Goal: Information Seeking & Learning: Check status

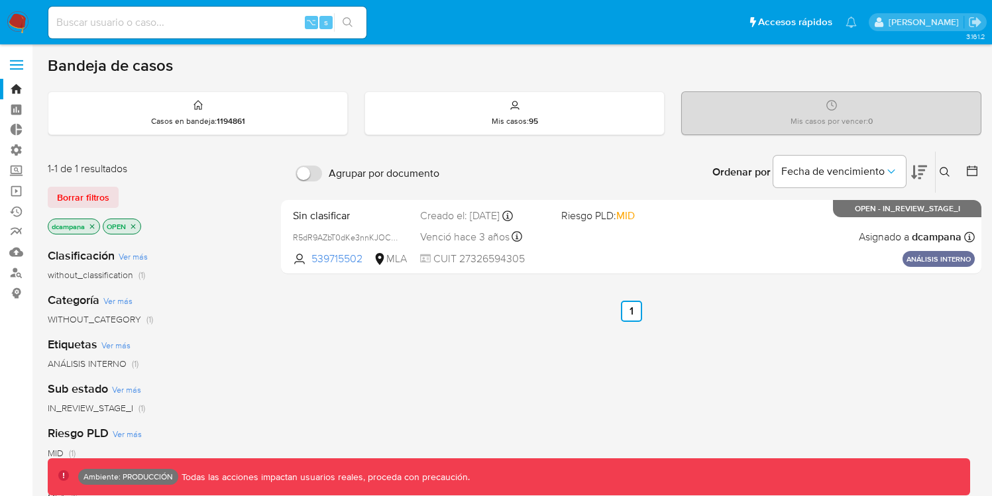
click at [15, 65] on span at bounding box center [16, 65] width 13 height 2
click at [0, 0] on input "checkbox" at bounding box center [0, 0] width 0 height 0
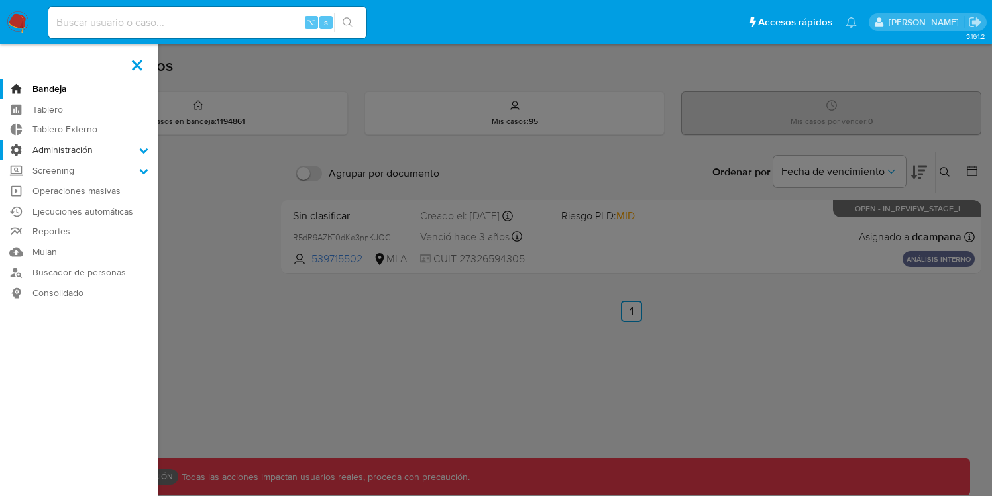
click at [60, 144] on label "Administración" at bounding box center [79, 150] width 158 height 21
click at [0, 0] on input "Administración" at bounding box center [0, 0] width 0 height 0
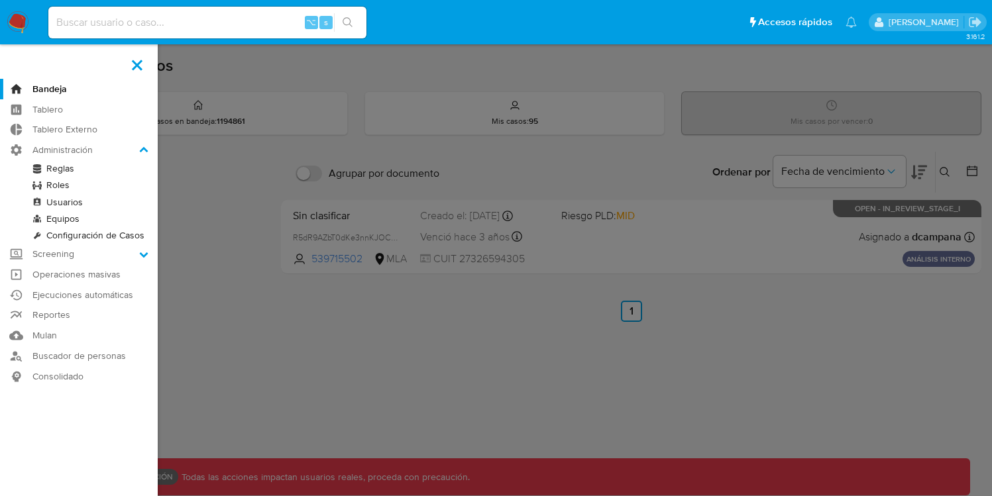
click at [62, 164] on link "Reglas" at bounding box center [79, 168] width 158 height 17
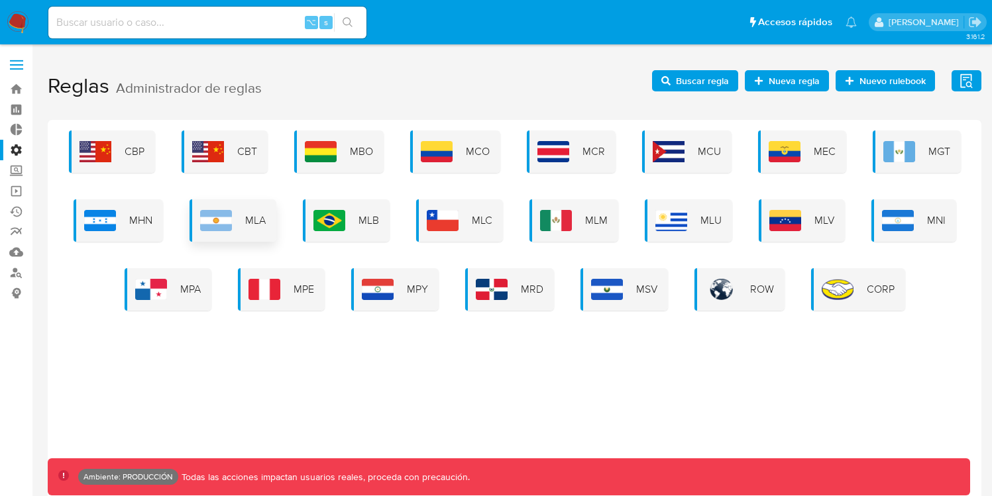
click at [232, 227] on img at bounding box center [216, 220] width 32 height 21
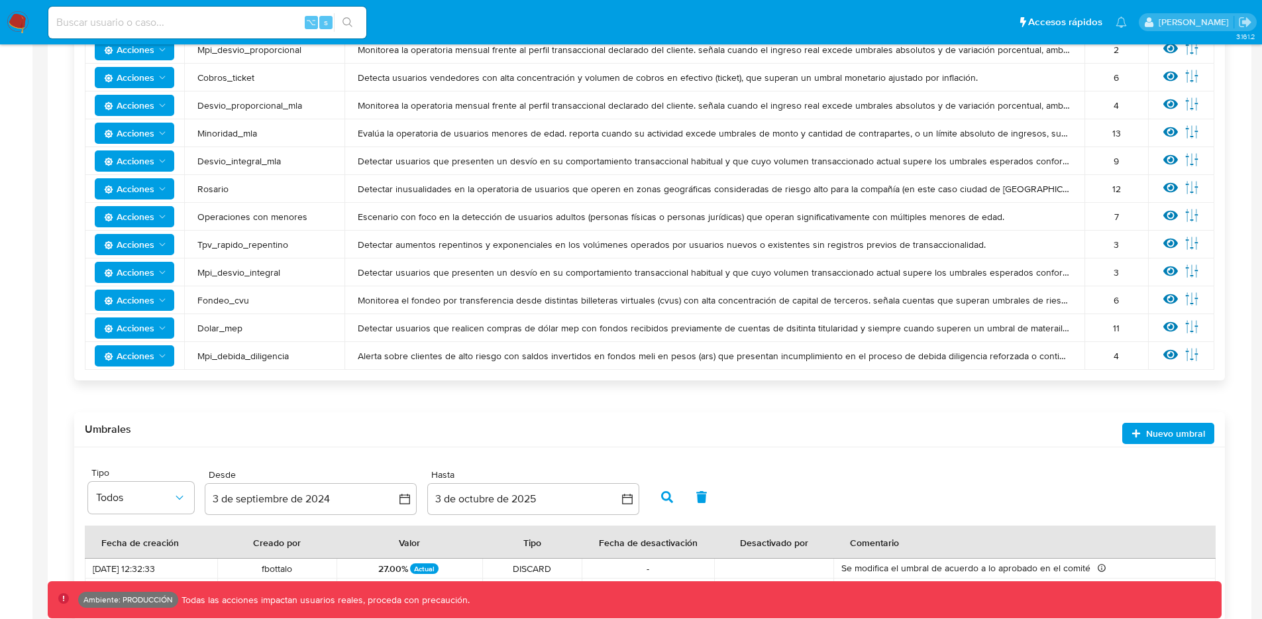
scroll to position [690, 0]
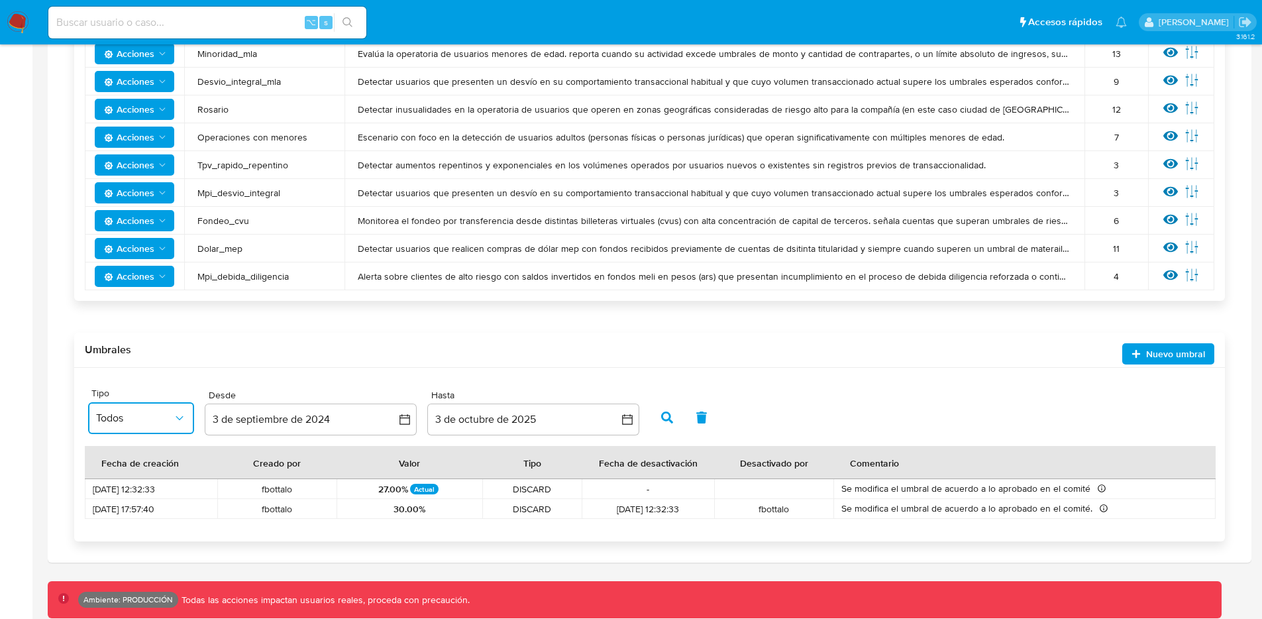
click at [146, 423] on span "Todos" at bounding box center [134, 417] width 77 height 13
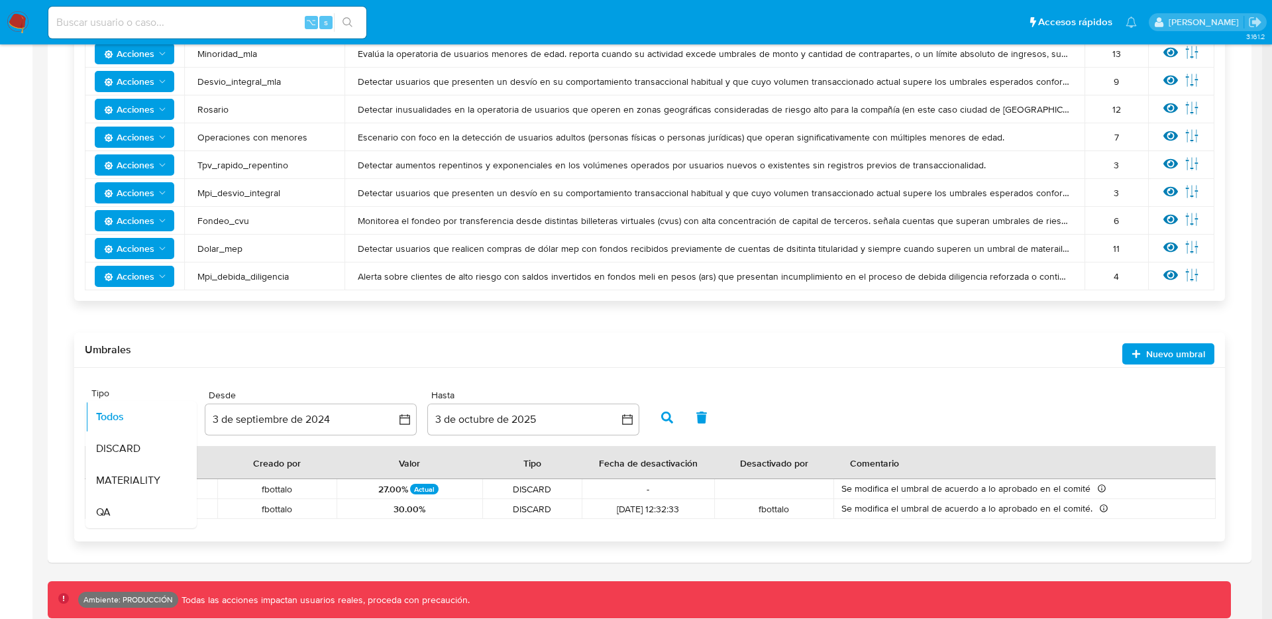
click at [644, 387] on div "Site Tipo Todos Todos DISCARD MATERIALITY QA Desde [DATE] [DATE] Hasta [DATE] […" at bounding box center [649, 412] width 1123 height 54
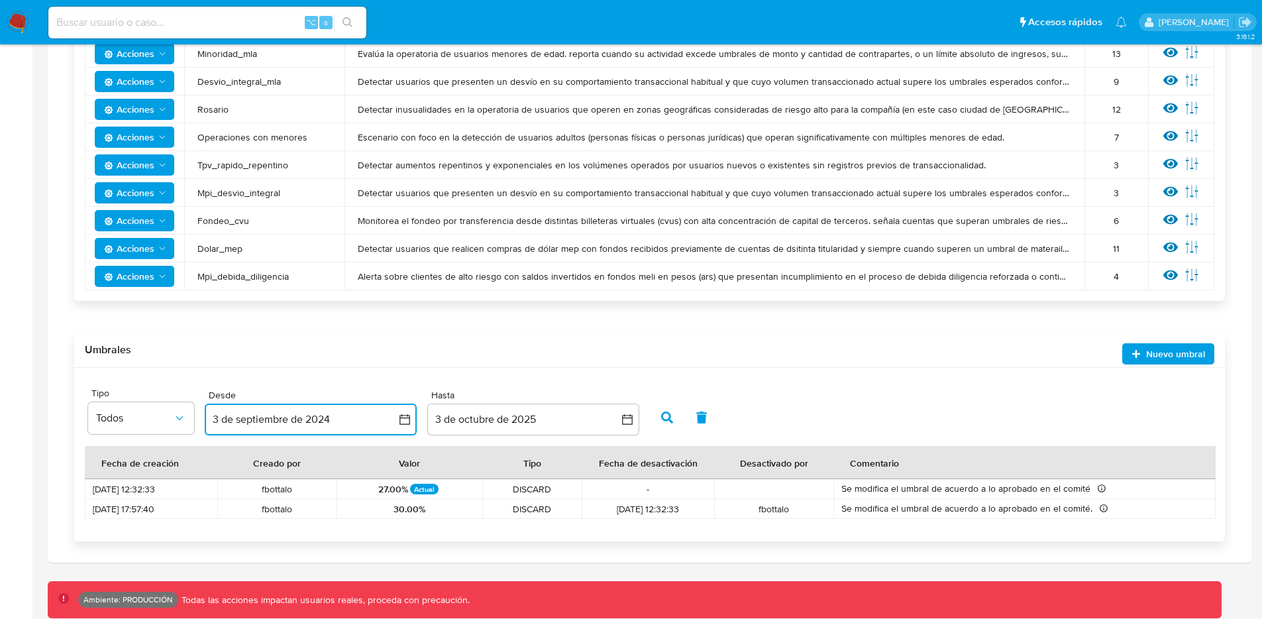
click at [401, 416] on icon "button" at bounding box center [404, 419] width 13 height 13
click at [581, 357] on div "Umbrales Nuevo umbral" at bounding box center [649, 350] width 1151 height 35
click at [393, 419] on button "3 de septiembre de 2024" at bounding box center [311, 419] width 212 height 32
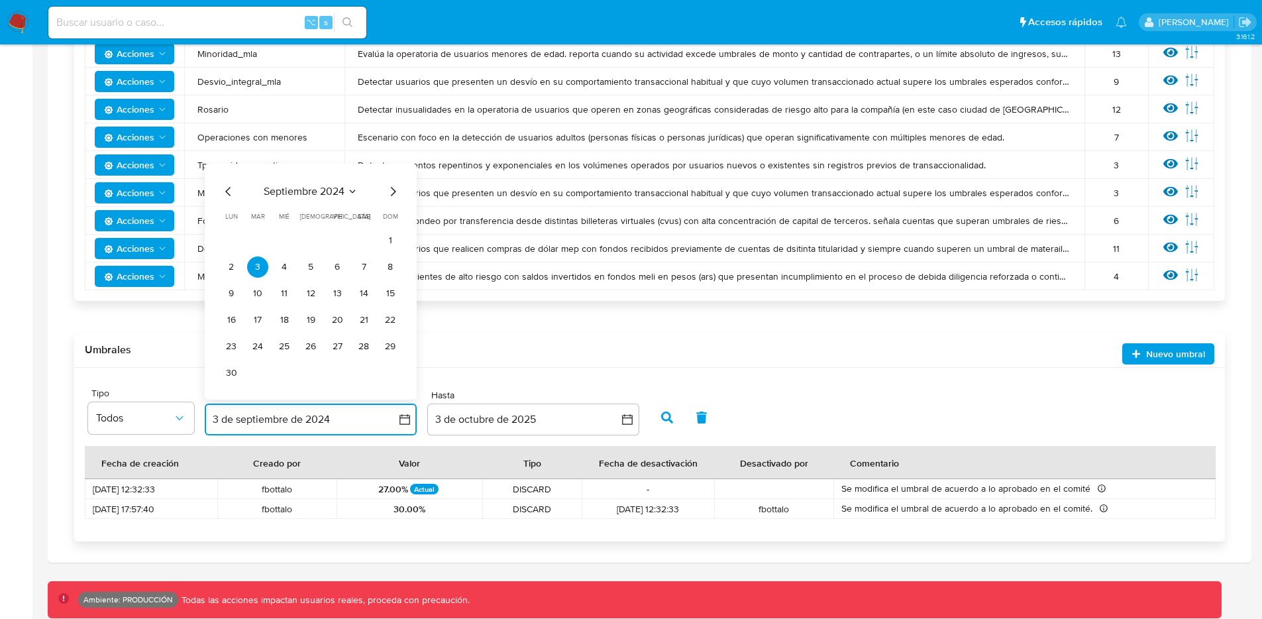
click at [335, 198] on span "septiembre 2024" at bounding box center [304, 191] width 81 height 13
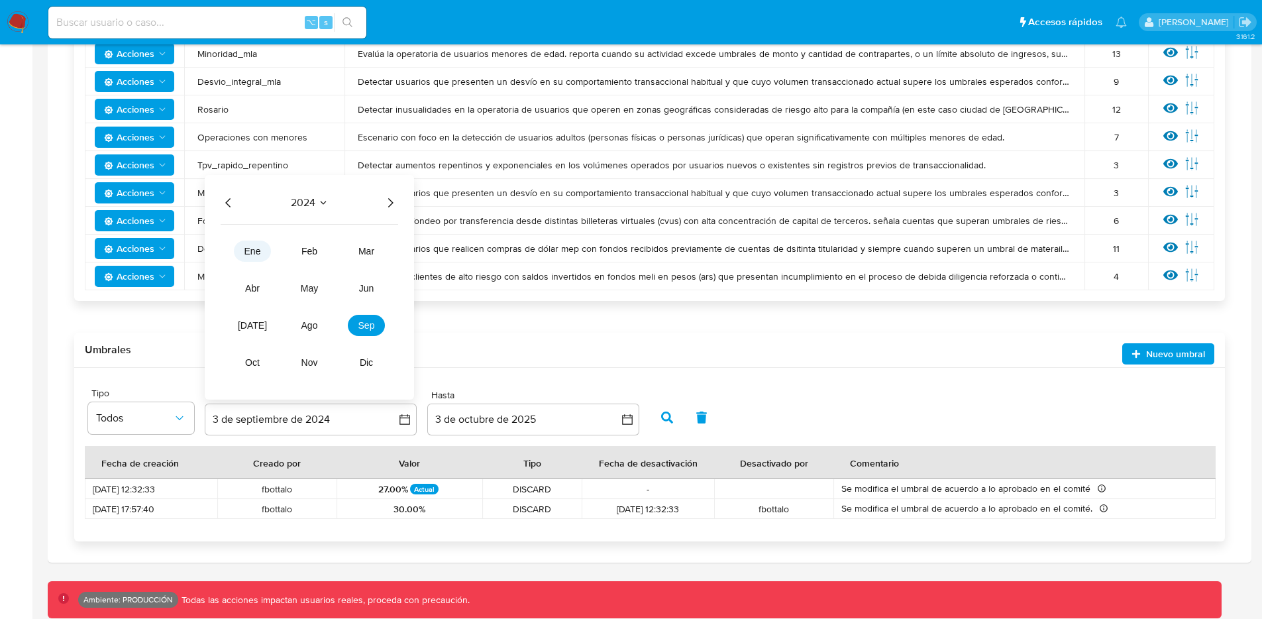
click at [245, 247] on span "ene" at bounding box center [252, 251] width 17 height 11
click at [337, 217] on icon "Seleccionar mes y año" at bounding box center [339, 218] width 11 height 11
click at [236, 203] on icon "Año anterior" at bounding box center [229, 203] width 16 height 16
click at [249, 234] on tbody "ene feb mar abr may jun jul ago sep oct nov dic" at bounding box center [310, 299] width 178 height 148
click at [250, 238] on tbody "ene feb mar abr may jun jul ago sep oct nov dic" at bounding box center [310, 299] width 178 height 148
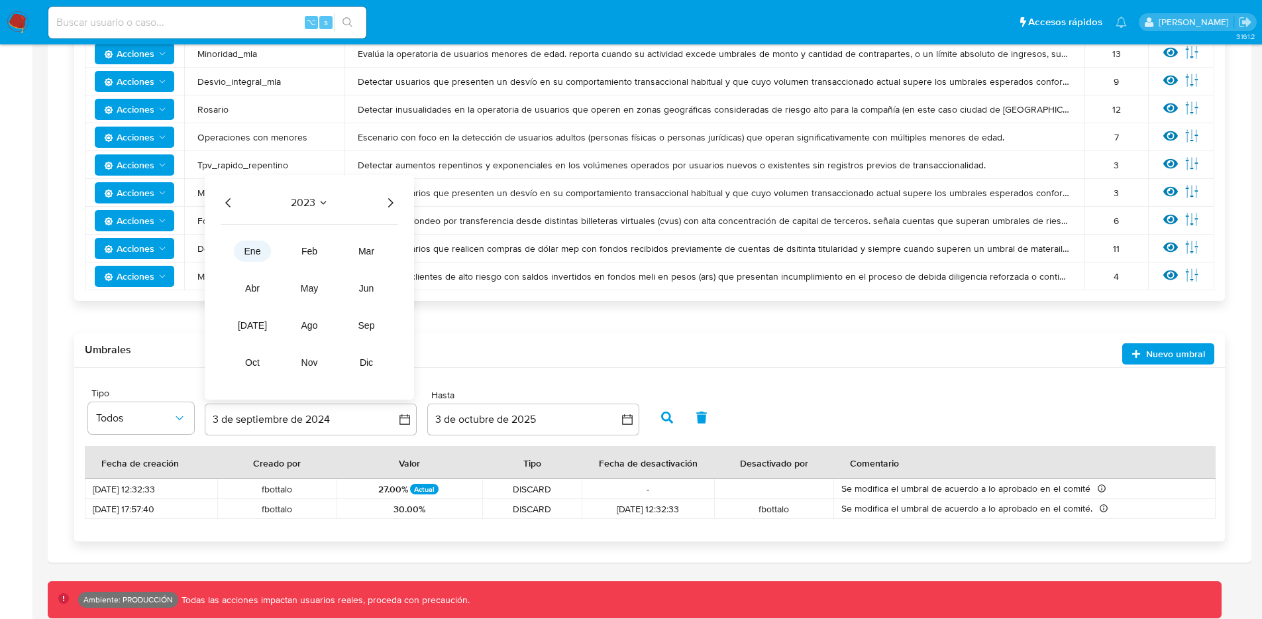
click at [254, 257] on button "ene" at bounding box center [252, 250] width 37 height 21
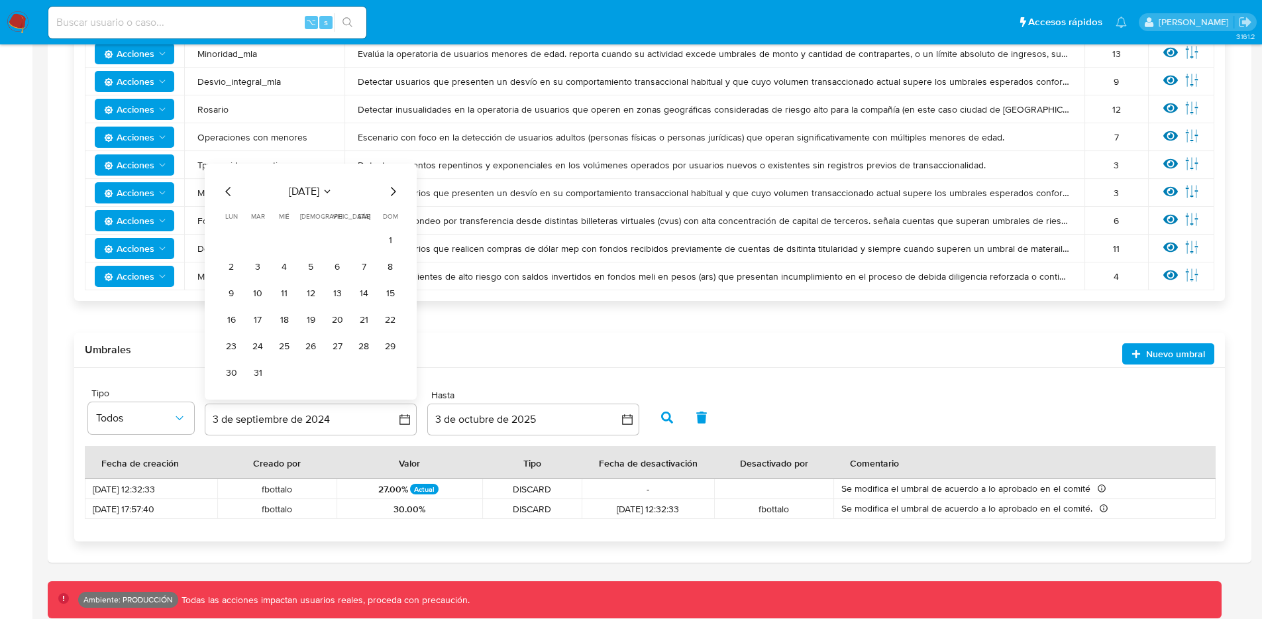
click at [512, 365] on div "Umbrales Nuevo umbral" at bounding box center [649, 350] width 1151 height 35
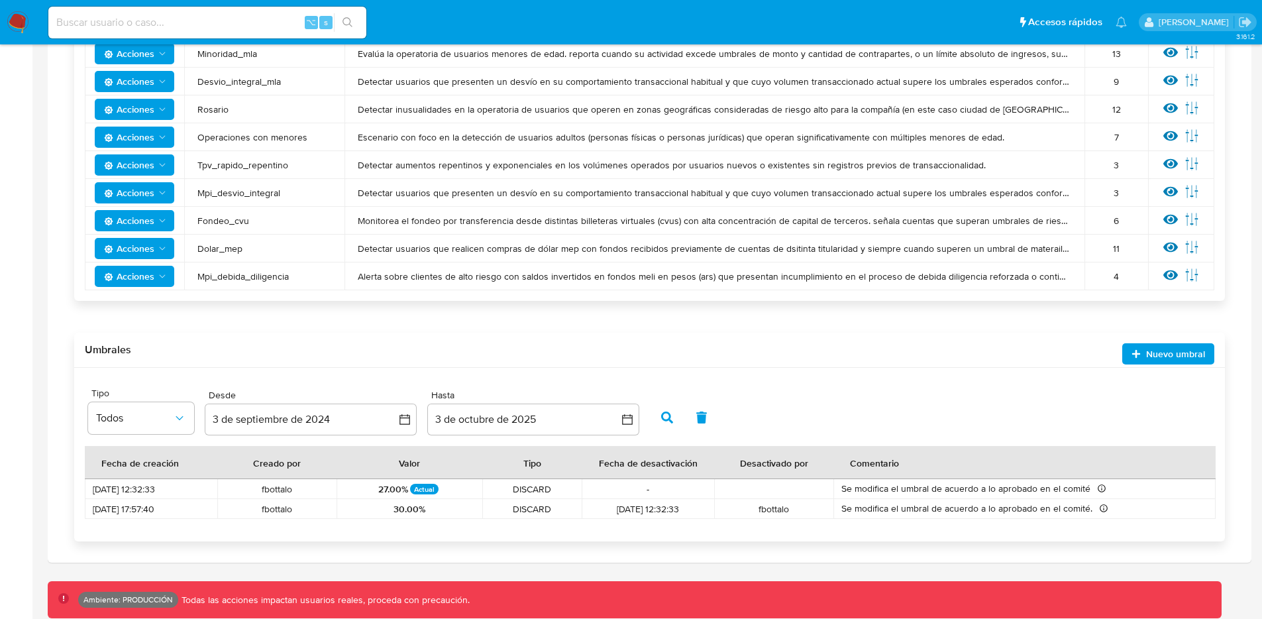
click at [661, 423] on span "button" at bounding box center [667, 417] width 12 height 23
click at [269, 421] on button "3 de septiembre de 2024" at bounding box center [311, 419] width 212 height 32
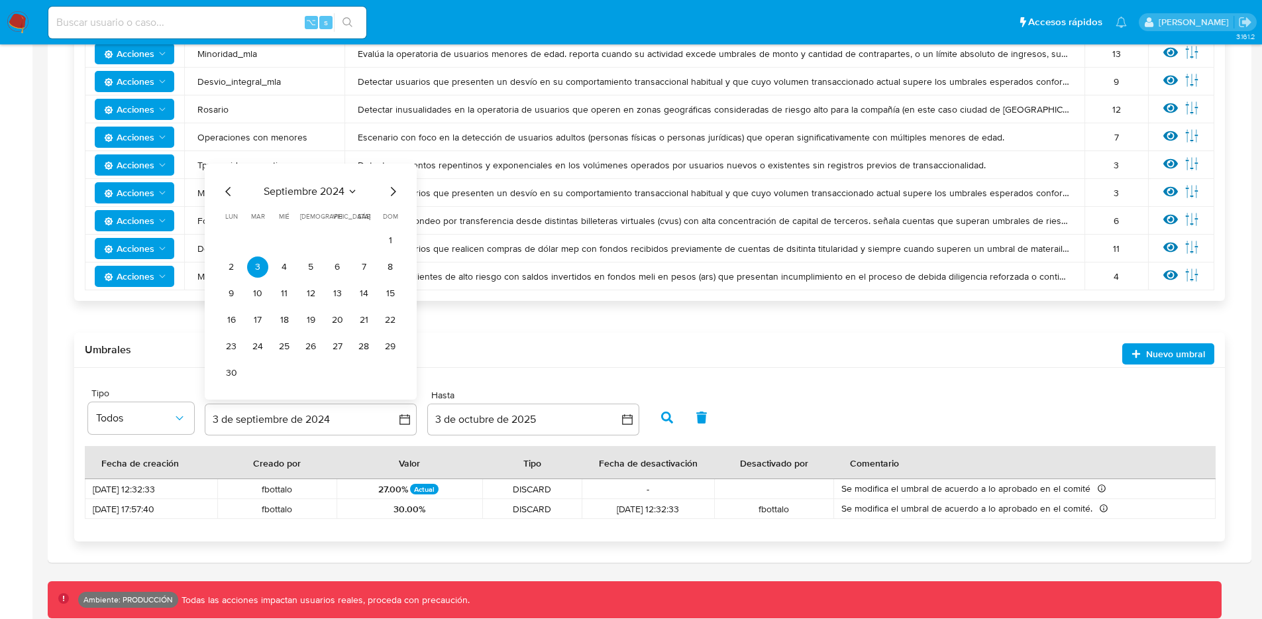
click at [226, 189] on icon "Mes anterior" at bounding box center [229, 191] width 16 height 16
click at [228, 210] on icon "Mes anterior" at bounding box center [229, 218] width 16 height 16
click at [227, 219] on icon "Mes anterior" at bounding box center [227, 217] width 5 height 9
click at [309, 217] on span "junio 2024" at bounding box center [304, 217] width 53 height 13
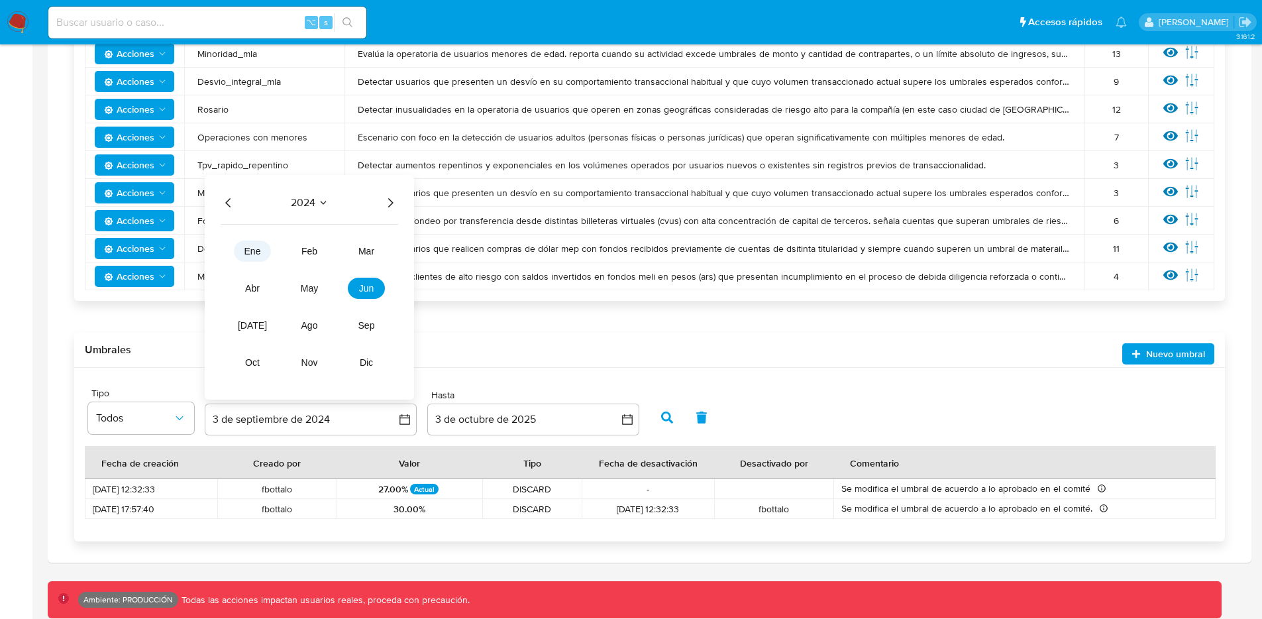
click at [252, 246] on span "ene" at bounding box center [252, 251] width 17 height 11
click at [312, 215] on span "enero 2024" at bounding box center [304, 217] width 54 height 13
click at [230, 199] on icon "Año anterior" at bounding box center [229, 203] width 16 height 16
click at [246, 246] on span "ene" at bounding box center [252, 251] width 17 height 11
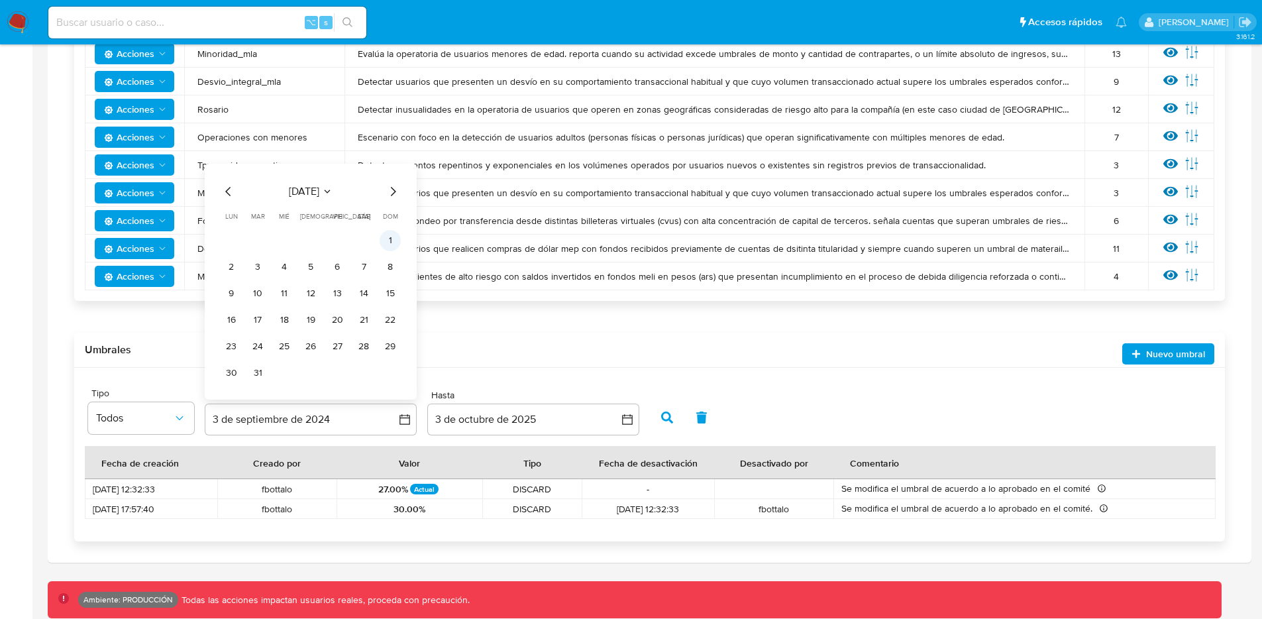
click at [384, 244] on button "1" at bounding box center [390, 240] width 21 height 21
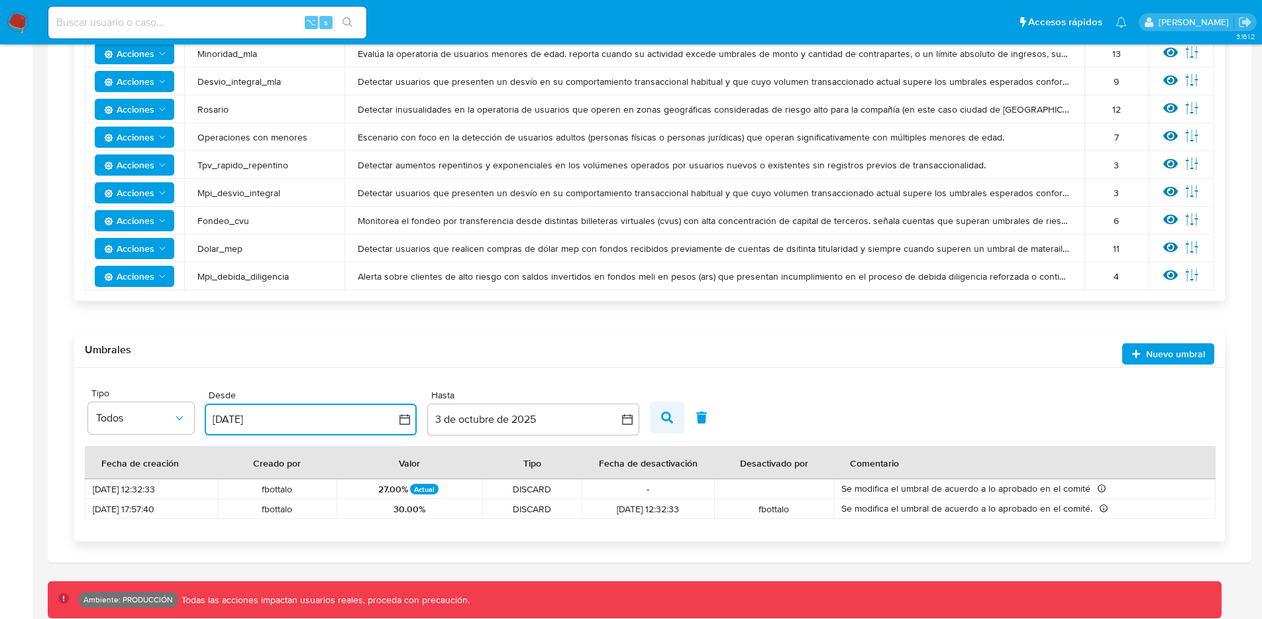
click at [678, 419] on button "button" at bounding box center [667, 417] width 34 height 32
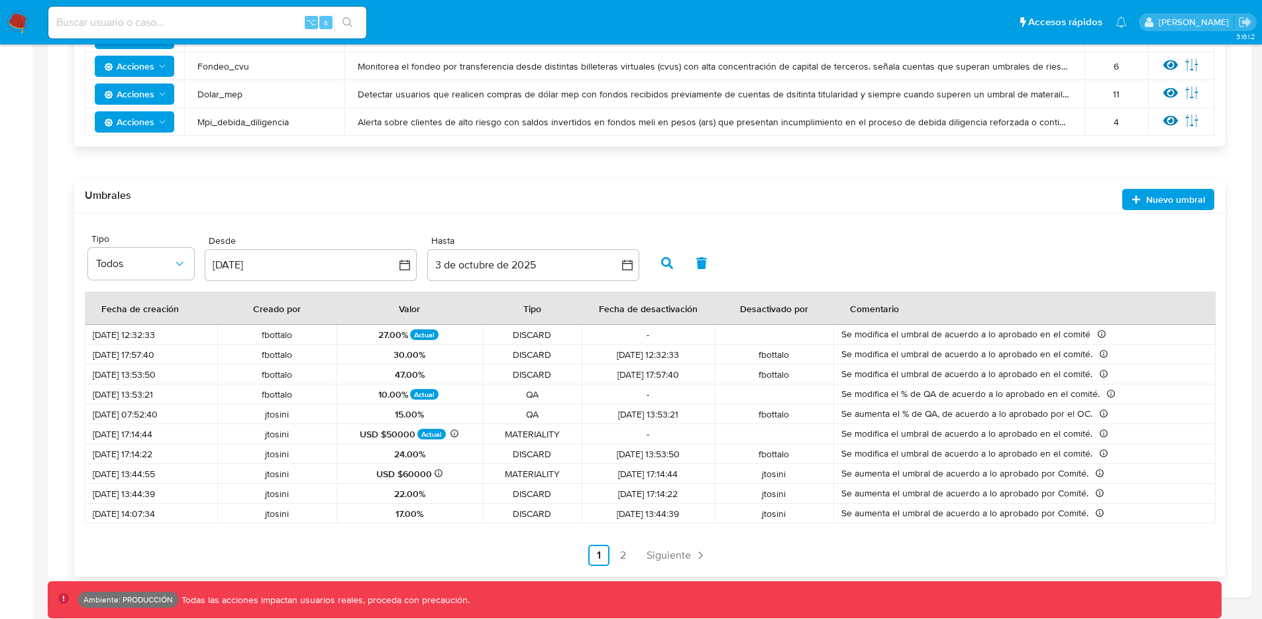
scroll to position [879, 0]
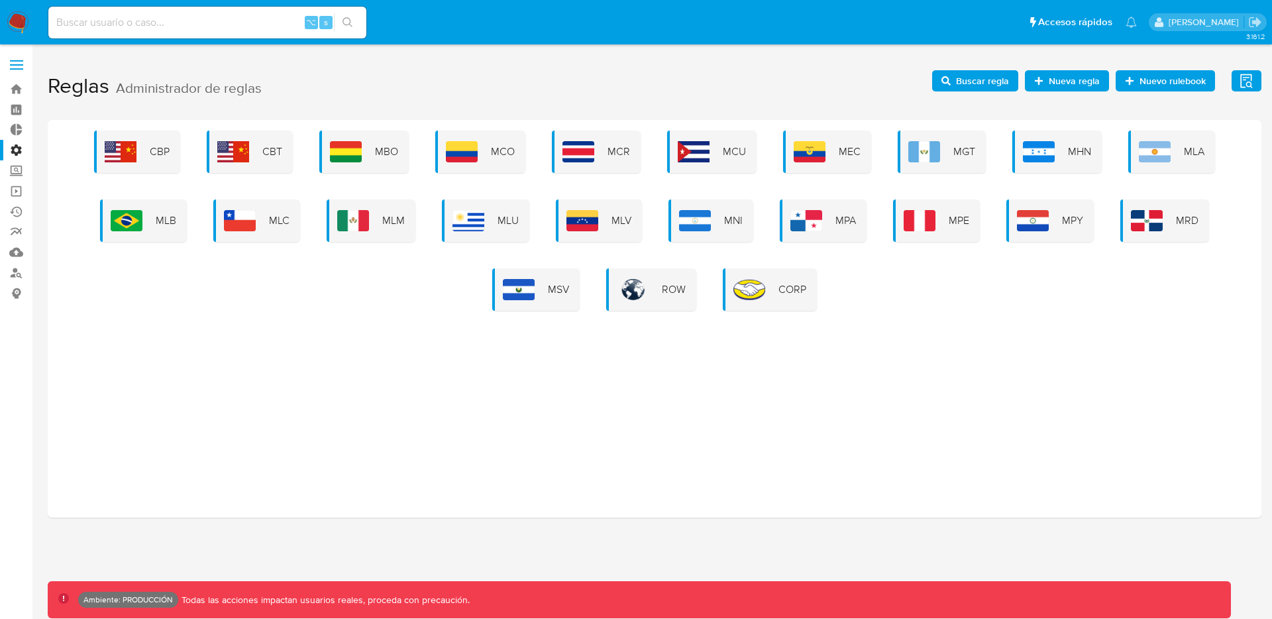
drag, startPoint x: 1186, startPoint y: 149, endPoint x: 1171, endPoint y: 164, distance: 20.6
click at [1185, 150] on span "MLA" at bounding box center [1194, 151] width 21 height 15
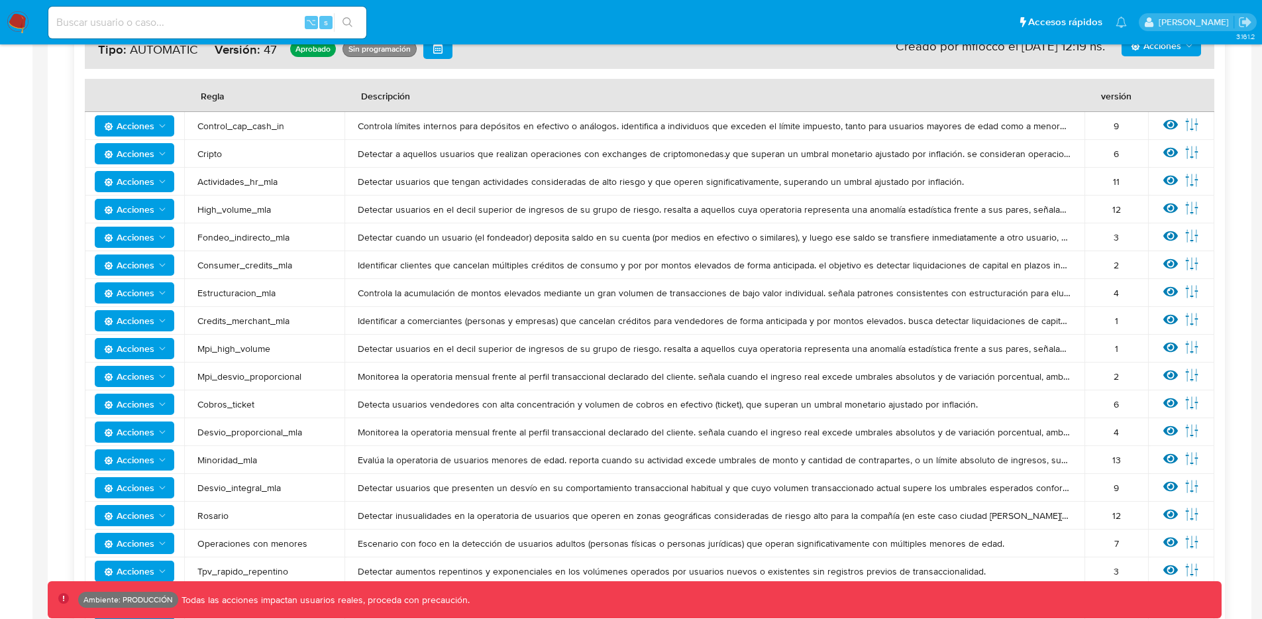
scroll to position [690, 0]
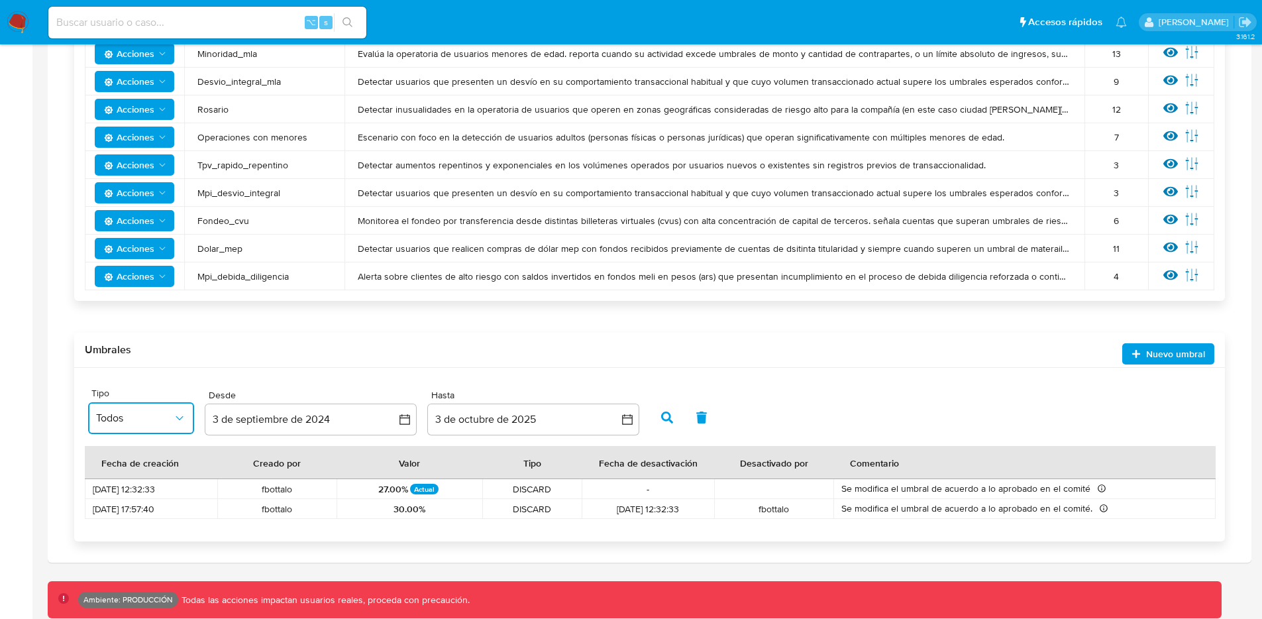
click at [180, 421] on icon "button" at bounding box center [179, 417] width 13 height 13
click at [654, 374] on div "Site Tipo Todos Desde [DATE] [DATE] Hasta [DATE] [DATE] Resultados 10 Fecha de …" at bounding box center [649, 455] width 1151 height 174
click at [122, 419] on span "Todos" at bounding box center [134, 417] width 77 height 13
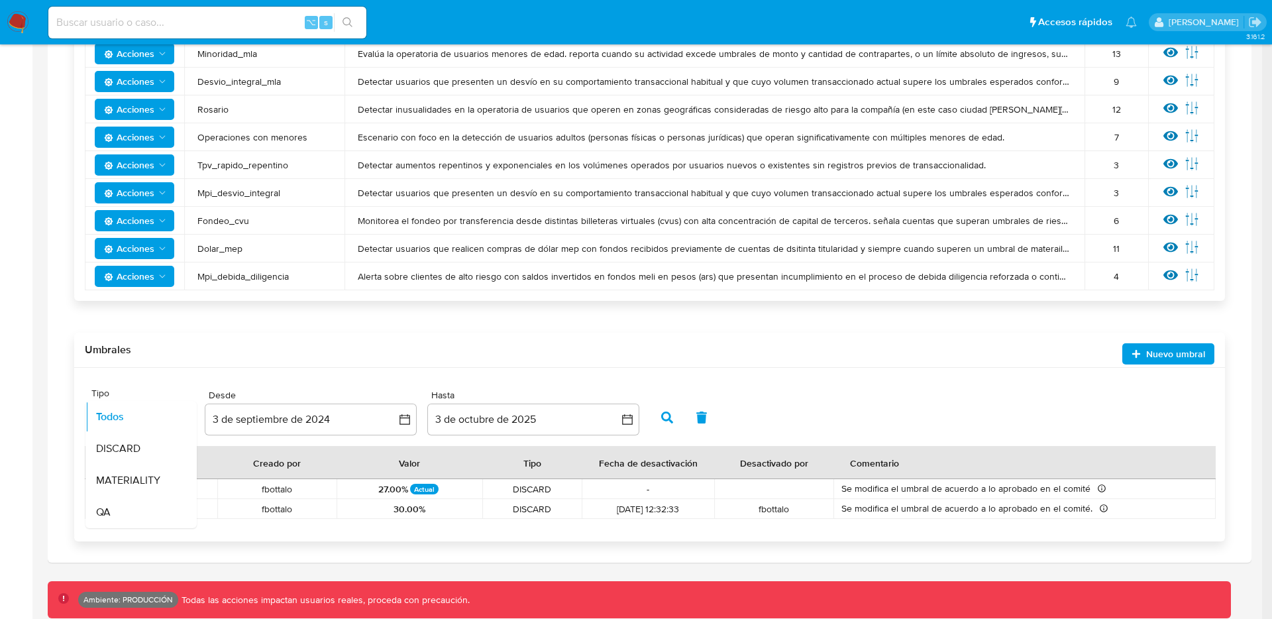
click at [772, 414] on div "Site Tipo Todos Todos DISCARD MATERIALITY QA Desde [DATE] [DATE] Hasta [DATE] […" at bounding box center [649, 412] width 1123 height 54
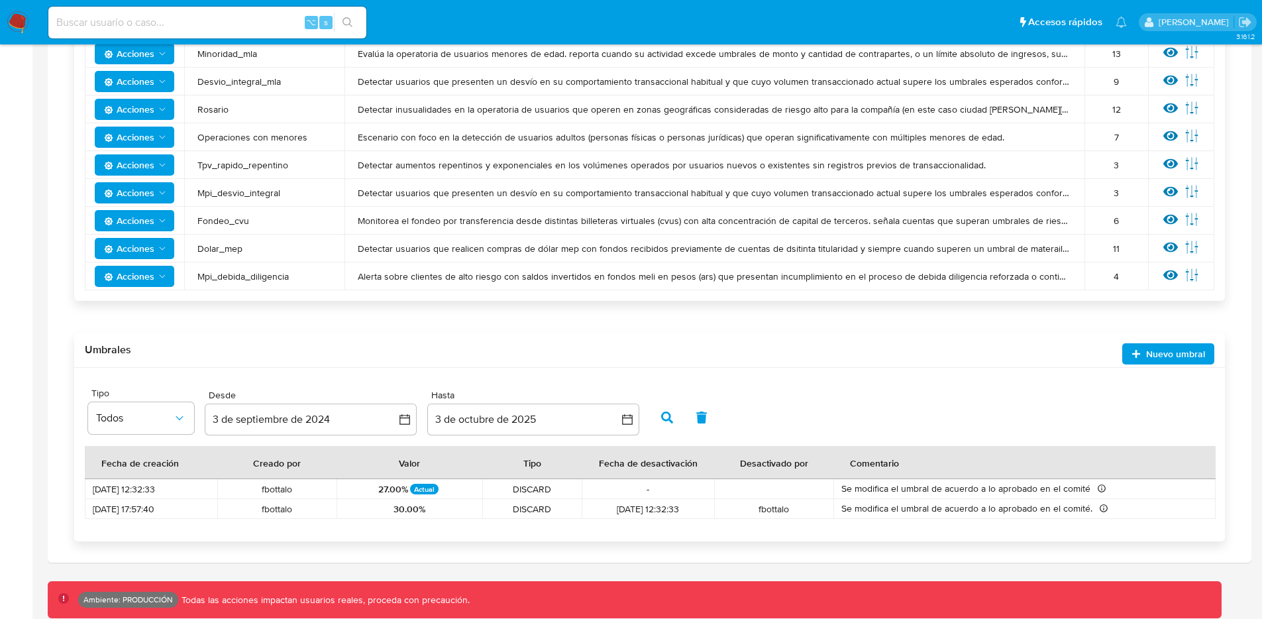
drag, startPoint x: 258, startPoint y: 489, endPoint x: 413, endPoint y: 493, distance: 154.4
click at [374, 493] on tr "[DATE] 12:32:33 fbottalo 27.00% Actual DISCARD - Se modifica el umbral de acuer…" at bounding box center [650, 489] width 1131 height 20
click at [515, 489] on span "DISCARD" at bounding box center [531, 489] width 83 height 12
drag, startPoint x: 515, startPoint y: 489, endPoint x: 438, endPoint y: 492, distance: 77.5
click at [515, 489] on span "DISCARD" at bounding box center [531, 489] width 83 height 12
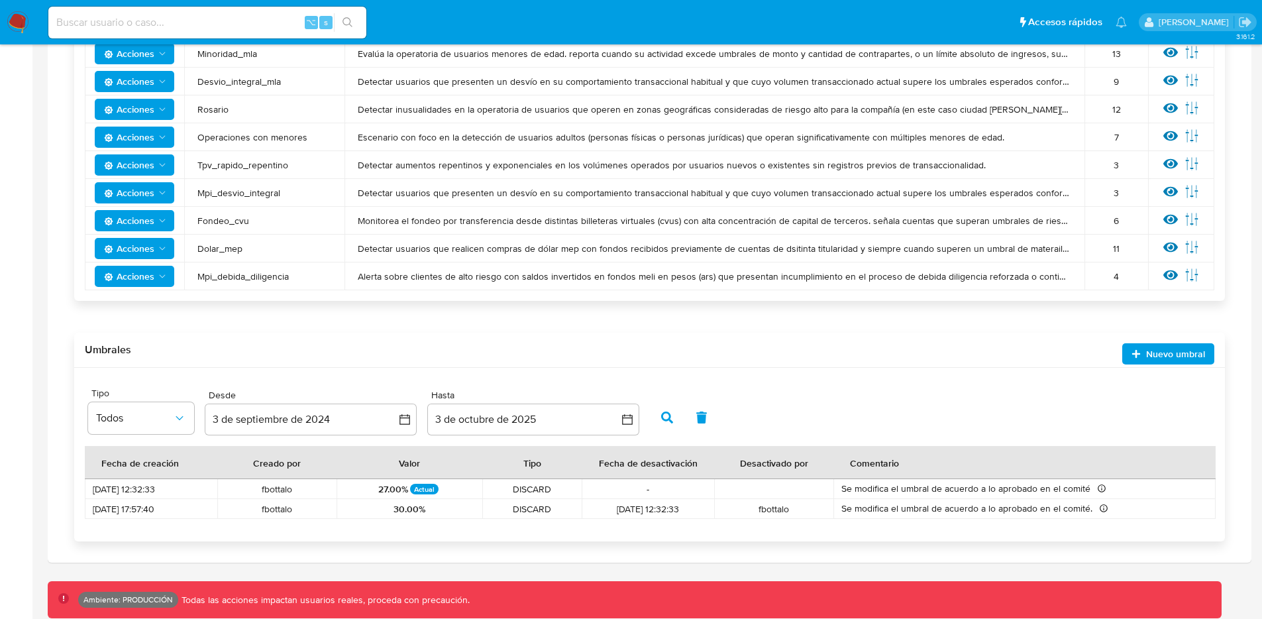
drag, startPoint x: 188, startPoint y: 489, endPoint x: 88, endPoint y: 489, distance: 100.0
click at [88, 489] on td "[DATE] 12:32:33" at bounding box center [151, 489] width 132 height 20
click at [403, 423] on icon "button" at bounding box center [404, 419] width 11 height 11
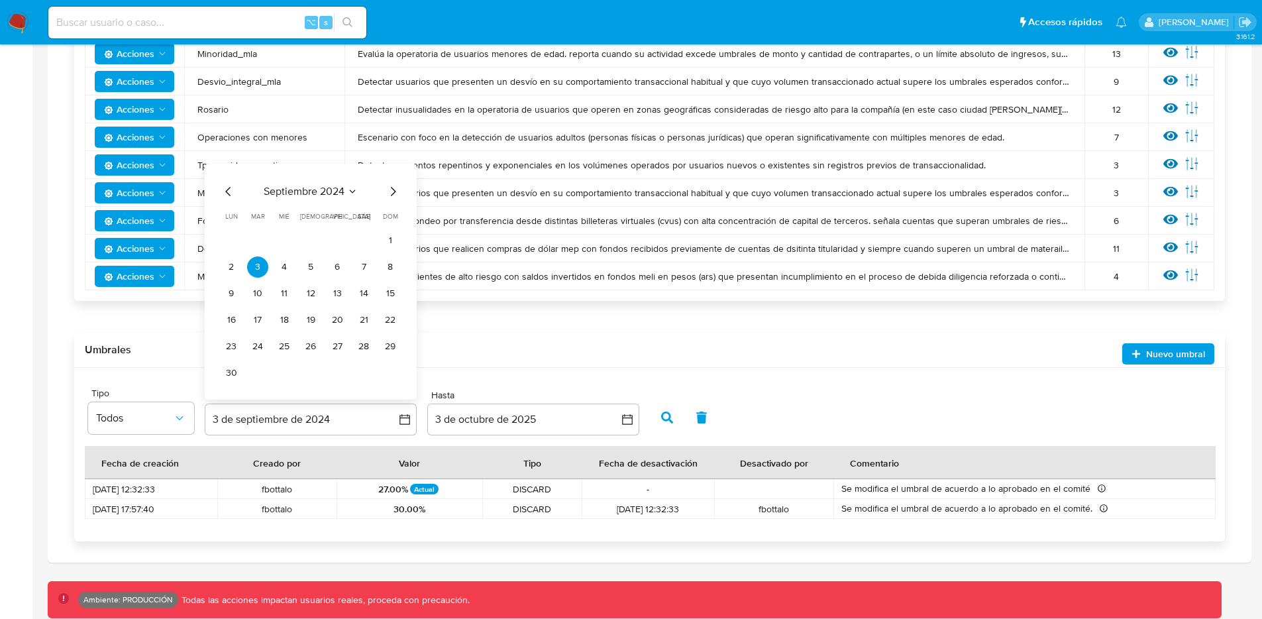
click at [224, 188] on icon "Mes anterior" at bounding box center [229, 191] width 16 height 16
click at [231, 215] on icon "Mes anterior" at bounding box center [229, 218] width 16 height 16
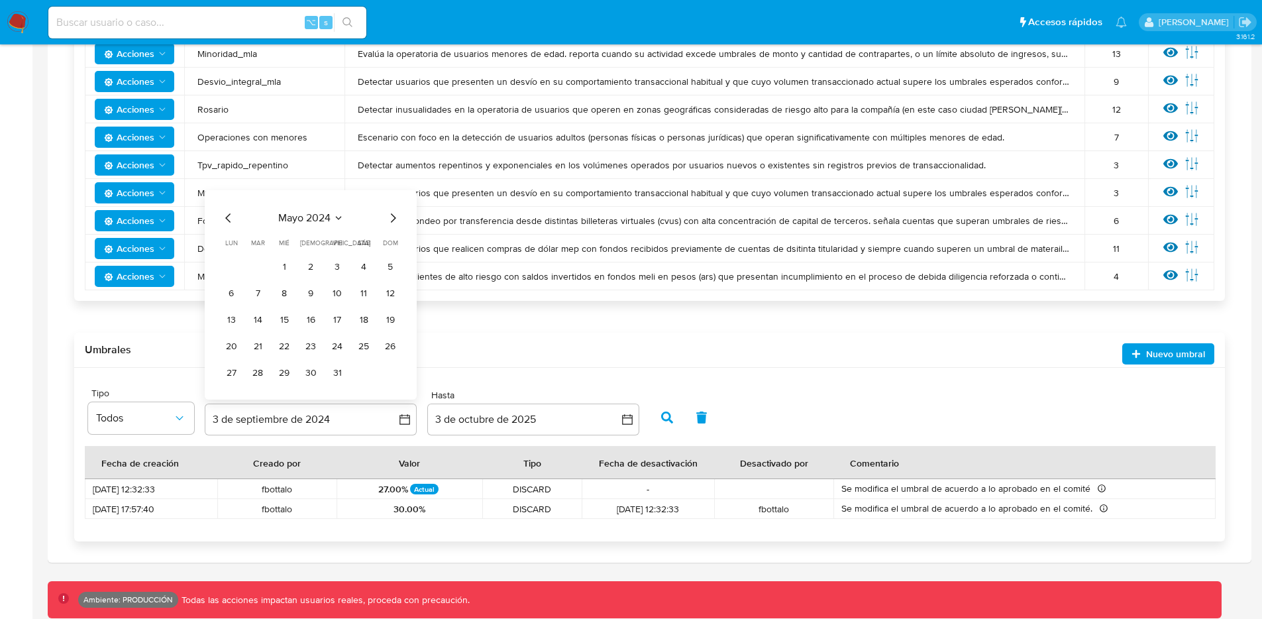
click at [231, 215] on icon "Mes anterior" at bounding box center [229, 218] width 16 height 16
click at [231, 217] on icon "Mes anterior" at bounding box center [229, 218] width 16 height 16
click at [232, 268] on button "1" at bounding box center [231, 266] width 21 height 21
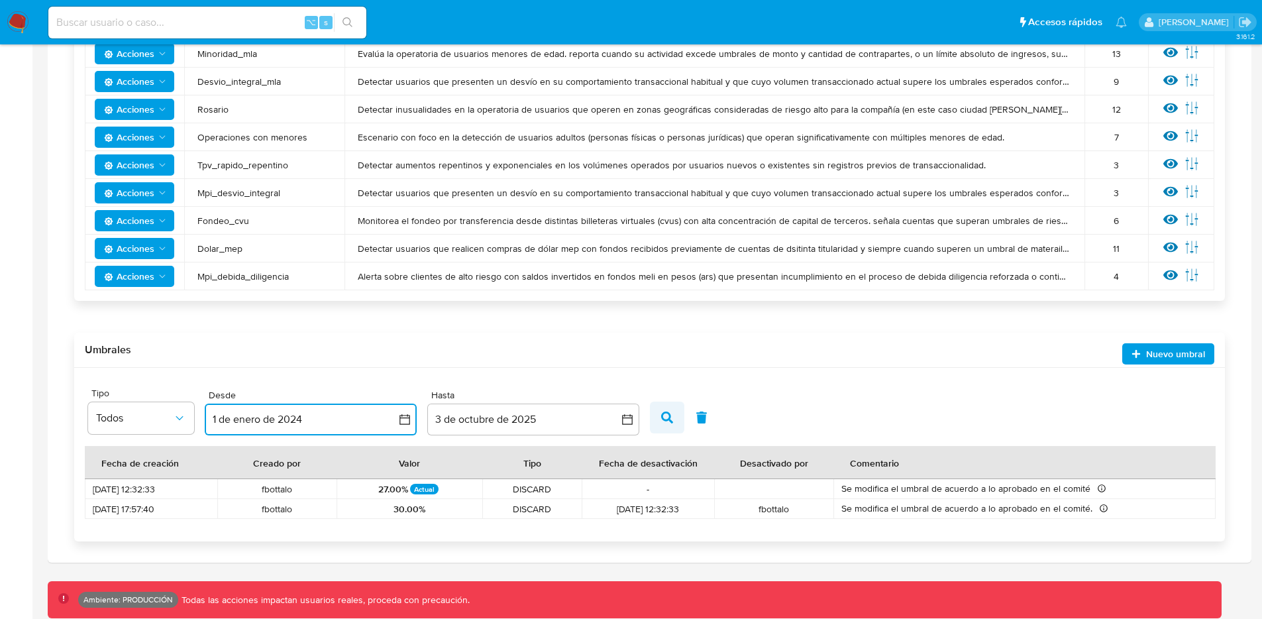
click at [661, 415] on icon "button" at bounding box center [667, 417] width 12 height 12
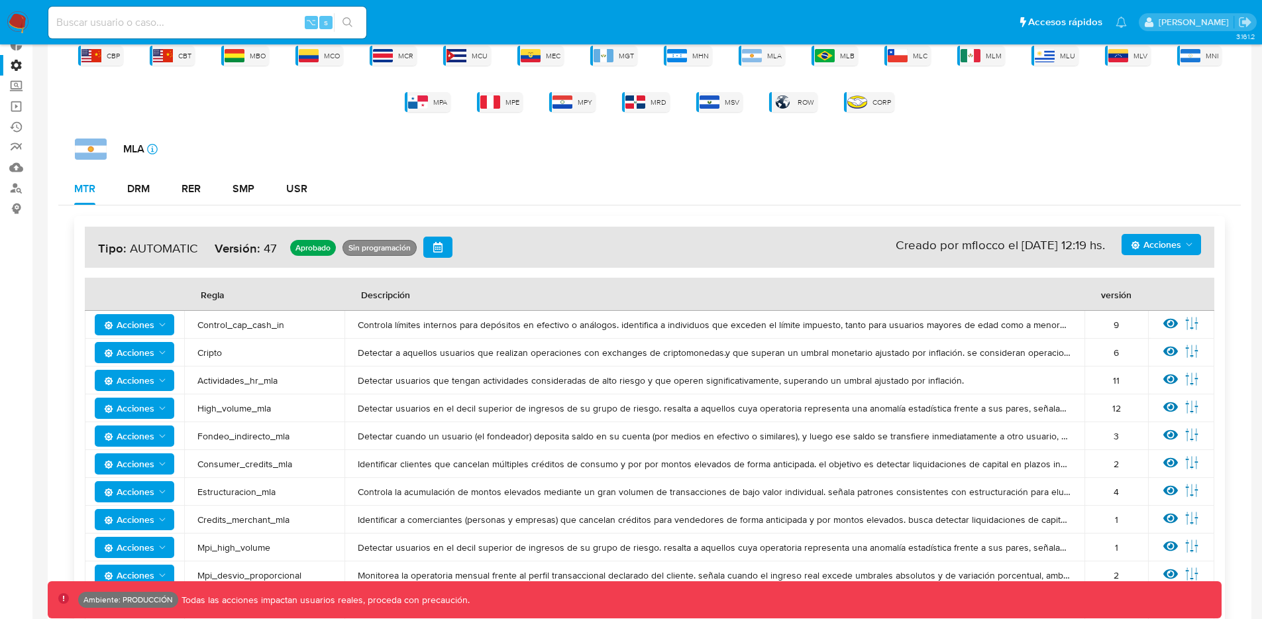
scroll to position [0, 0]
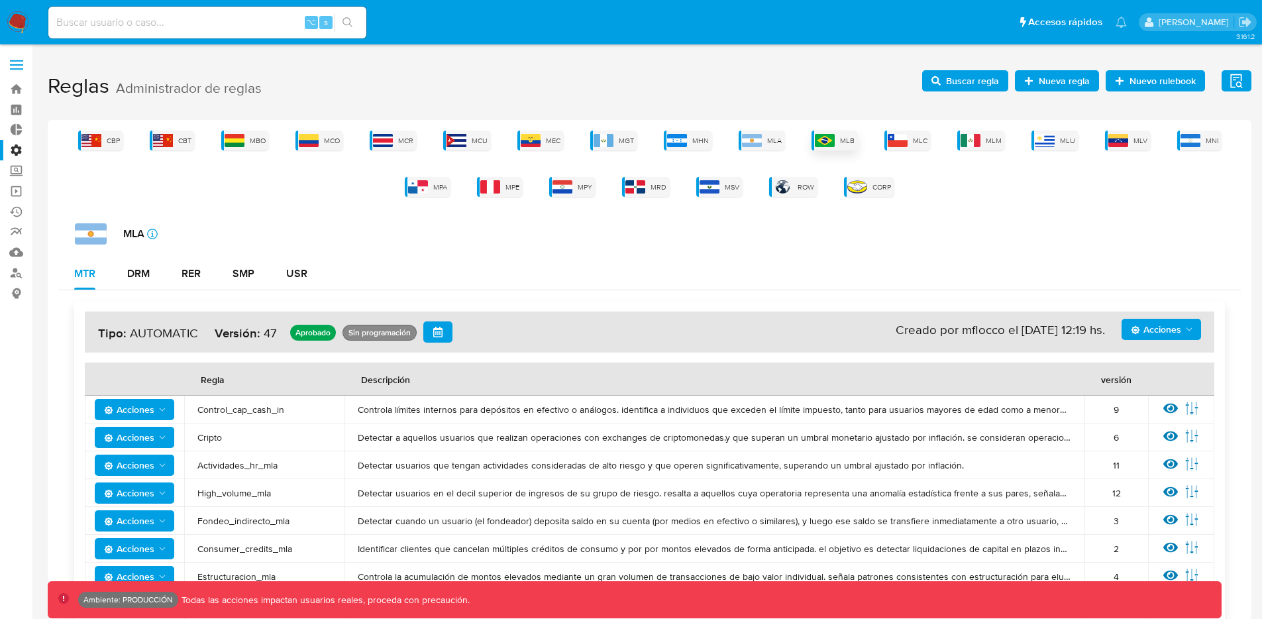
click at [839, 144] on div "MLB" at bounding box center [834, 140] width 46 height 20
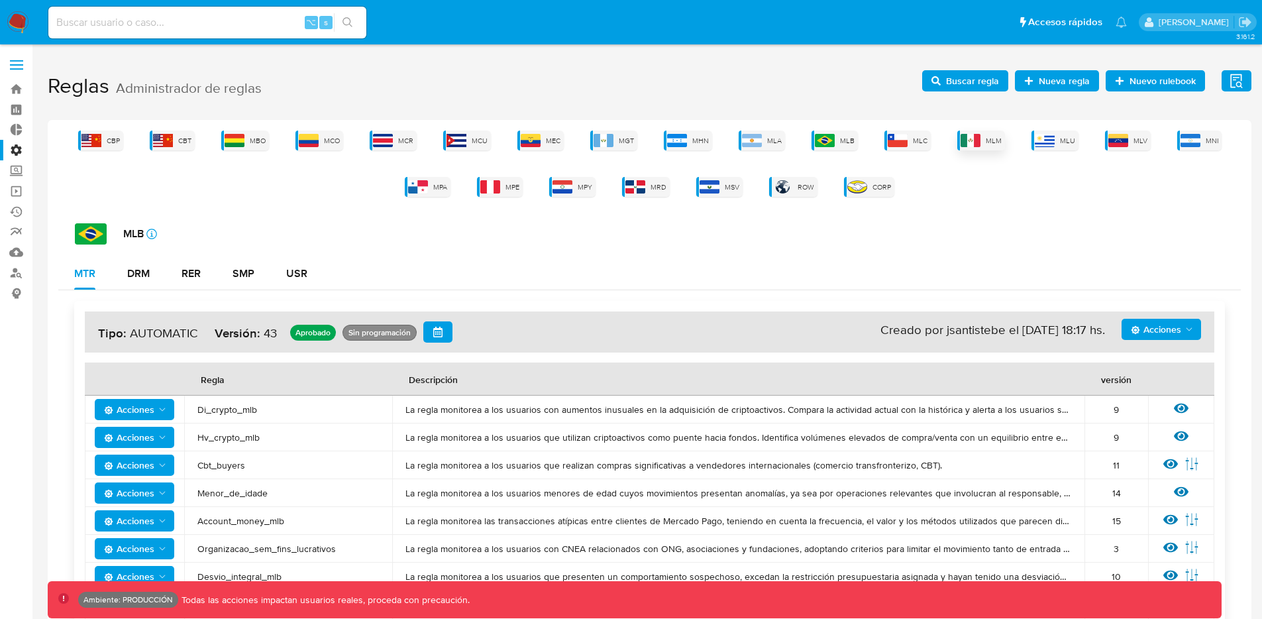
click at [972, 138] on img at bounding box center [970, 140] width 20 height 13
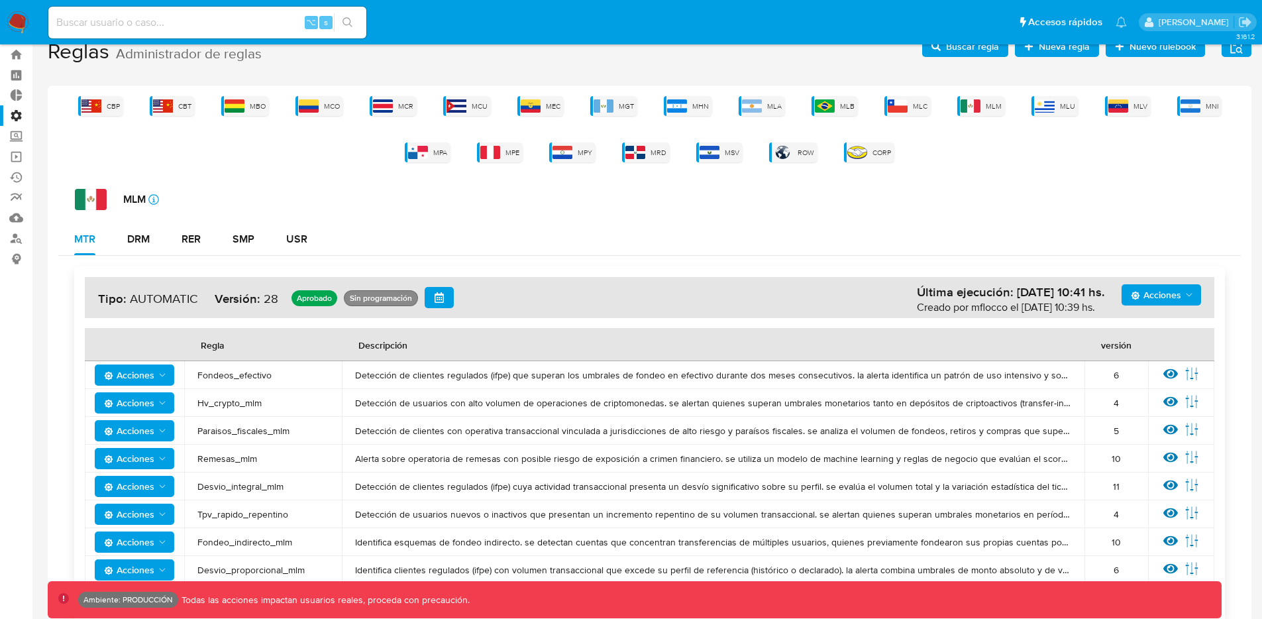
scroll to position [356, 0]
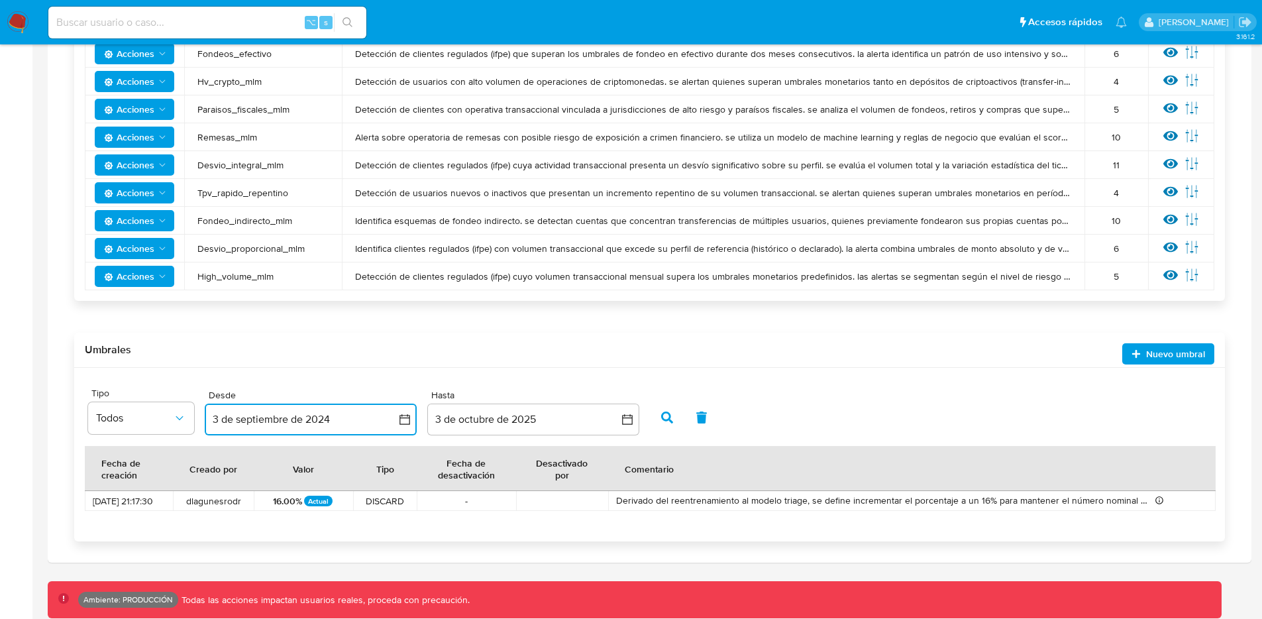
click at [400, 418] on icon "button" at bounding box center [404, 419] width 11 height 11
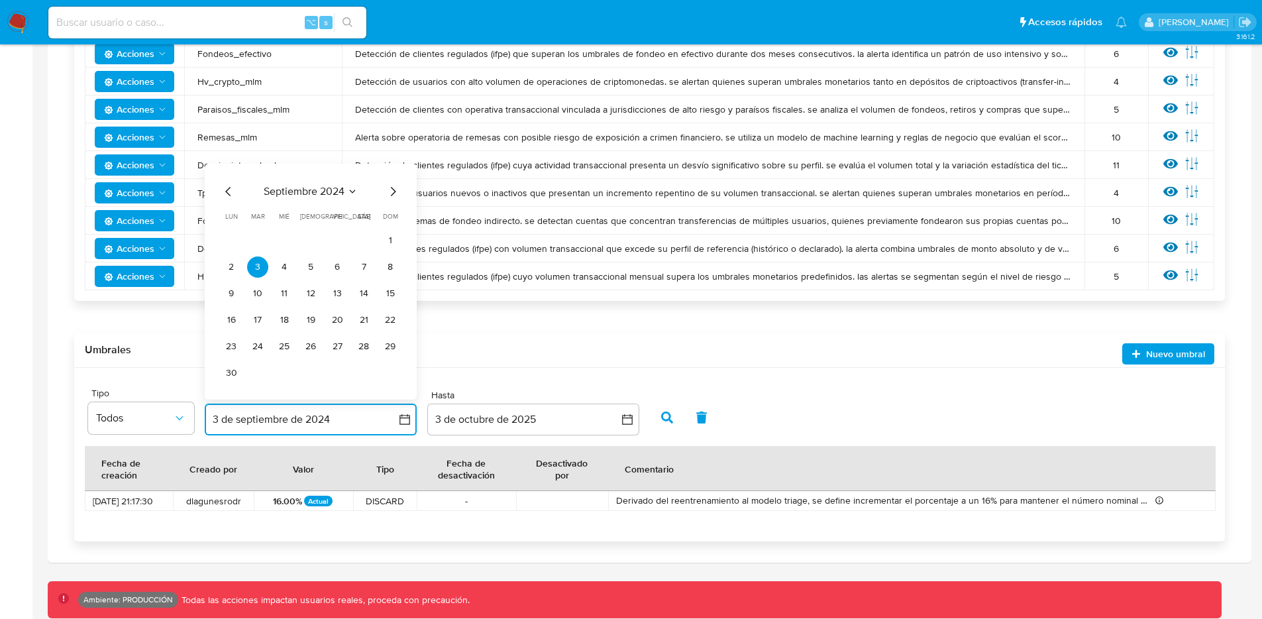
click at [238, 185] on div "septiembre 2024" at bounding box center [311, 191] width 180 height 16
click at [229, 187] on icon "Mes anterior" at bounding box center [227, 190] width 5 height 9
click at [229, 187] on span "Tpv_rapido_repentino" at bounding box center [262, 193] width 131 height 12
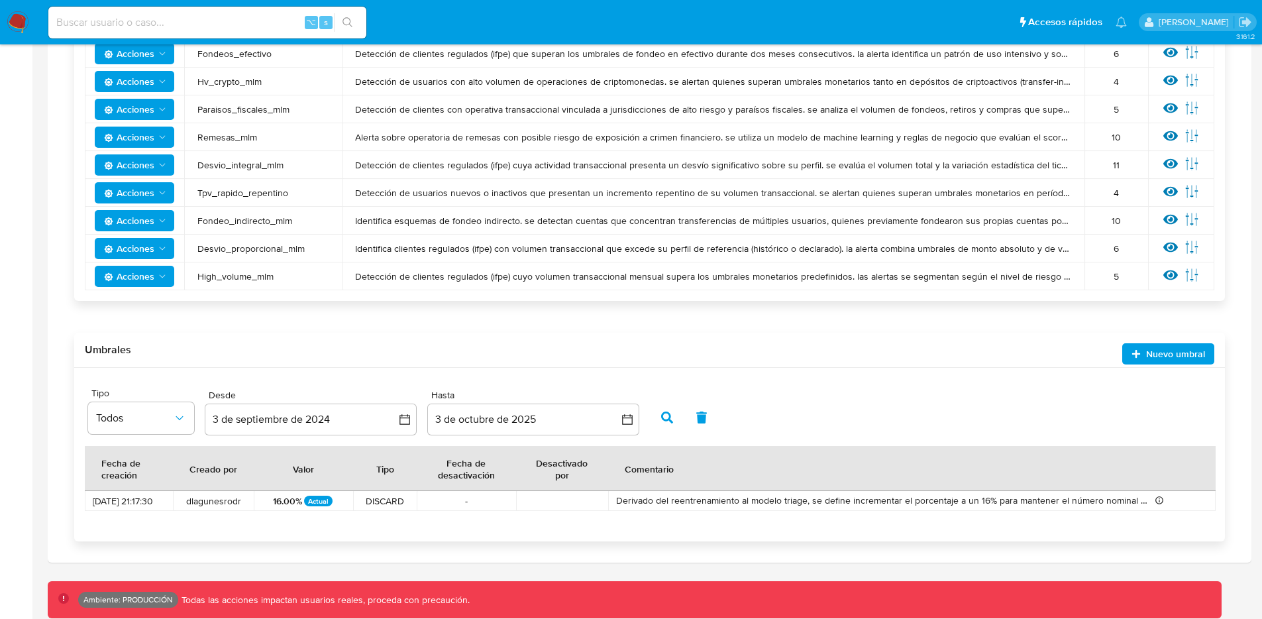
click at [229, 187] on span "Tpv_rapido_repentino" at bounding box center [262, 193] width 131 height 12
click at [393, 414] on button "3 de septiembre de 2024" at bounding box center [311, 419] width 212 height 32
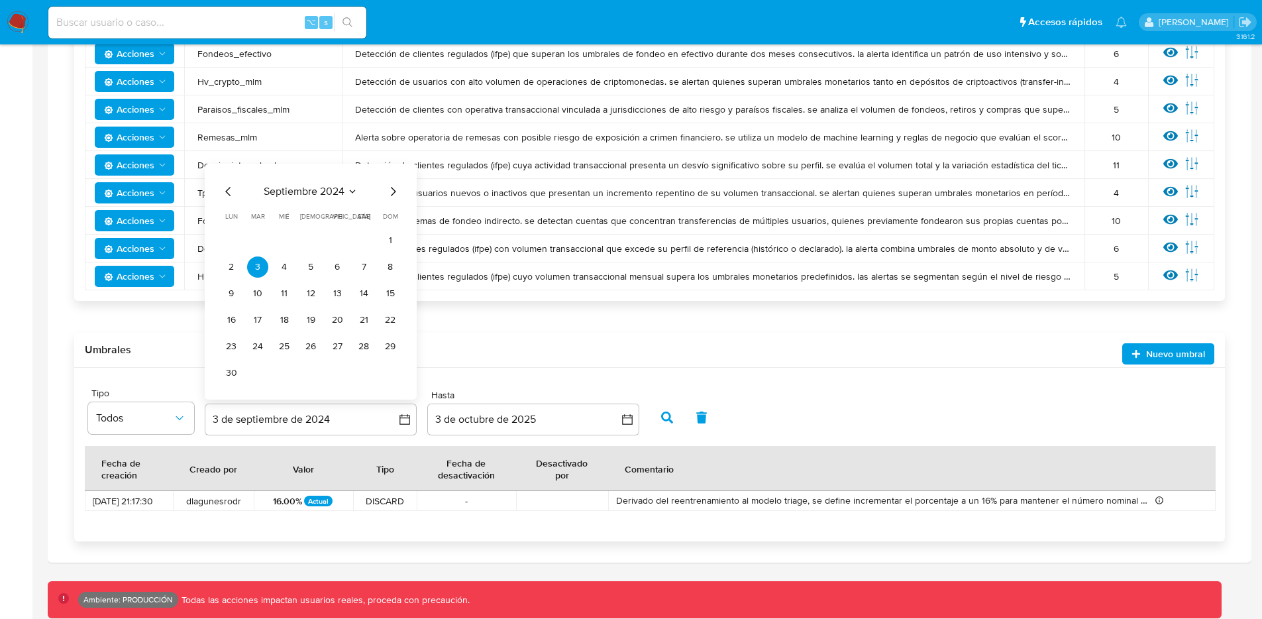
click at [229, 189] on icon "Mes anterior" at bounding box center [229, 191] width 16 height 16
click at [229, 221] on icon "Mes anterior" at bounding box center [227, 217] width 5 height 9
click at [228, 218] on icon "Mes anterior" at bounding box center [229, 218] width 16 height 16
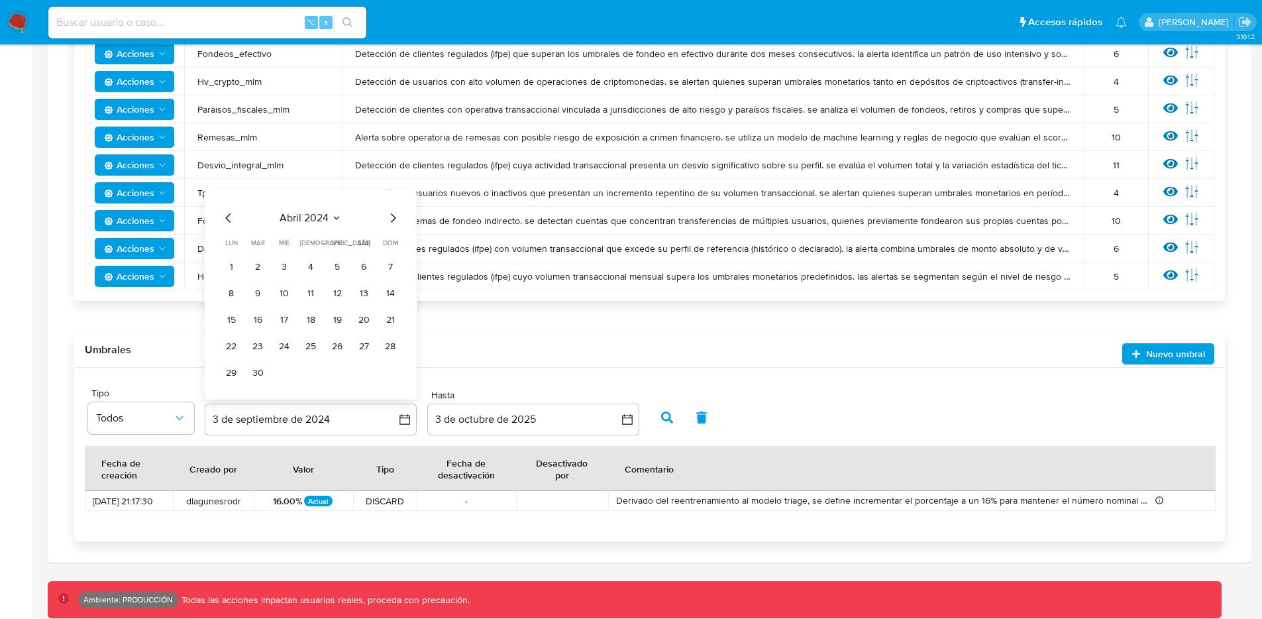
click at [228, 218] on icon "Mes anterior" at bounding box center [229, 218] width 16 height 16
click at [234, 266] on button "1" at bounding box center [231, 266] width 21 height 21
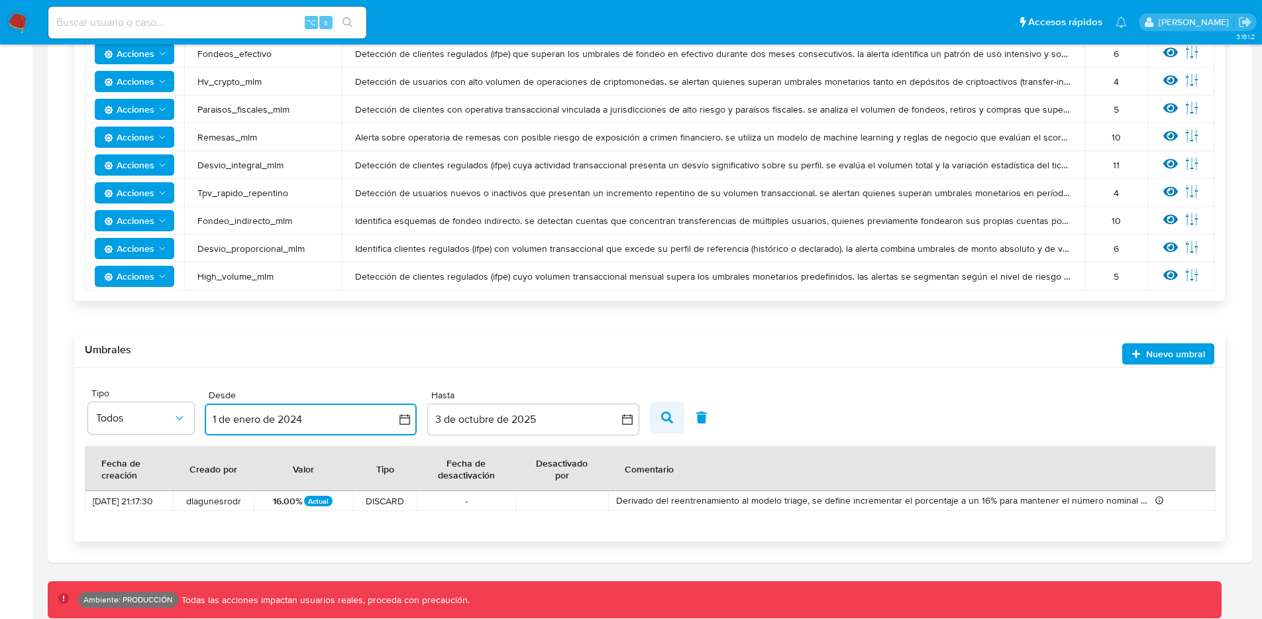
click at [658, 418] on button "button" at bounding box center [667, 417] width 34 height 32
click at [401, 417] on icon "button" at bounding box center [404, 419] width 13 height 13
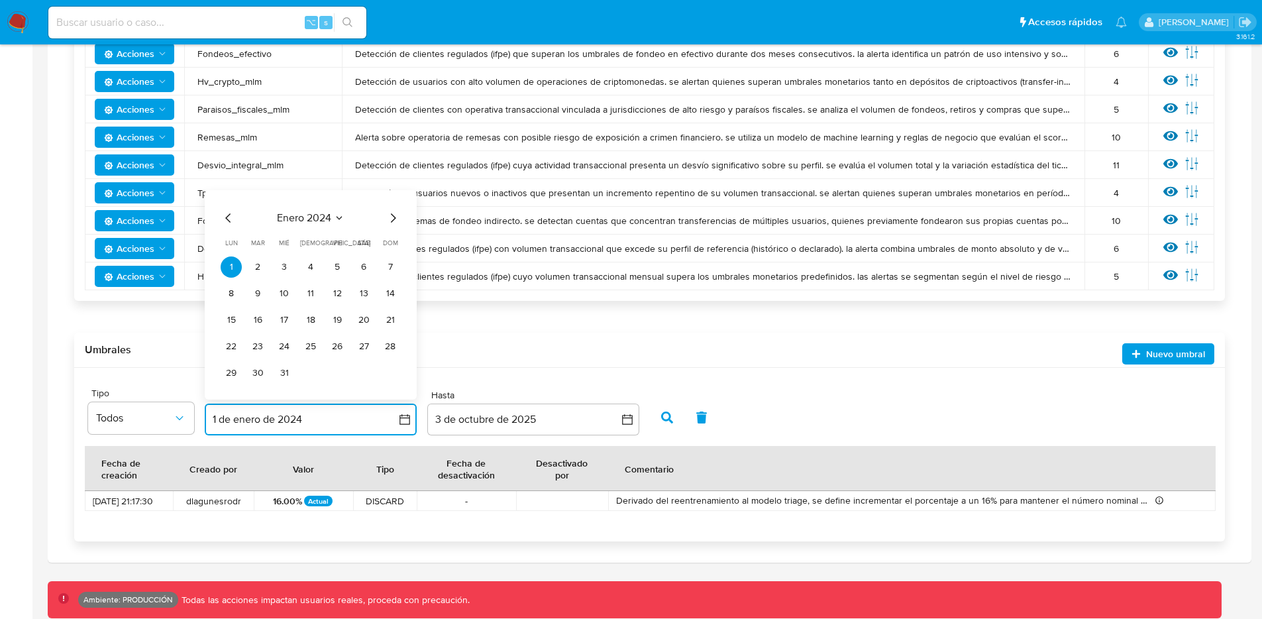
click at [303, 214] on span "enero 2024" at bounding box center [304, 217] width 54 height 13
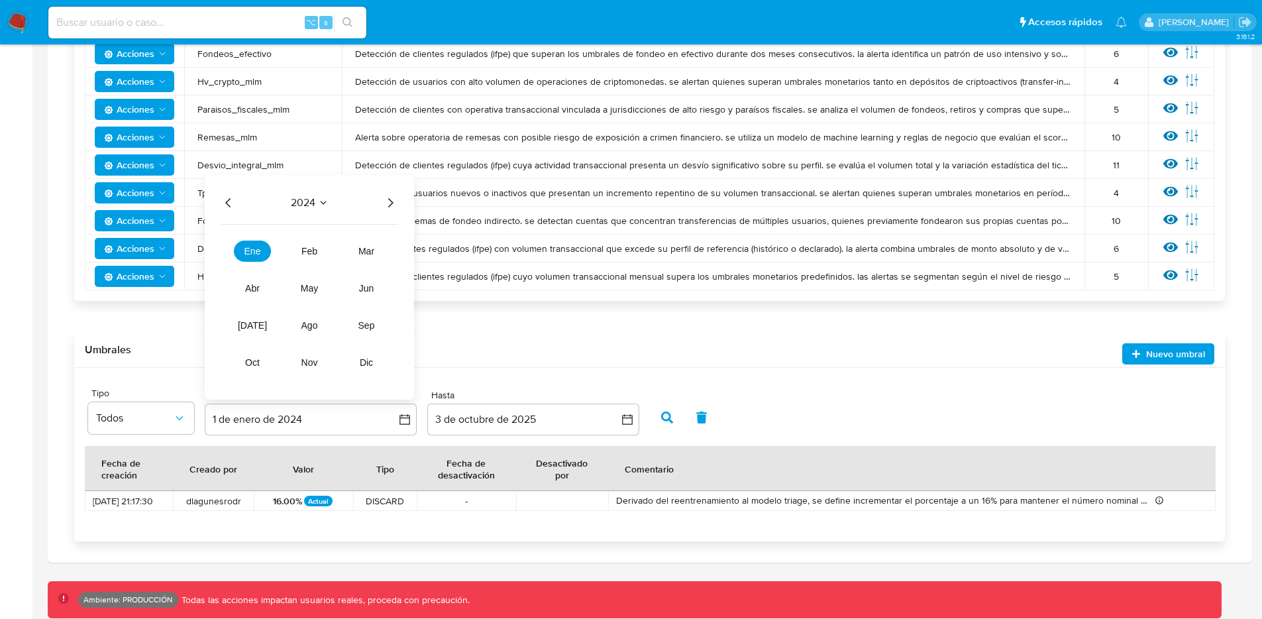
click at [227, 203] on icon "Año anterior" at bounding box center [227, 201] width 5 height 9
click at [240, 250] on button "ene" at bounding box center [252, 250] width 37 height 21
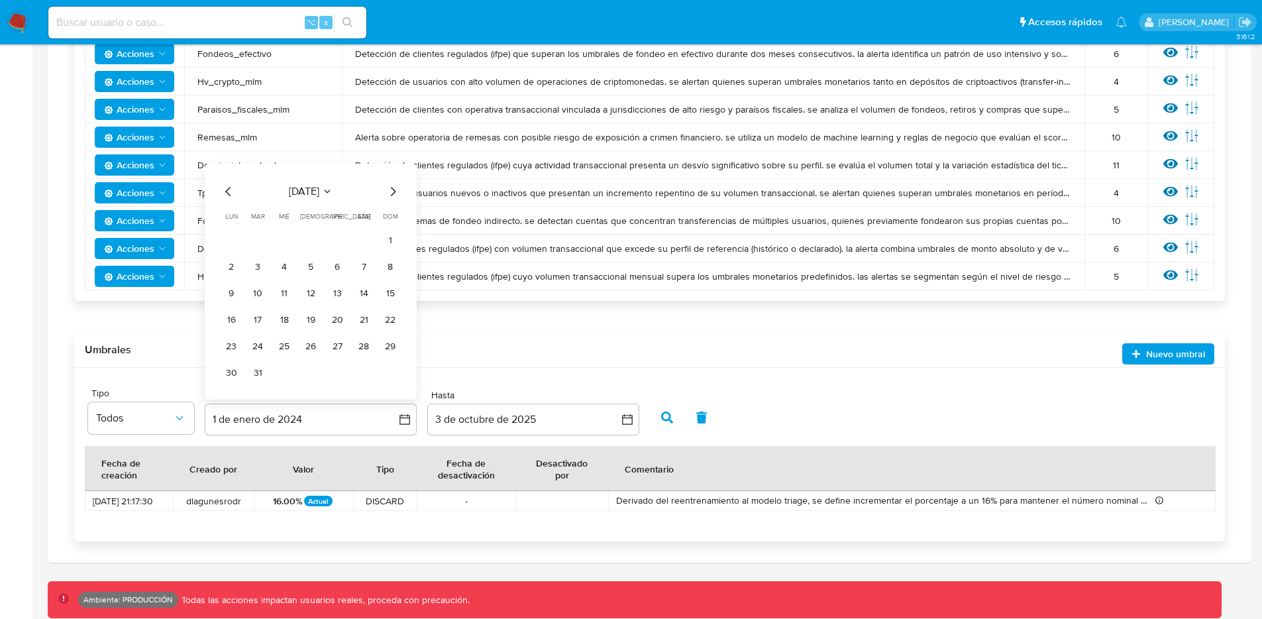
click at [484, 370] on div "Site Tipo Todos Desde [DATE] [DATE] [DATE] lun [DATE] [PERSON_NAME][DATE] mié […" at bounding box center [649, 455] width 1151 height 174
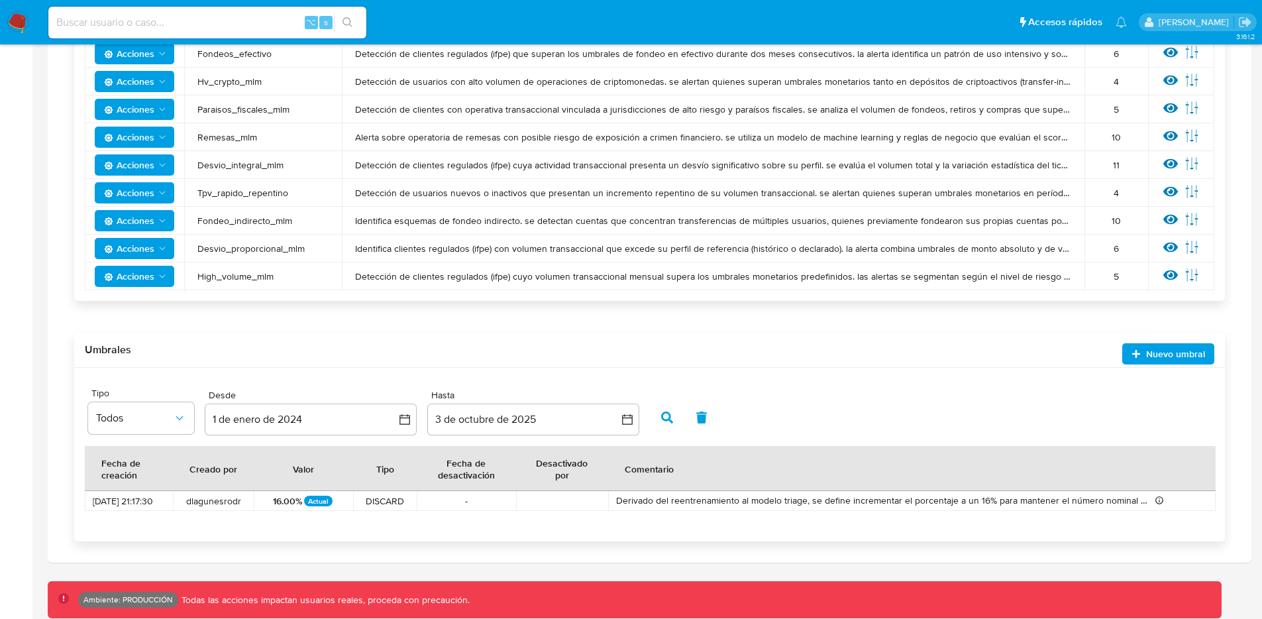
click at [672, 420] on icon "button" at bounding box center [667, 417] width 12 height 12
click at [411, 416] on icon "button" at bounding box center [404, 419] width 13 height 13
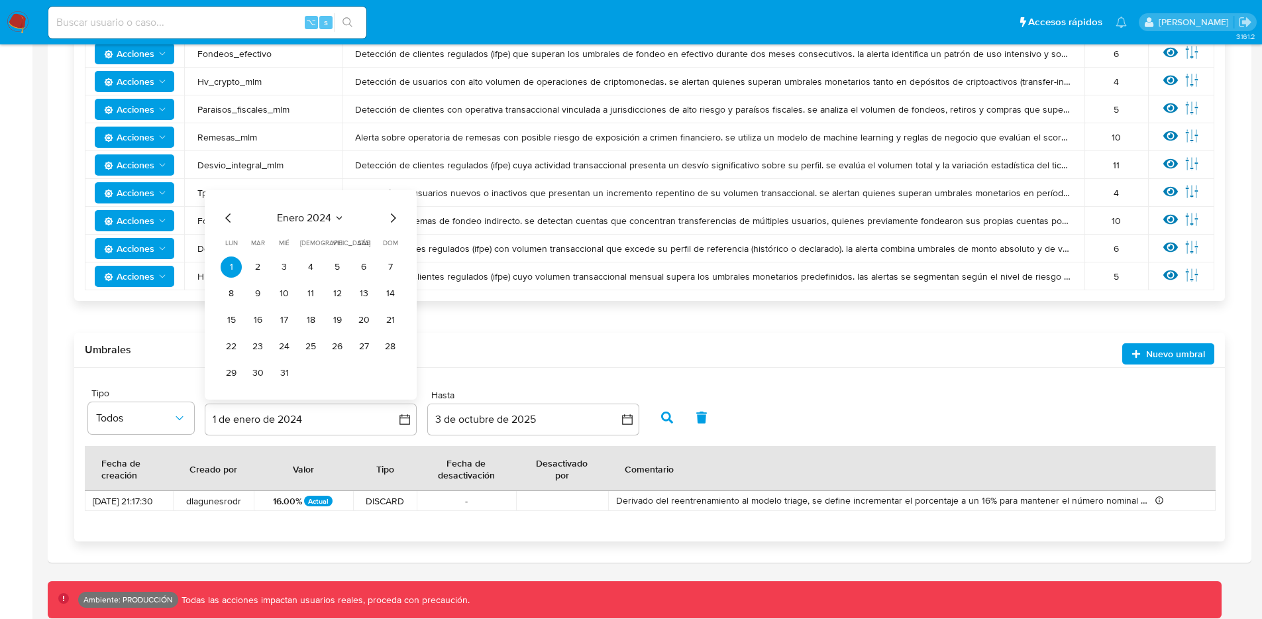
click at [222, 225] on icon "Mes anterior" at bounding box center [229, 218] width 16 height 16
click at [225, 219] on icon "Mes anterior" at bounding box center [229, 218] width 16 height 16
click at [225, 219] on span "lun" at bounding box center [231, 216] width 13 height 10
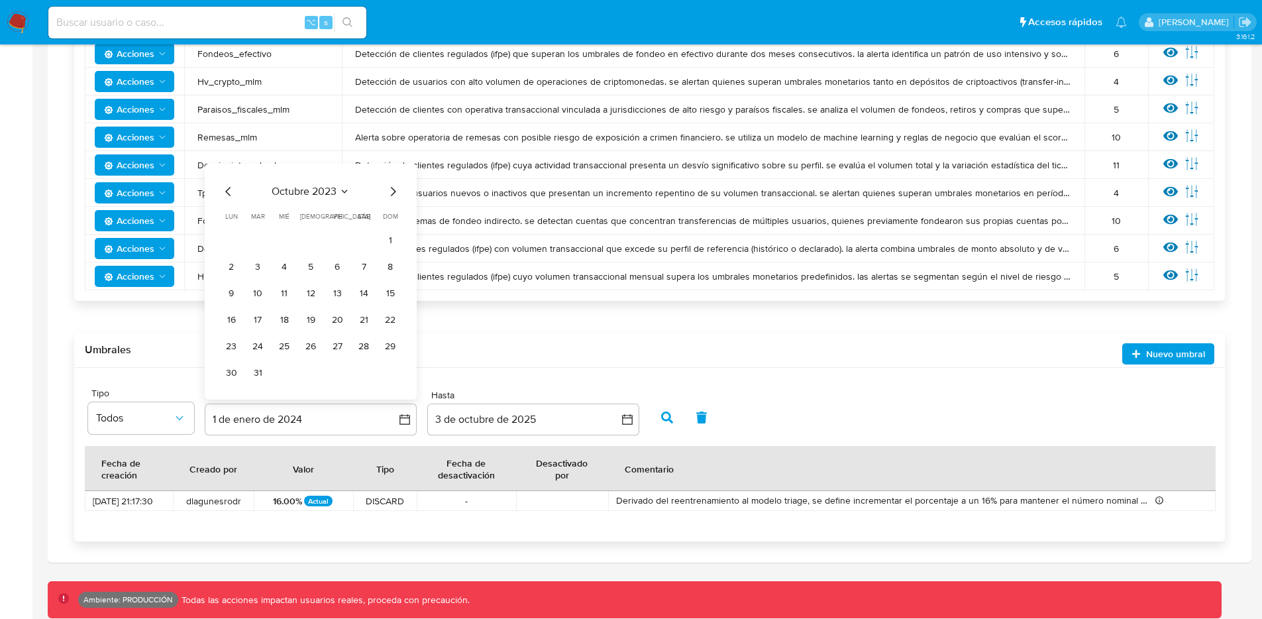
click at [221, 187] on icon "Mes anterior" at bounding box center [229, 191] width 16 height 16
click at [230, 219] on icon "Mes anterior" at bounding box center [229, 218] width 16 height 16
click at [229, 219] on icon "Mes anterior" at bounding box center [229, 218] width 16 height 16
click at [229, 219] on span "lun" at bounding box center [231, 216] width 13 height 10
click at [229, 193] on icon "Mes anterior" at bounding box center [229, 191] width 16 height 16
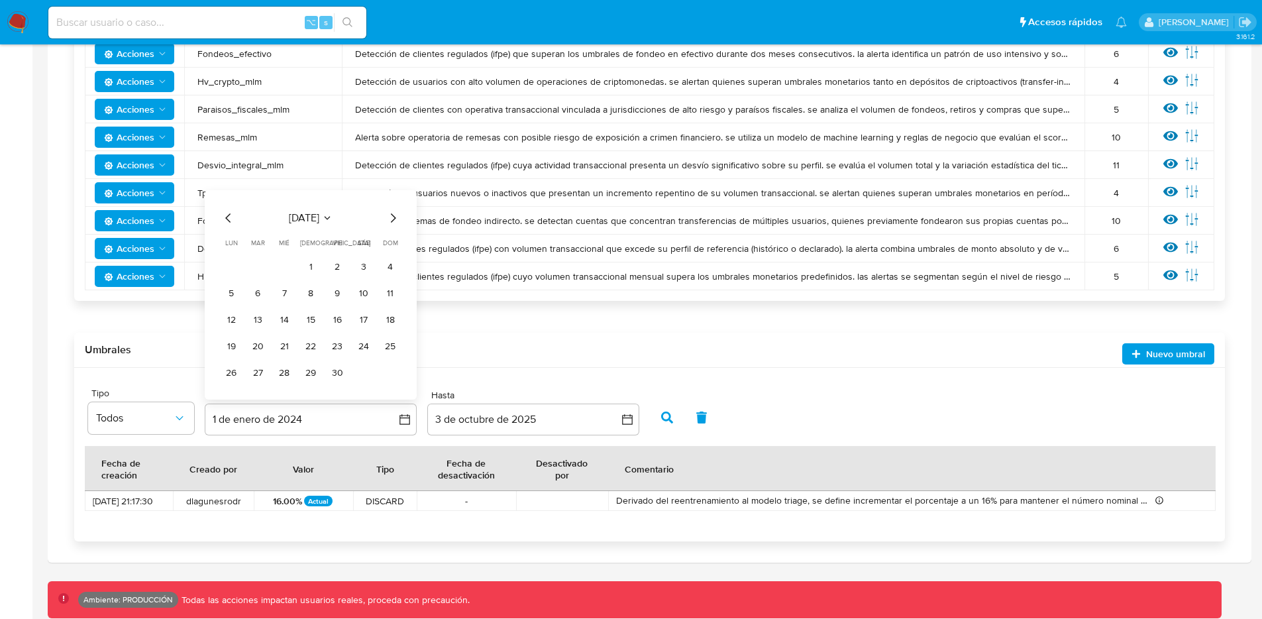
click at [229, 215] on icon "Mes anterior" at bounding box center [227, 217] width 5 height 9
click at [229, 213] on icon "Mes anterior" at bounding box center [229, 218] width 16 height 16
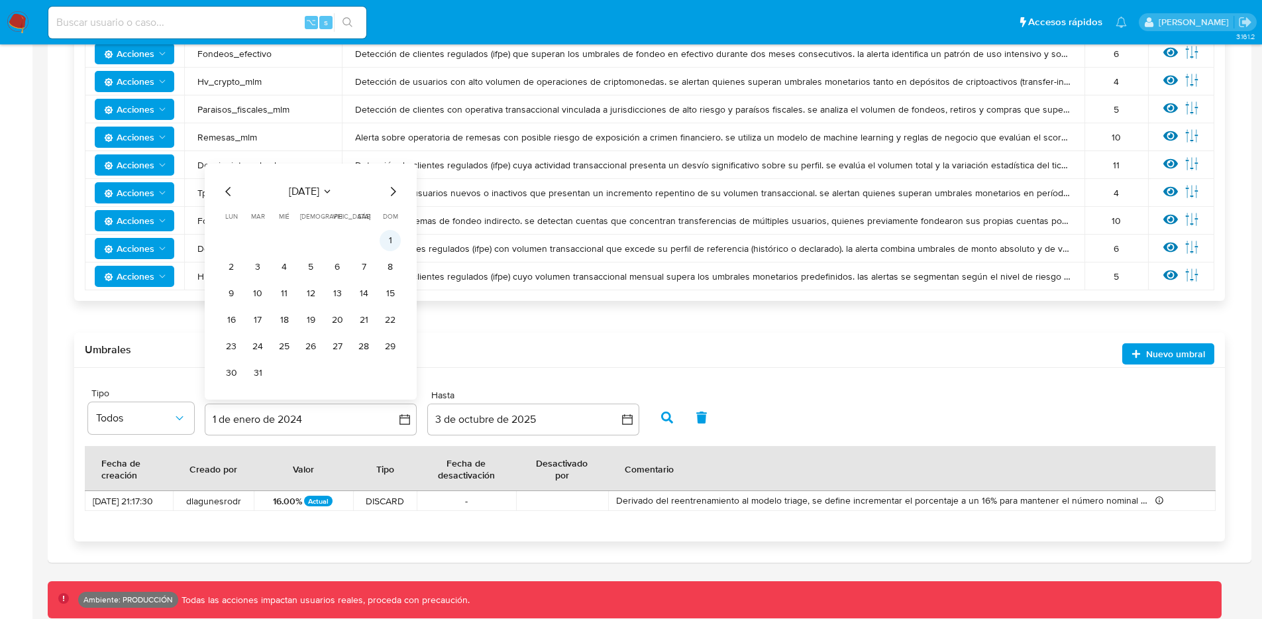
click at [388, 234] on button "1" at bounding box center [390, 240] width 21 height 21
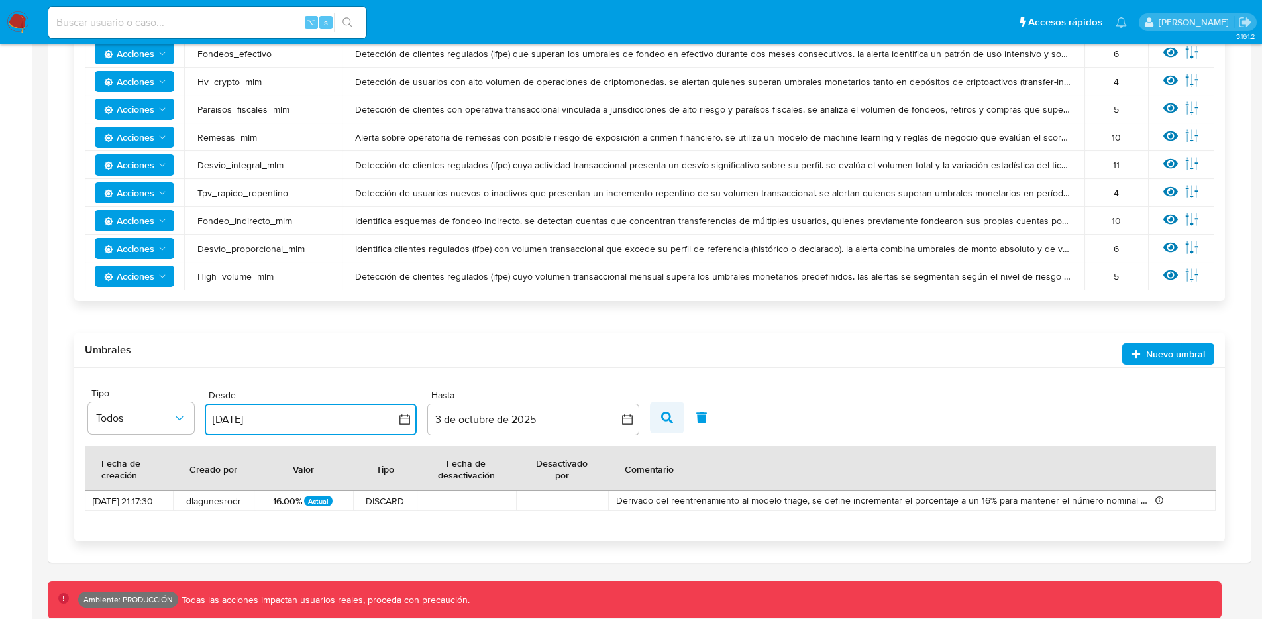
click at [677, 424] on button "button" at bounding box center [667, 417] width 34 height 32
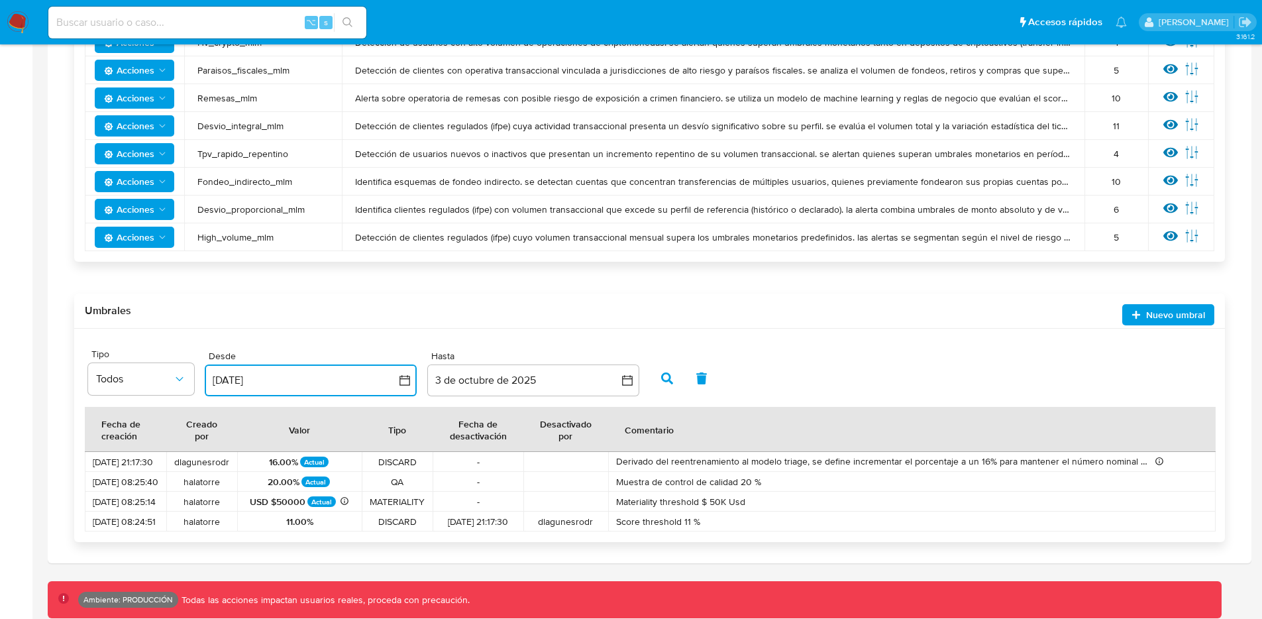
scroll to position [395, 0]
drag, startPoint x: 147, startPoint y: 499, endPoint x: 95, endPoint y: 474, distance: 58.1
click at [95, 474] on tbody "[DATE] 21:17:30 dlagunesrodr 16.00% Actual DISCARD - Derivado del reentrenamien…" at bounding box center [650, 490] width 1131 height 79
click at [313, 521] on span "11.00%" at bounding box center [299, 521] width 27 height 12
drag, startPoint x: 181, startPoint y: 499, endPoint x: 101, endPoint y: 462, distance: 89.2
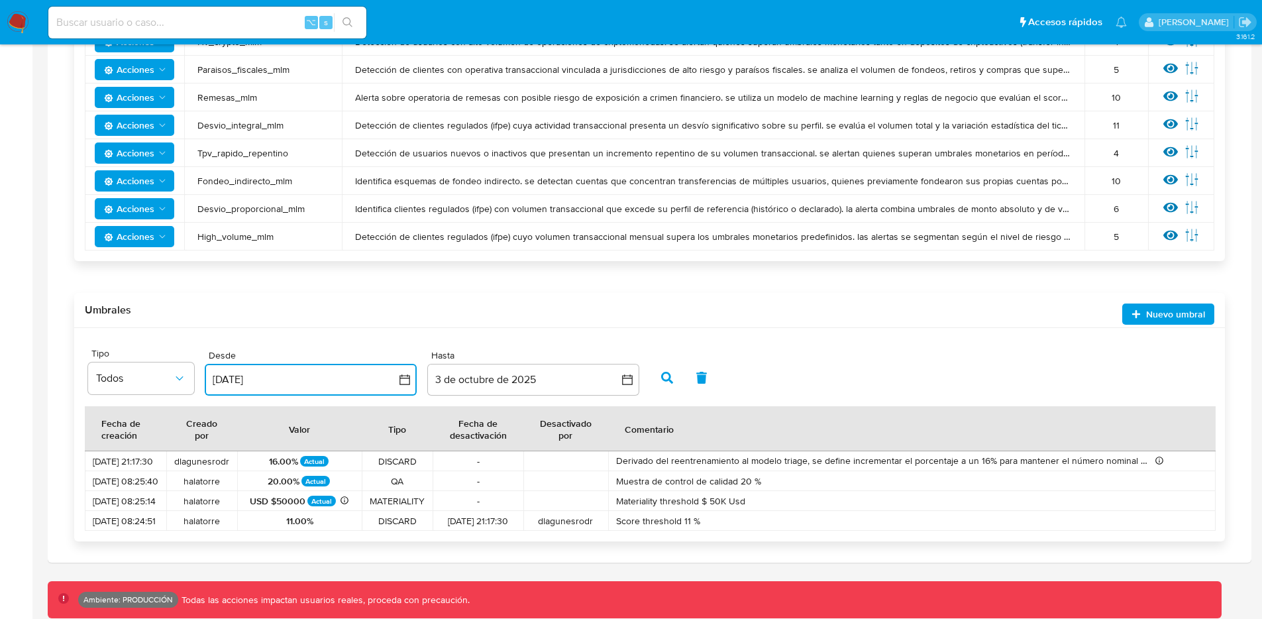
click at [101, 462] on tbody "[DATE] 21:17:30 dlagunesrodr 16.00% Actual DISCARD - Derivado del reentrenamien…" at bounding box center [650, 490] width 1131 height 79
drag, startPoint x: 391, startPoint y: 495, endPoint x: 220, endPoint y: 456, distance: 175.8
click at [220, 456] on tbody "[DATE] 21:17:30 dlagunesrodr 16.00% Actual DISCARD - Derivado del reentrenamien…" at bounding box center [650, 490] width 1131 height 79
click at [176, 386] on button "Todos" at bounding box center [141, 378] width 106 height 32
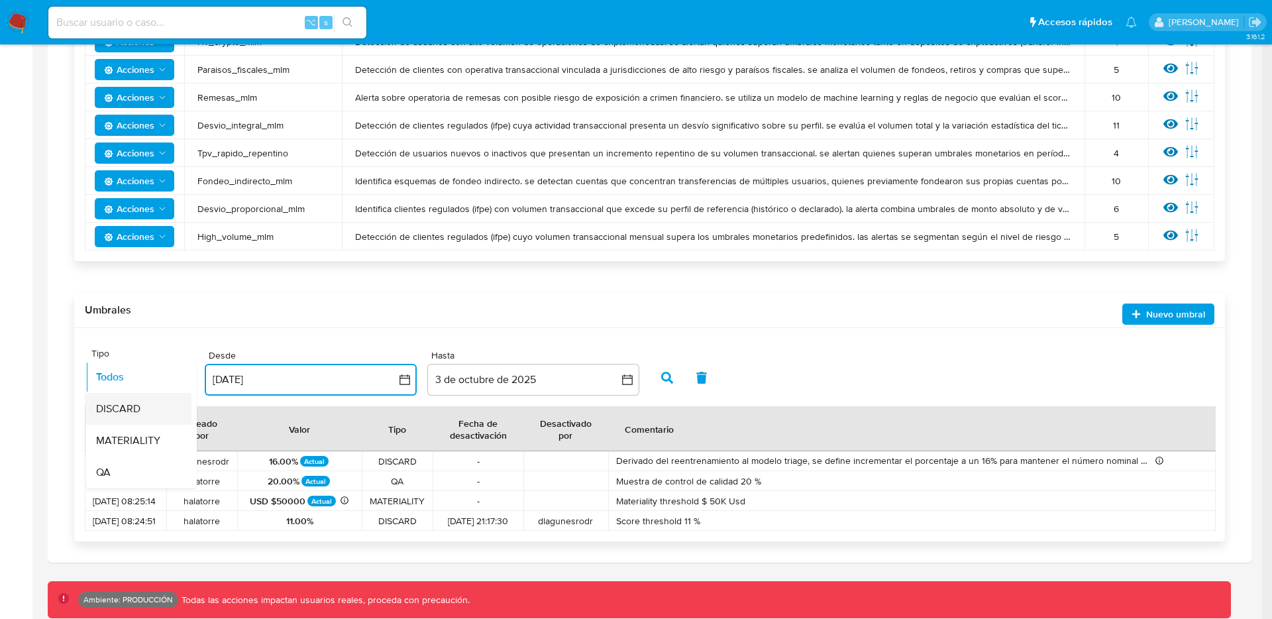
click at [158, 405] on div "DISCARD" at bounding box center [134, 409] width 77 height 32
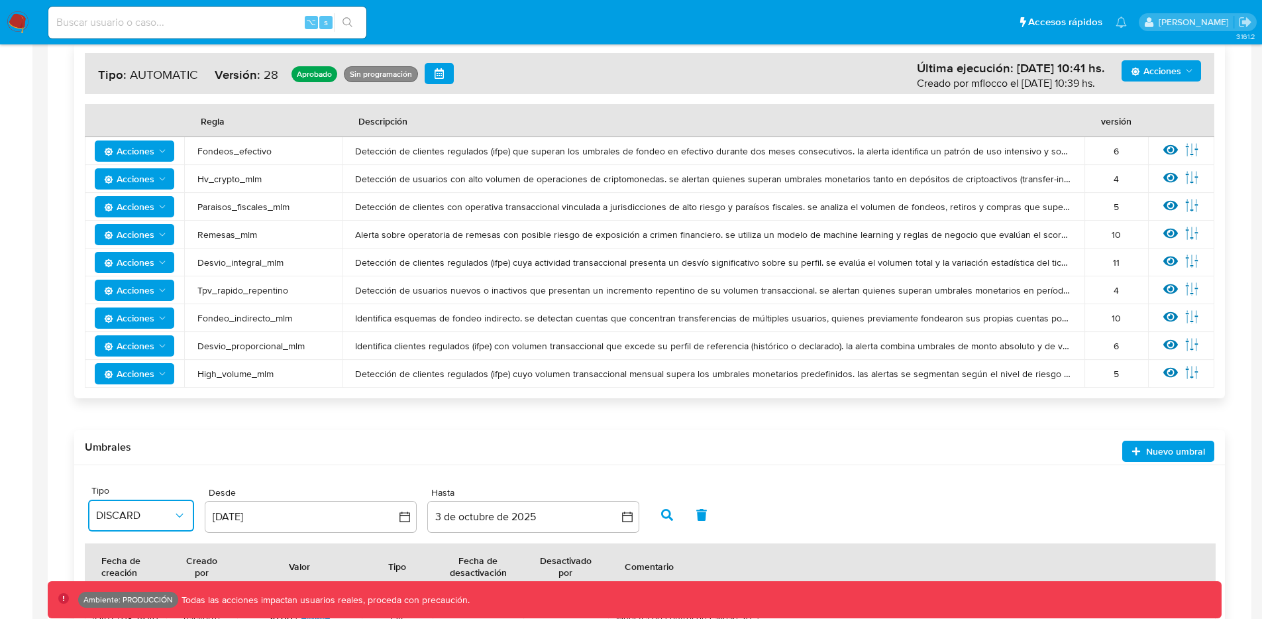
scroll to position [0, 0]
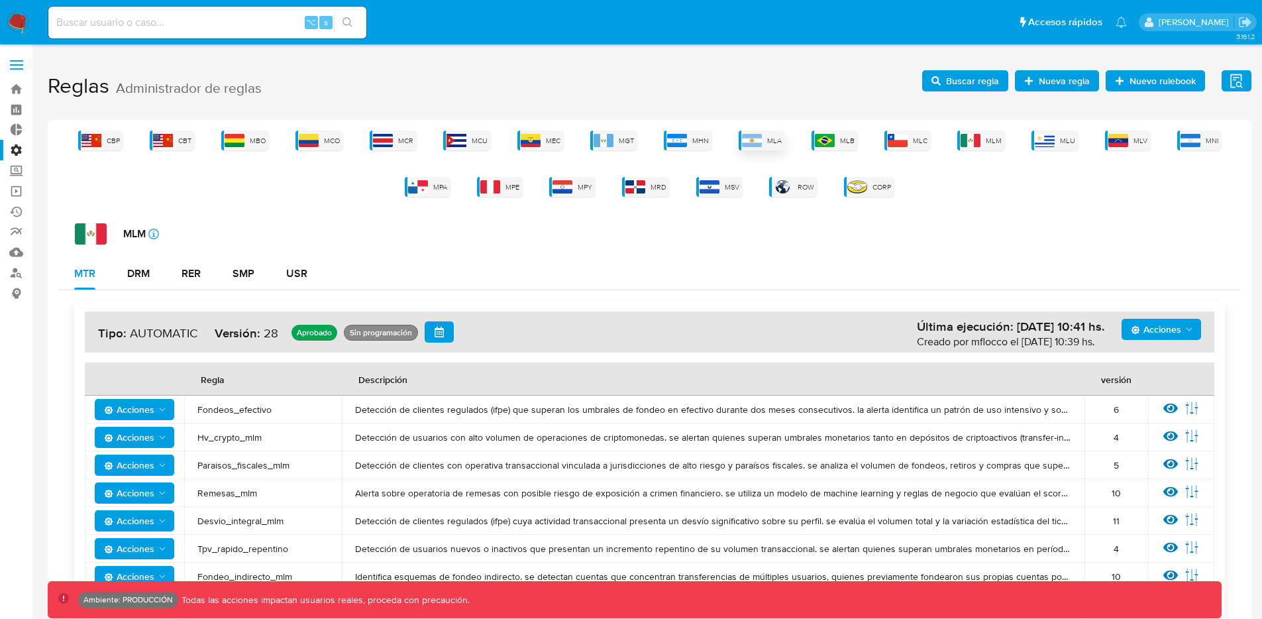
click at [762, 140] on img at bounding box center [752, 140] width 20 height 13
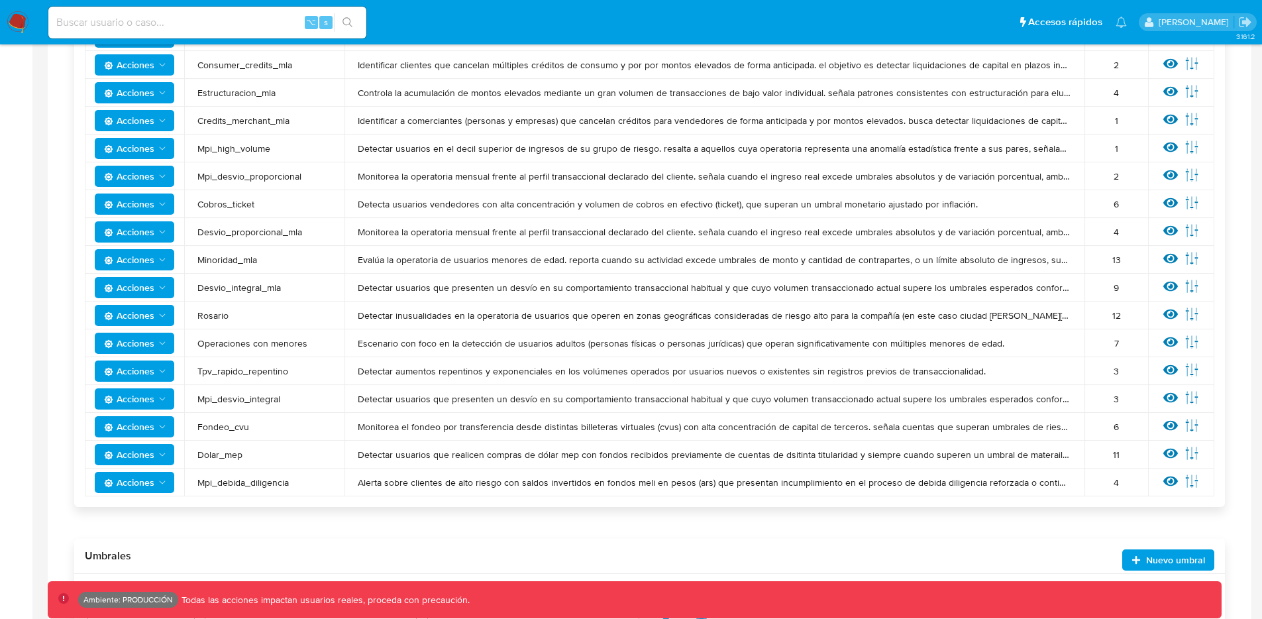
scroll to position [690, 0]
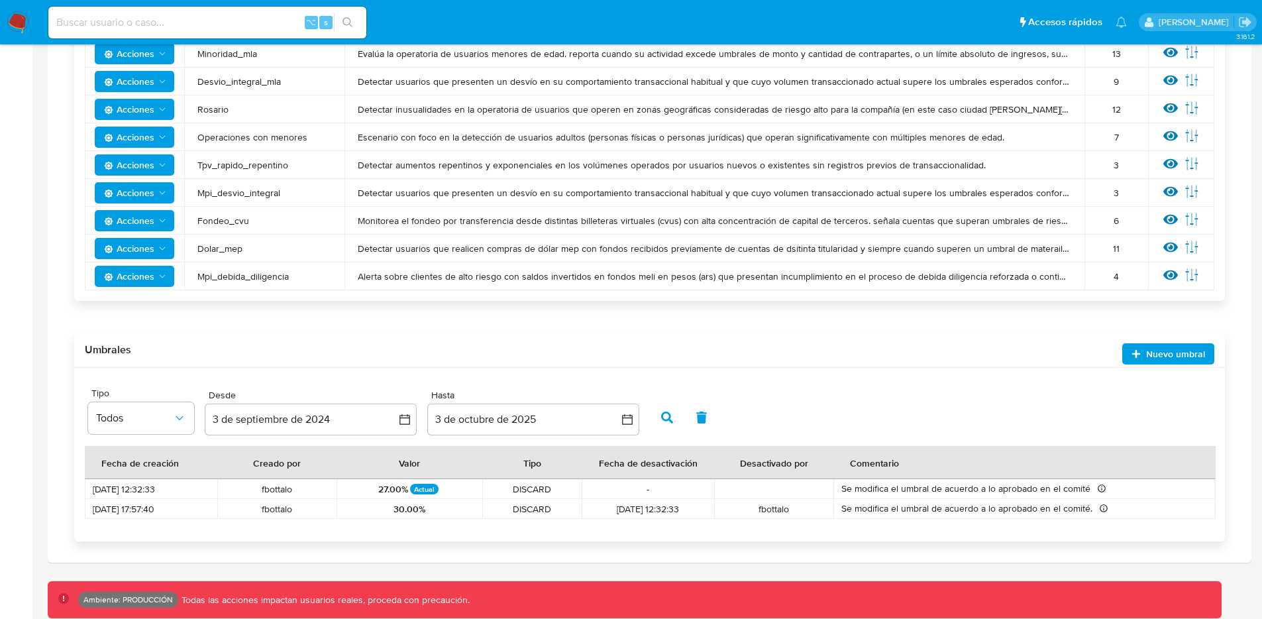
drag, startPoint x: 599, startPoint y: 464, endPoint x: 701, endPoint y: 460, distance: 102.1
click at [701, 460] on div "Fecha de desactivación" at bounding box center [648, 462] width 130 height 32
click at [662, 483] on span "-" at bounding box center [648, 489] width 117 height 12
click at [647, 465] on div "Fecha de desactivación" at bounding box center [648, 462] width 130 height 32
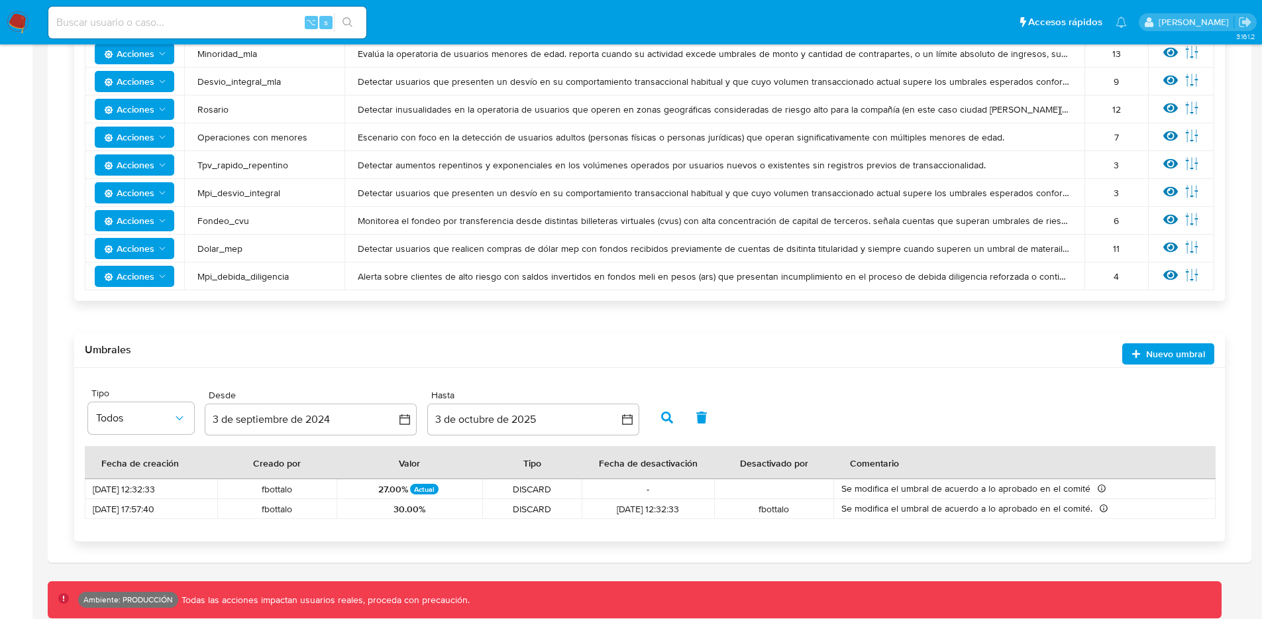
click at [648, 464] on div "Fecha de desactivación" at bounding box center [648, 462] width 130 height 32
click at [647, 464] on div "Fecha de desactivación" at bounding box center [648, 462] width 130 height 32
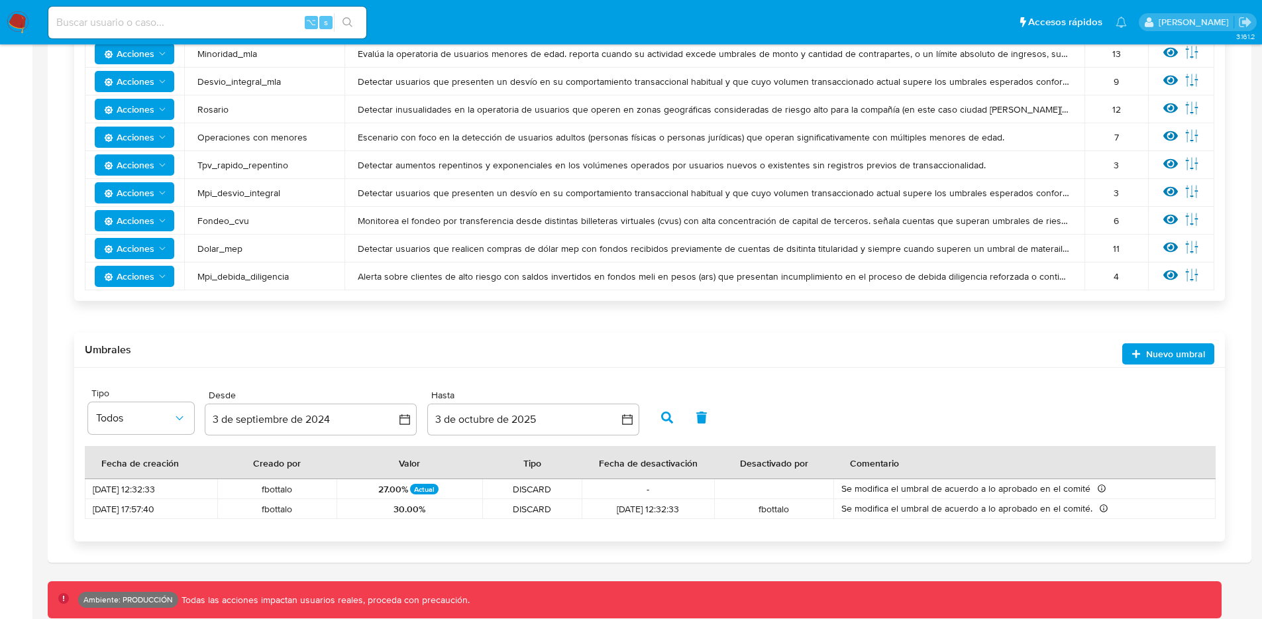
click at [648, 464] on div "Fecha de desactivación" at bounding box center [648, 462] width 130 height 32
drag, startPoint x: 648, startPoint y: 464, endPoint x: 631, endPoint y: 468, distance: 17.5
click at [643, 468] on div "Fecha de desactivación" at bounding box center [648, 462] width 130 height 32
click at [401, 417] on icon "button" at bounding box center [404, 419] width 13 height 13
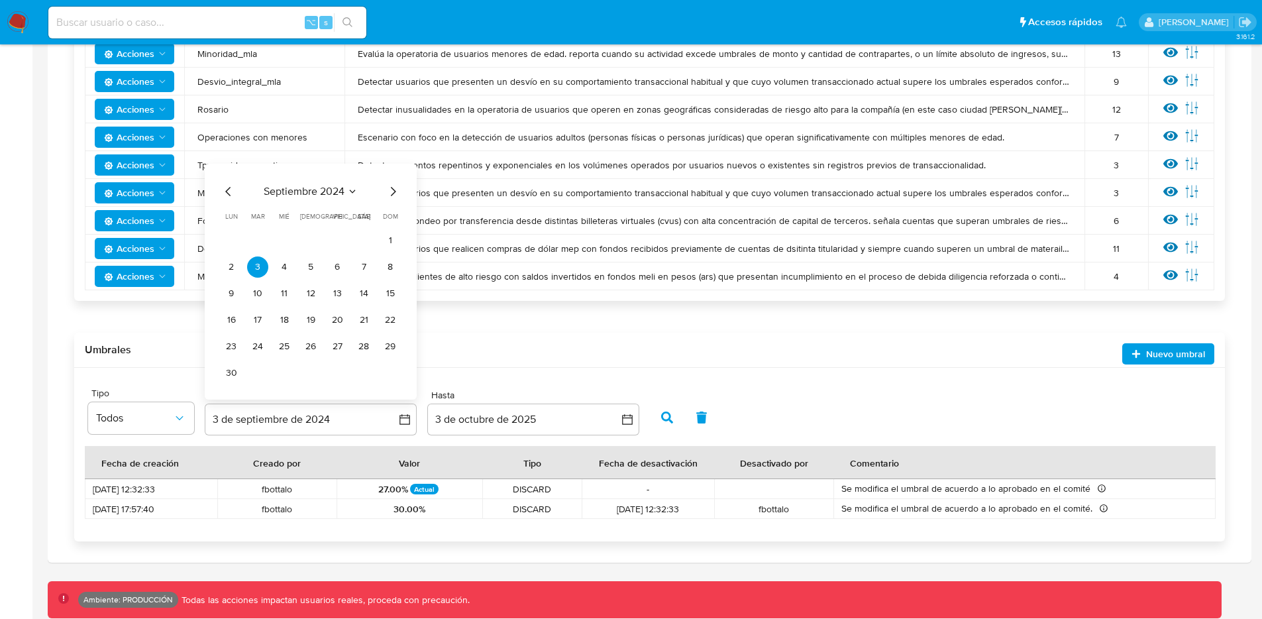
click at [229, 185] on icon "Mes anterior" at bounding box center [229, 191] width 16 height 16
click at [231, 215] on icon "Mes anterior" at bounding box center [229, 218] width 16 height 16
click at [231, 217] on icon "Mes anterior" at bounding box center [229, 218] width 16 height 16
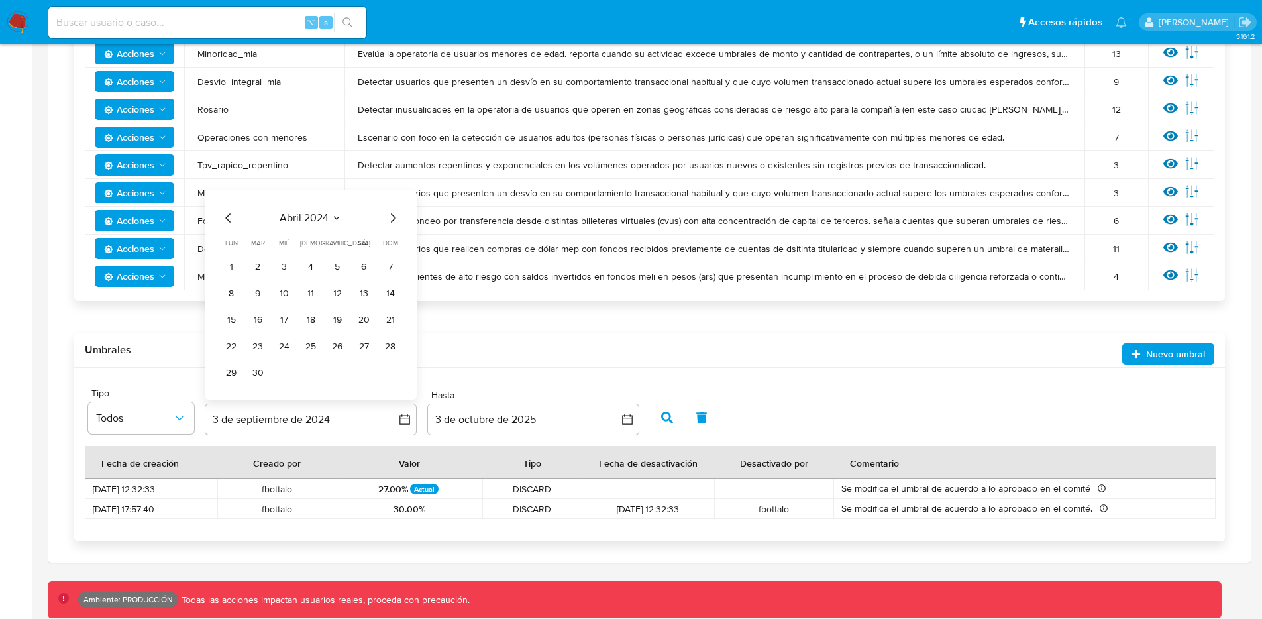
click at [231, 218] on icon "Mes anterior" at bounding box center [229, 218] width 16 height 16
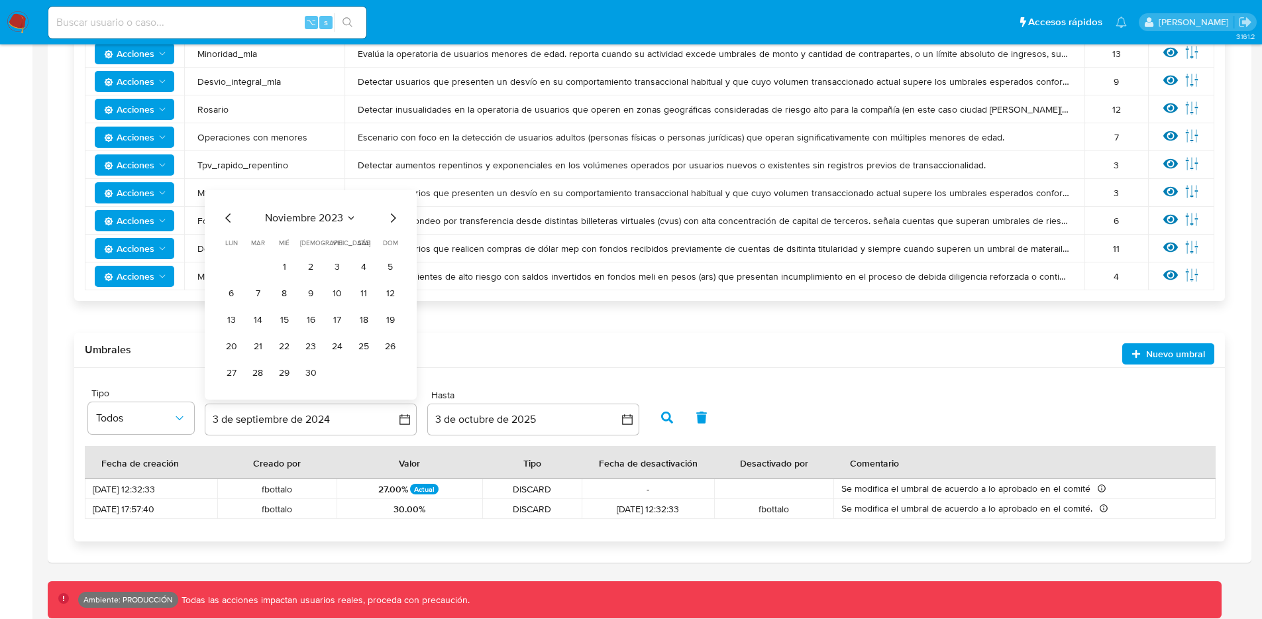
click at [231, 218] on icon "Mes anterior" at bounding box center [229, 218] width 16 height 16
click at [231, 219] on span "lun" at bounding box center [231, 216] width 13 height 10
click at [233, 195] on icon "Mes anterior" at bounding box center [229, 191] width 16 height 16
click at [341, 258] on button "1" at bounding box center [337, 266] width 21 height 21
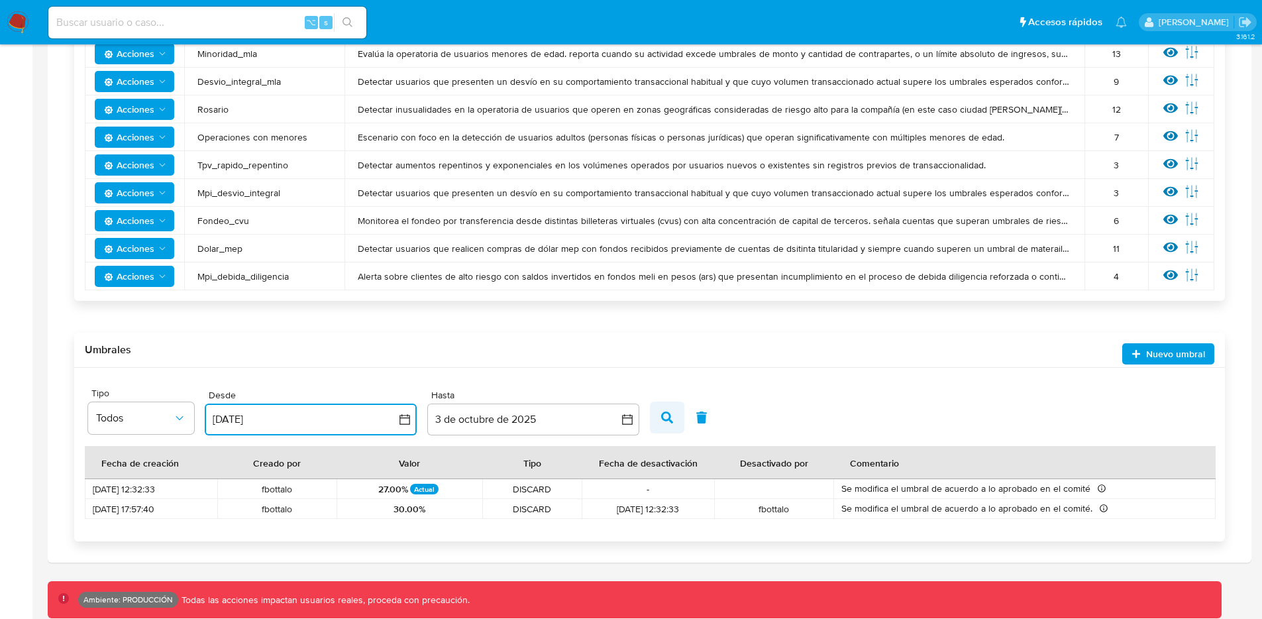
click at [658, 410] on button "button" at bounding box center [667, 417] width 34 height 32
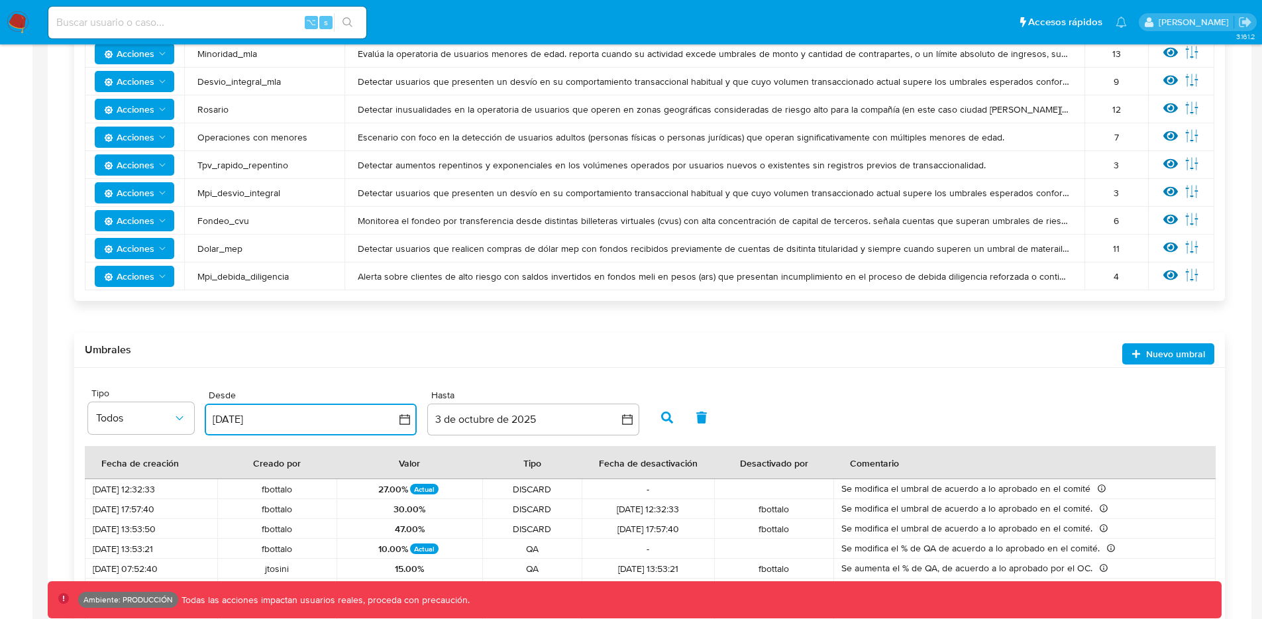
scroll to position [837, 0]
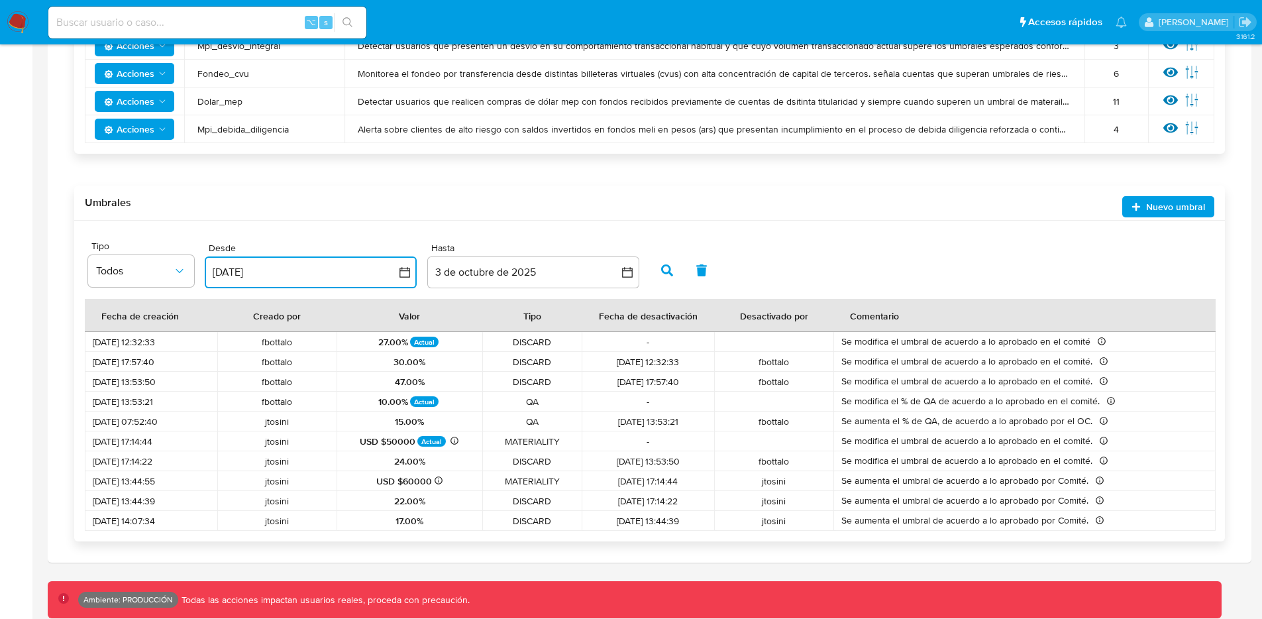
click at [632, 400] on span "-" at bounding box center [648, 401] width 117 height 12
drag, startPoint x: 680, startPoint y: 437, endPoint x: 368, endPoint y: 346, distance: 324.3
click at [368, 346] on tbody "[DATE] 12:32:33 fbottalo 27.00% Actual DISCARD - Se modifica el umbral de acuer…" at bounding box center [650, 431] width 1131 height 199
click at [368, 344] on div "27.00% Actual" at bounding box center [409, 342] width 130 height 12
click at [431, 403] on p "Actual" at bounding box center [424, 401] width 28 height 11
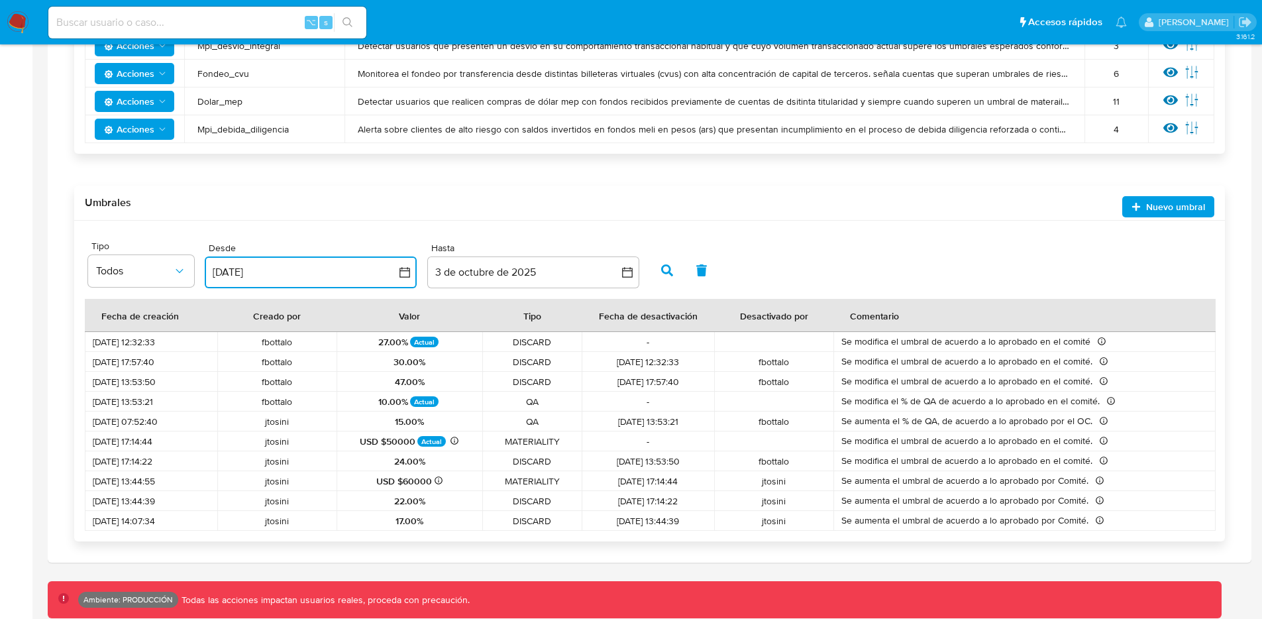
click at [421, 438] on p "Actual" at bounding box center [431, 441] width 28 height 11
drag, startPoint x: 601, startPoint y: 362, endPoint x: 707, endPoint y: 368, distance: 106.8
click at [707, 368] on td "[DATE] 12:32:33" at bounding box center [648, 362] width 132 height 20
click at [399, 276] on icon "button" at bounding box center [404, 272] width 13 height 13
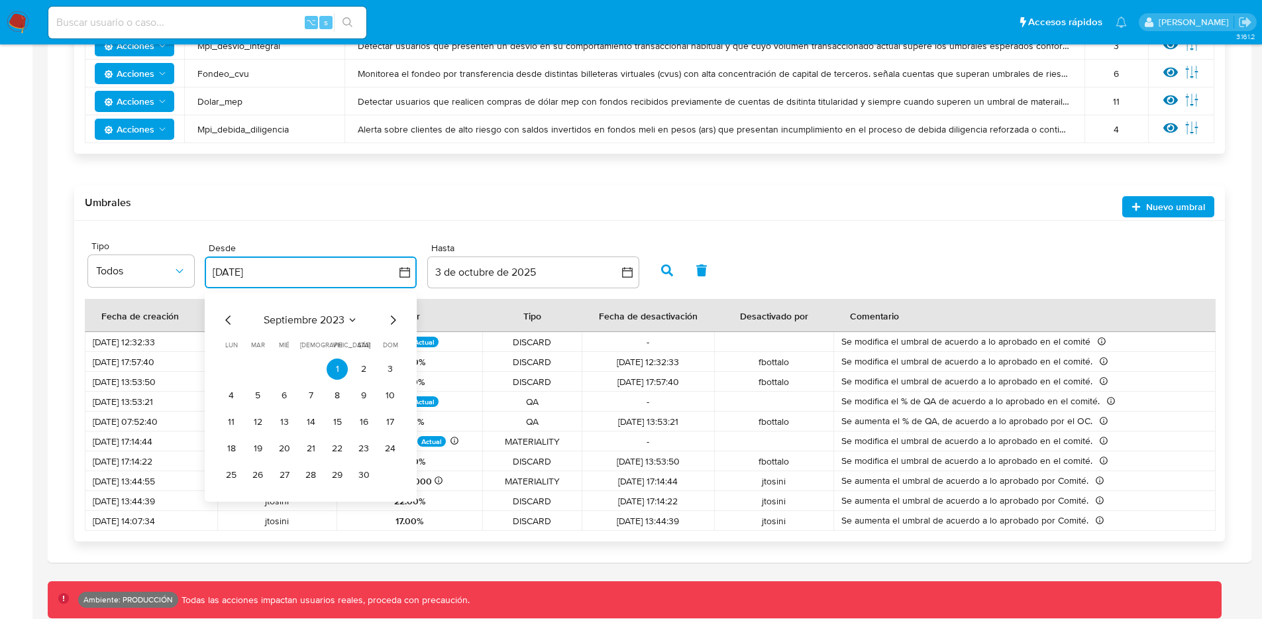
click at [225, 315] on icon "Mes anterior" at bounding box center [229, 320] width 16 height 16
click at [225, 316] on icon "Mes anterior" at bounding box center [229, 320] width 16 height 16
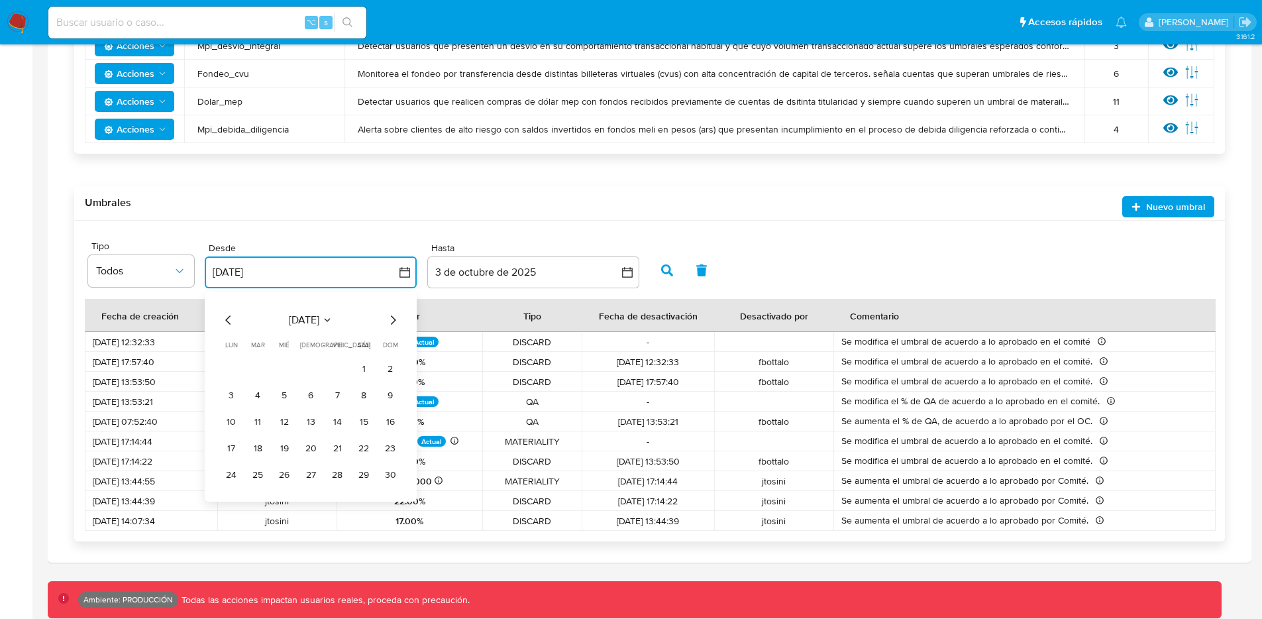
click at [225, 316] on icon "Mes anterior" at bounding box center [229, 320] width 16 height 16
click at [839, 243] on div "Site Tipo Todos Desde [DATE] [DATE] [DATE] lun [DATE] [PERSON_NAME][DATE] mié […" at bounding box center [649, 265] width 1123 height 54
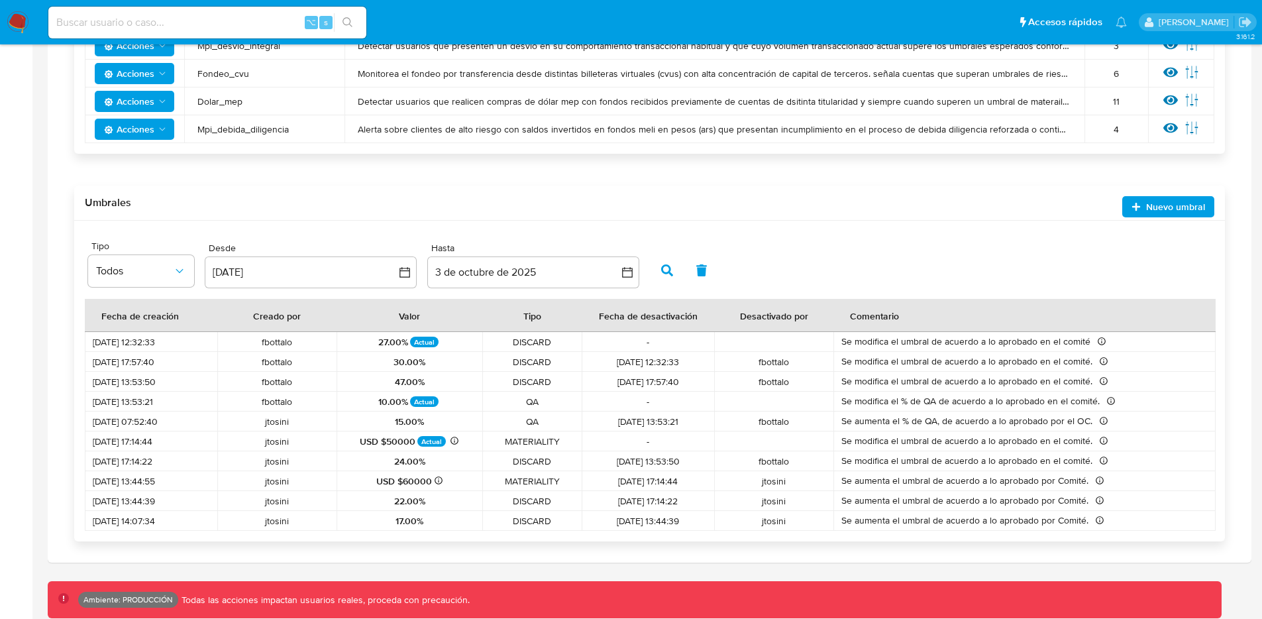
drag, startPoint x: 670, startPoint y: 338, endPoint x: 592, endPoint y: 344, distance: 77.7
click at [592, 344] on span "-" at bounding box center [648, 342] width 117 height 12
click at [406, 270] on icon "button" at bounding box center [404, 272] width 13 height 13
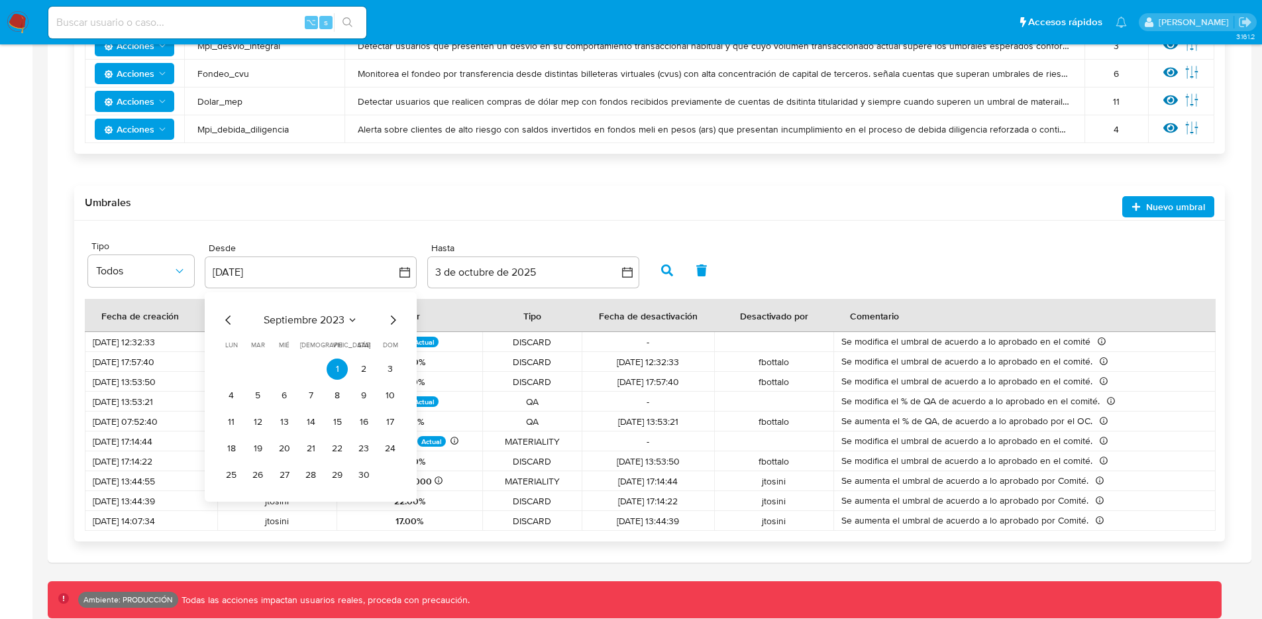
click at [226, 313] on icon "Mes anterior" at bounding box center [229, 320] width 16 height 16
click at [226, 314] on icon "Mes anterior" at bounding box center [229, 320] width 16 height 16
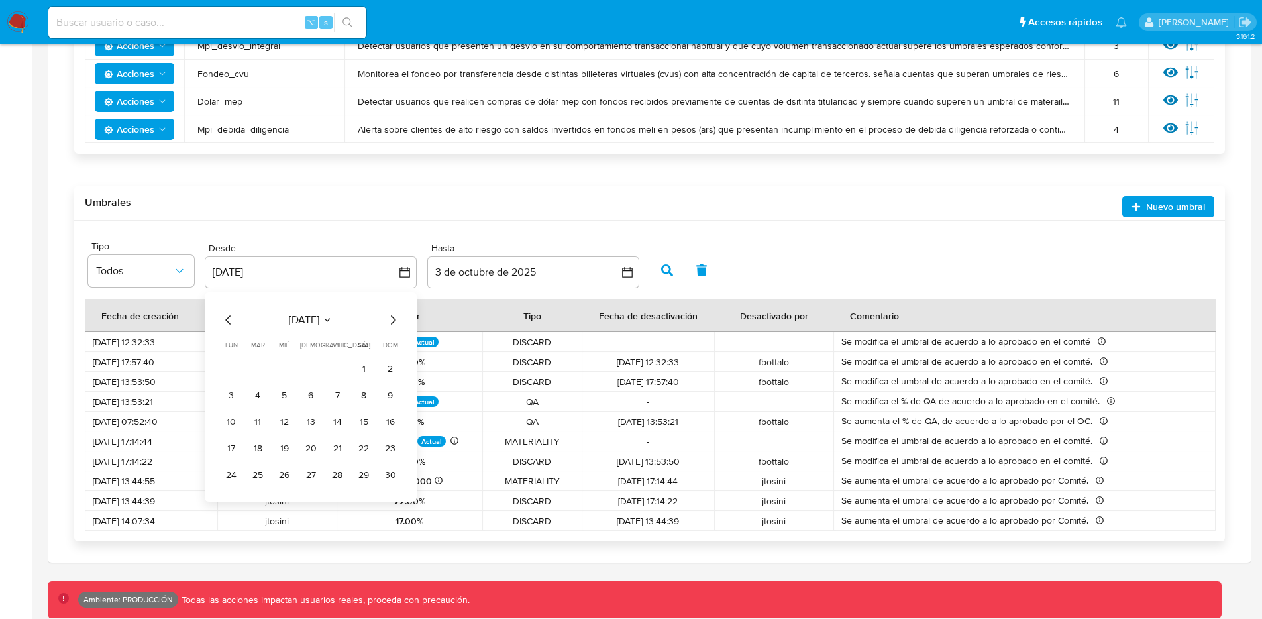
click at [226, 314] on icon "Mes anterior" at bounding box center [229, 320] width 16 height 16
click at [225, 313] on icon "Mes anterior" at bounding box center [229, 320] width 16 height 16
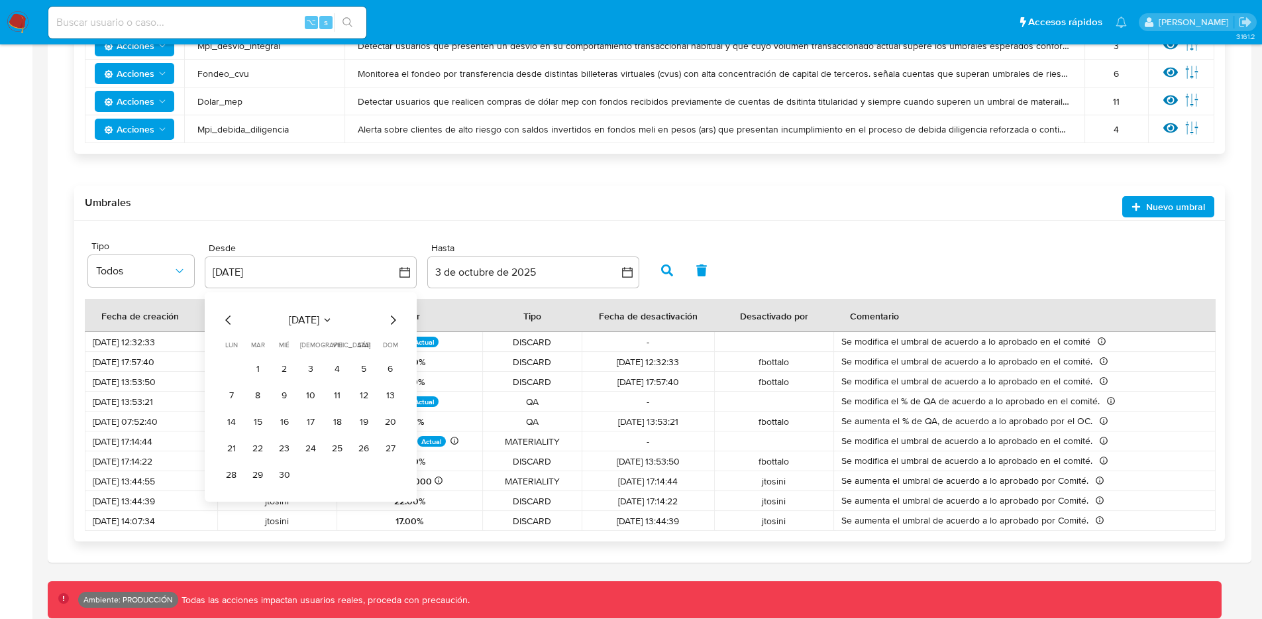
click at [226, 313] on icon "Mes anterior" at bounding box center [229, 320] width 16 height 16
click at [357, 365] on button "1" at bounding box center [363, 368] width 21 height 21
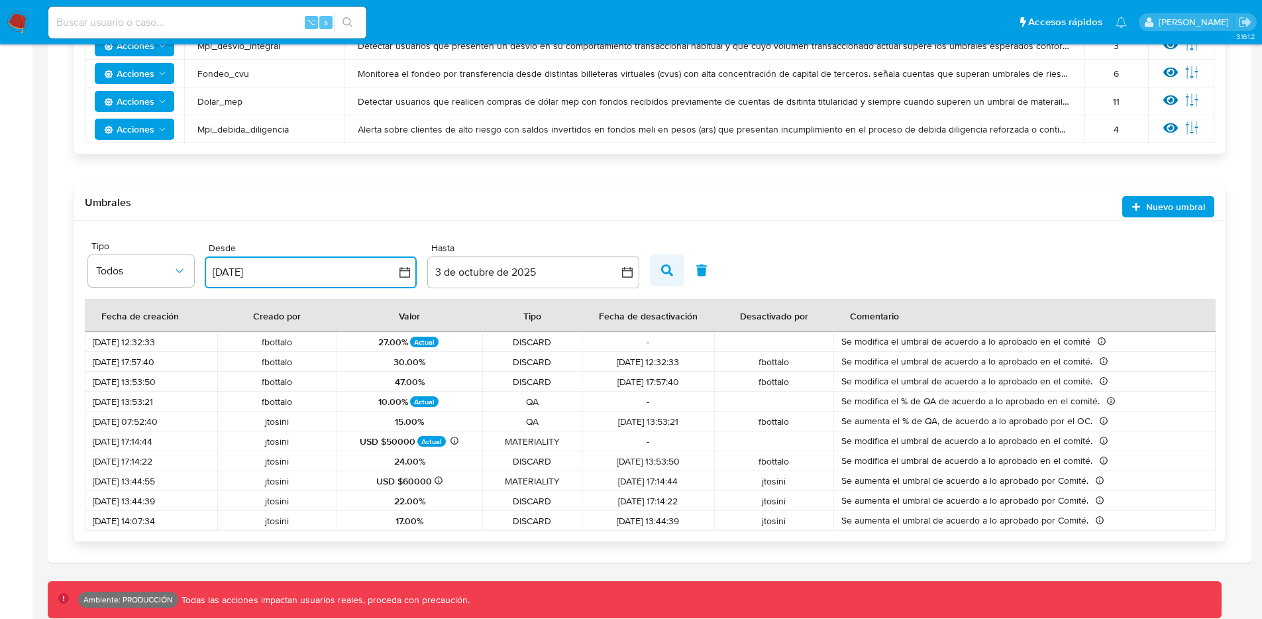
click at [665, 281] on button "button" at bounding box center [667, 270] width 34 height 32
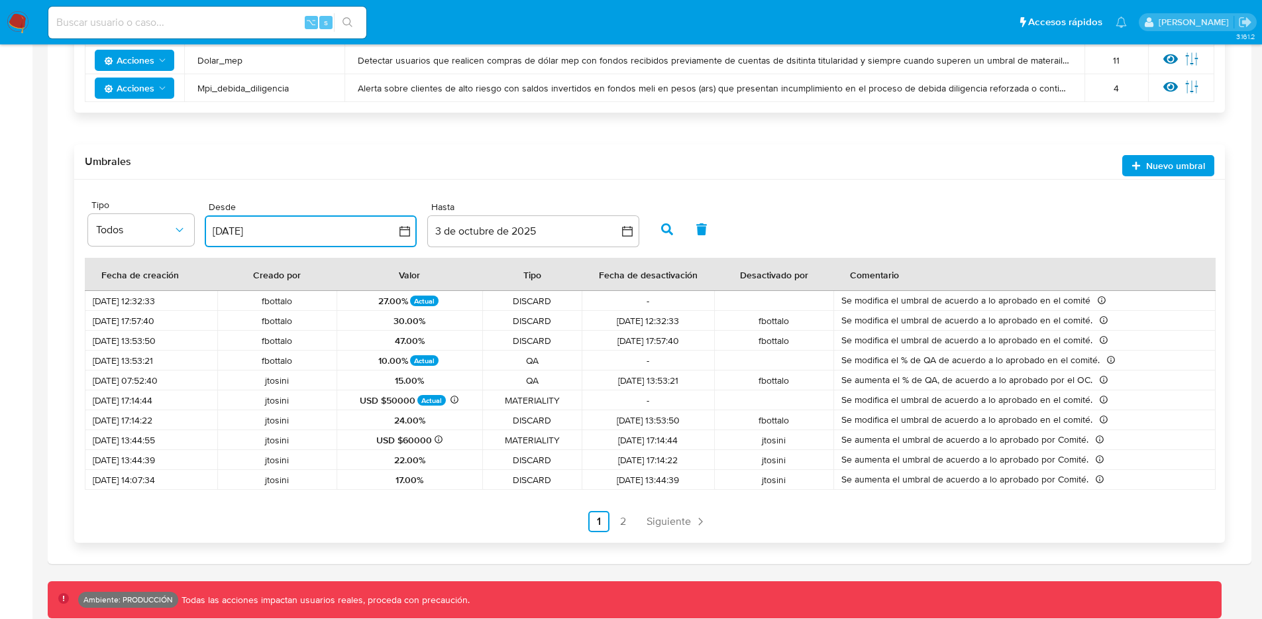
scroll to position [879, 0]
click at [675, 517] on span "Siguiente" at bounding box center [668, 520] width 44 height 11
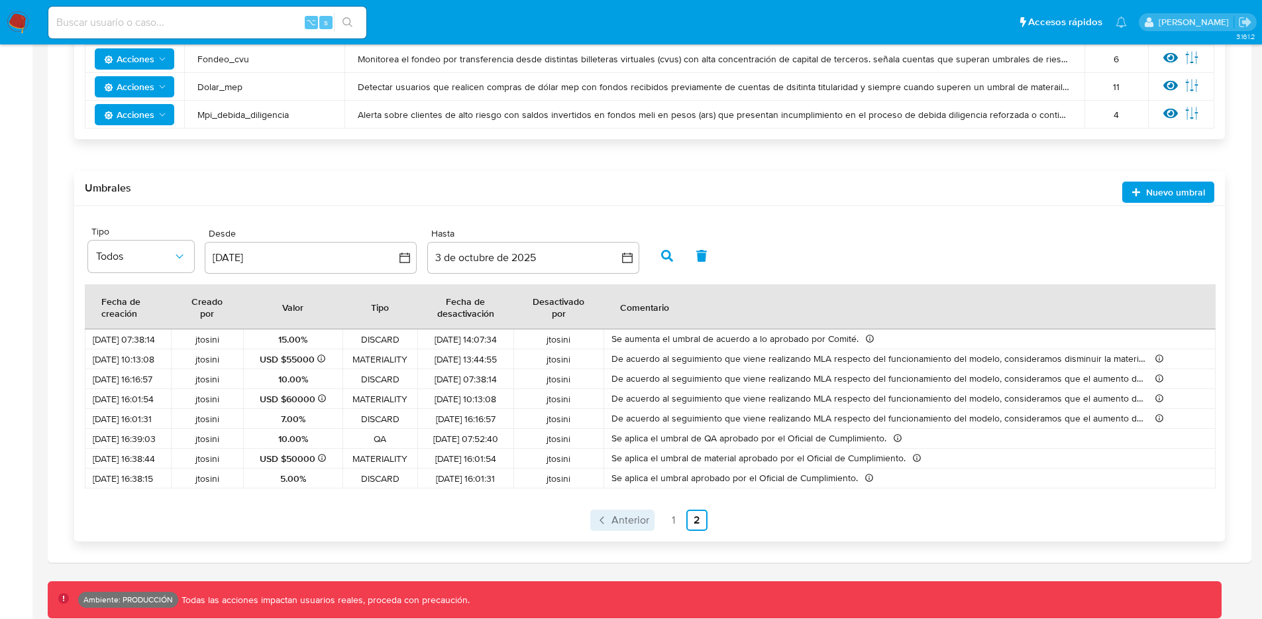
click at [622, 515] on span "Anterior" at bounding box center [630, 520] width 38 height 11
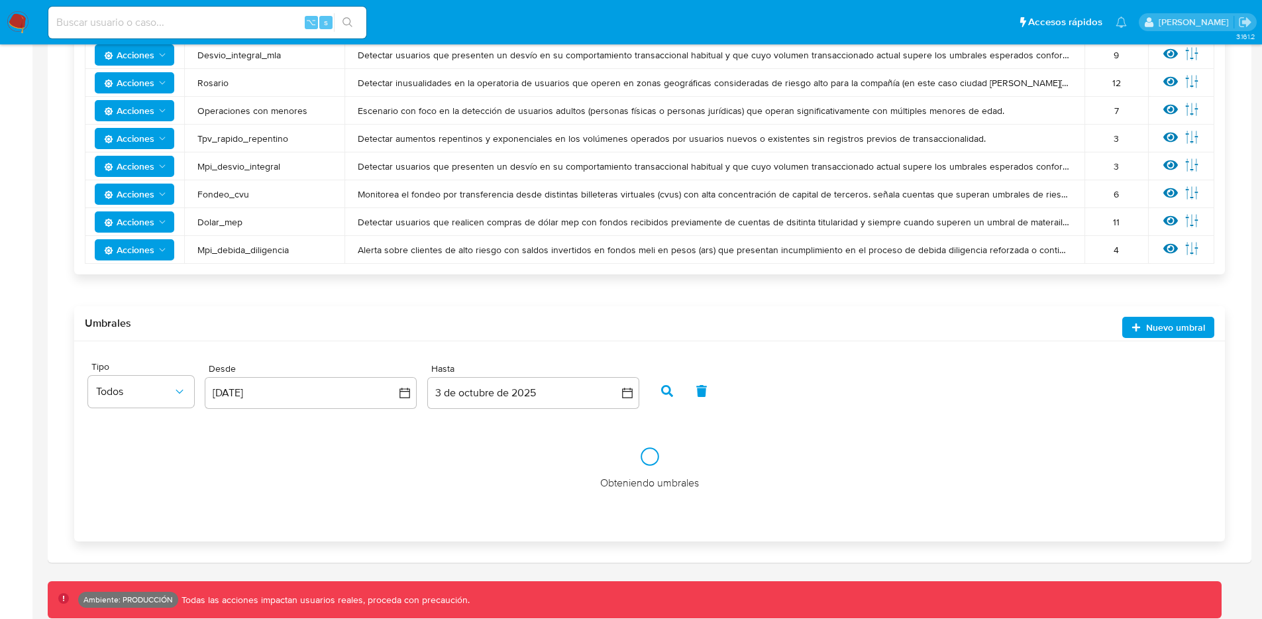
scroll to position [851, 0]
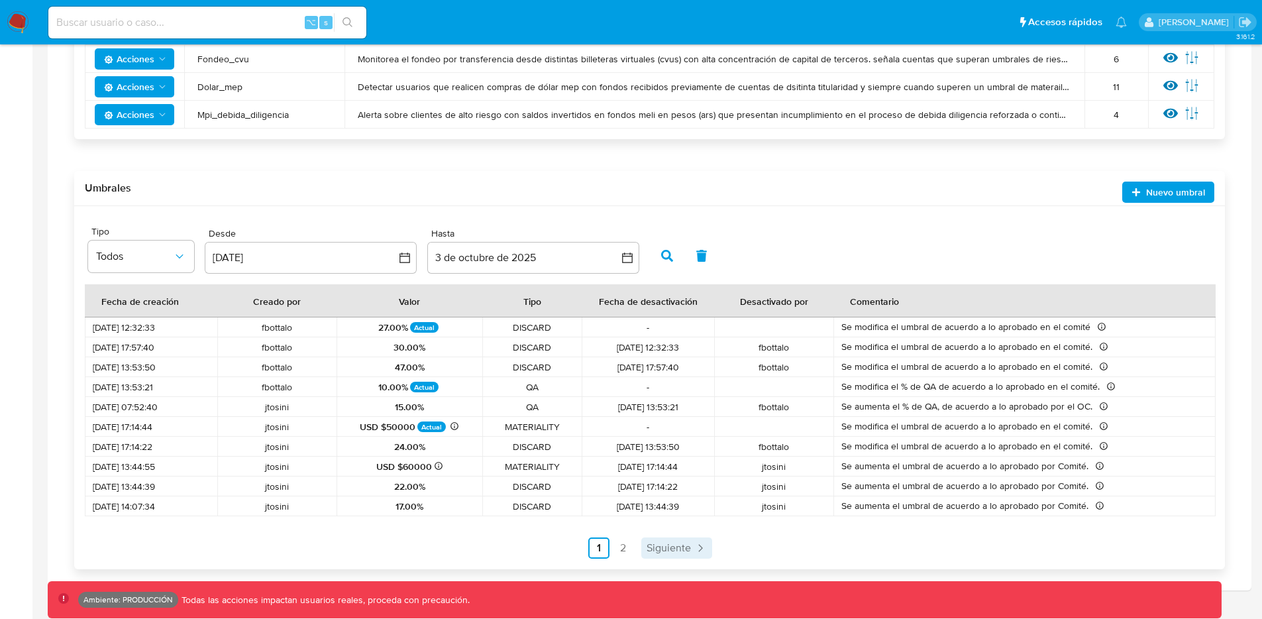
click at [659, 550] on span "Siguiente" at bounding box center [668, 547] width 44 height 11
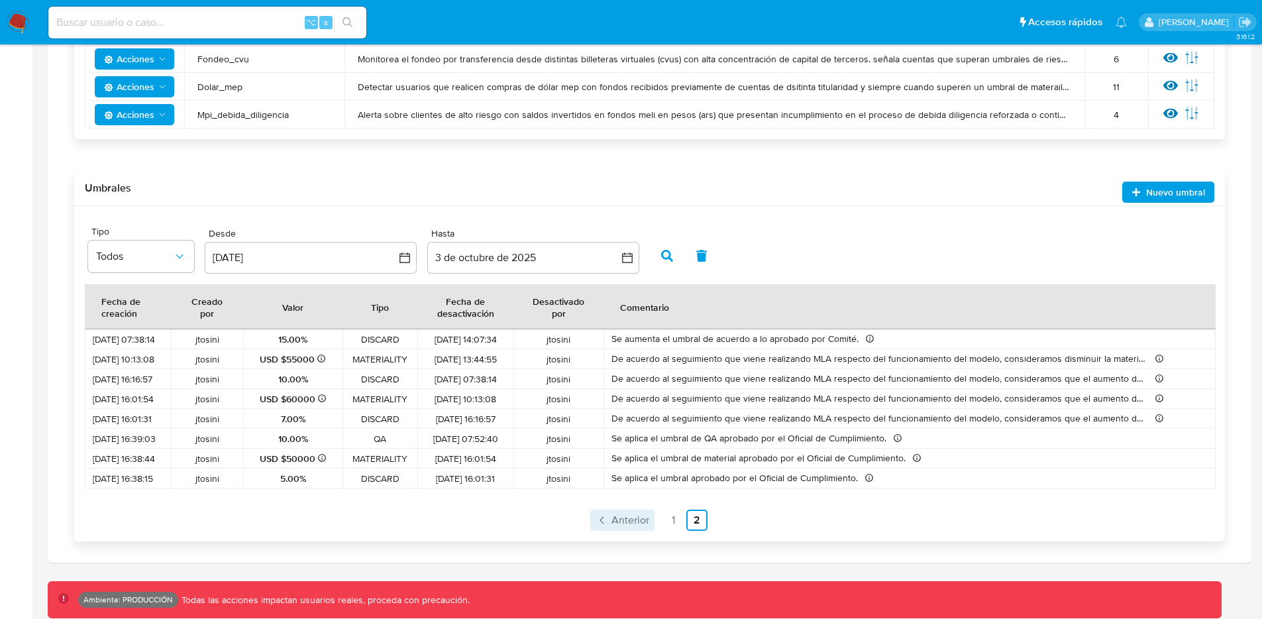
click at [634, 522] on span "Anterior" at bounding box center [630, 520] width 38 height 11
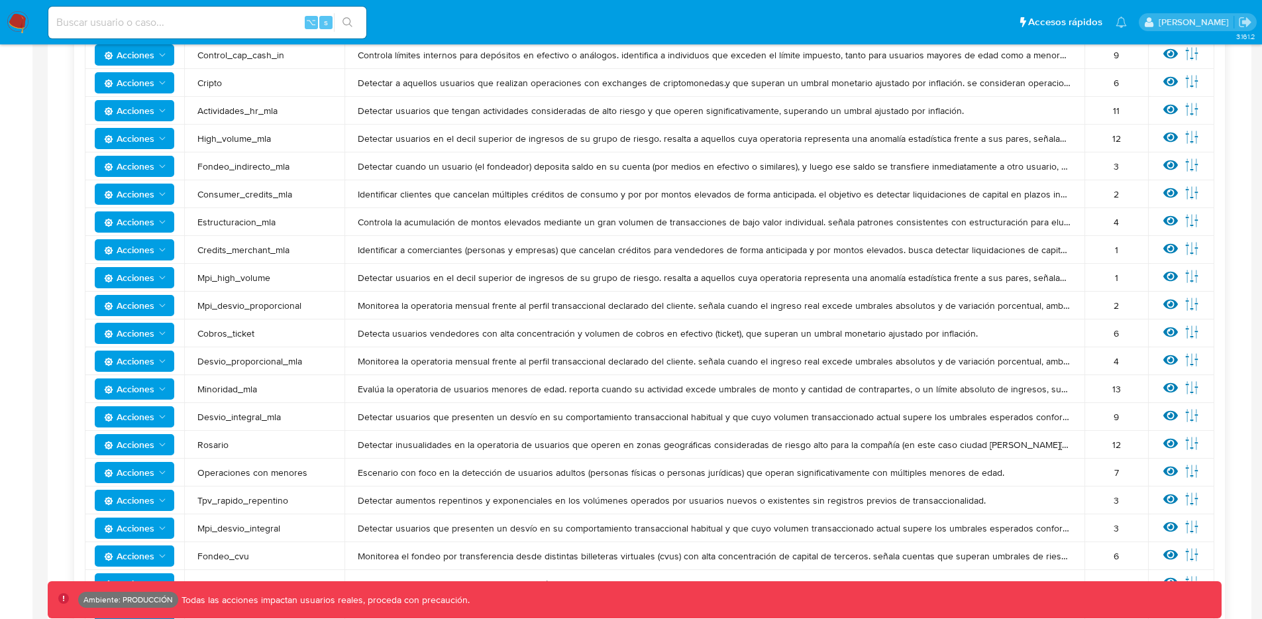
scroll to position [879, 0]
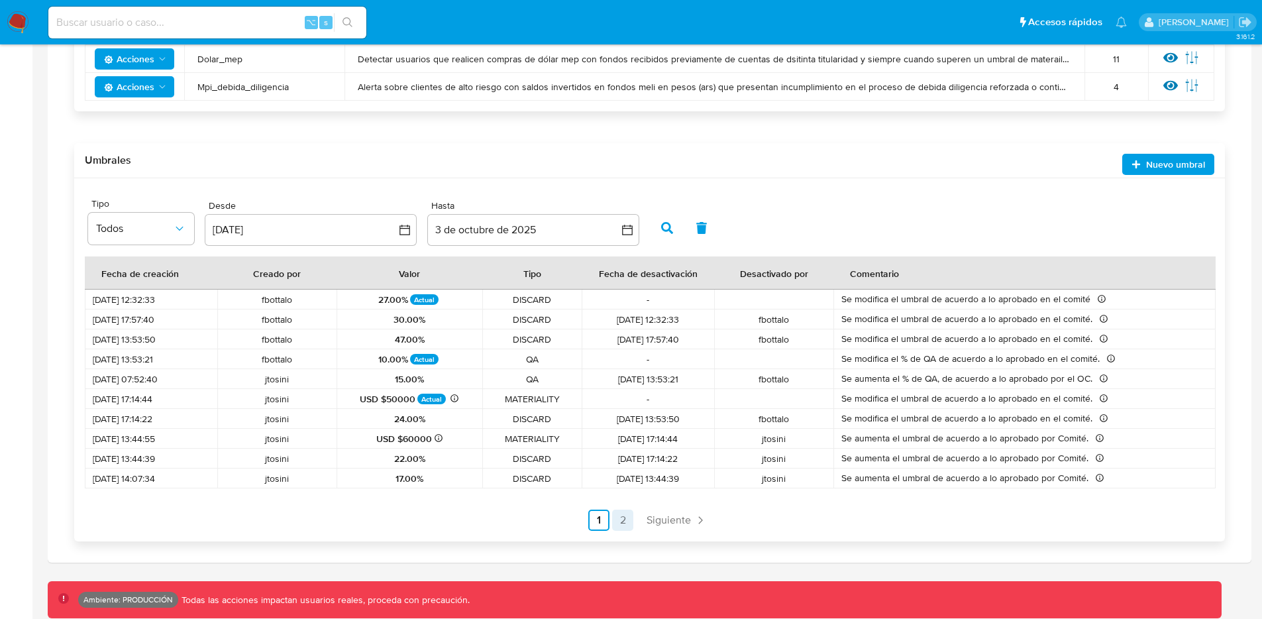
click at [630, 515] on link "2" at bounding box center [622, 519] width 21 height 21
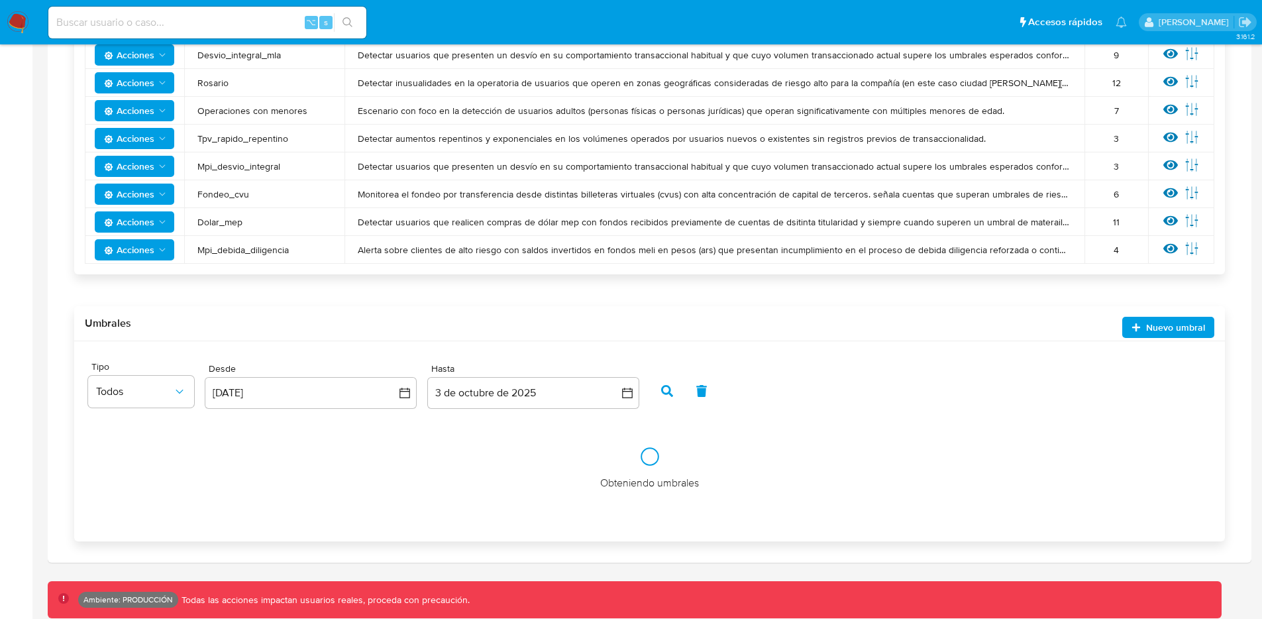
scroll to position [851, 0]
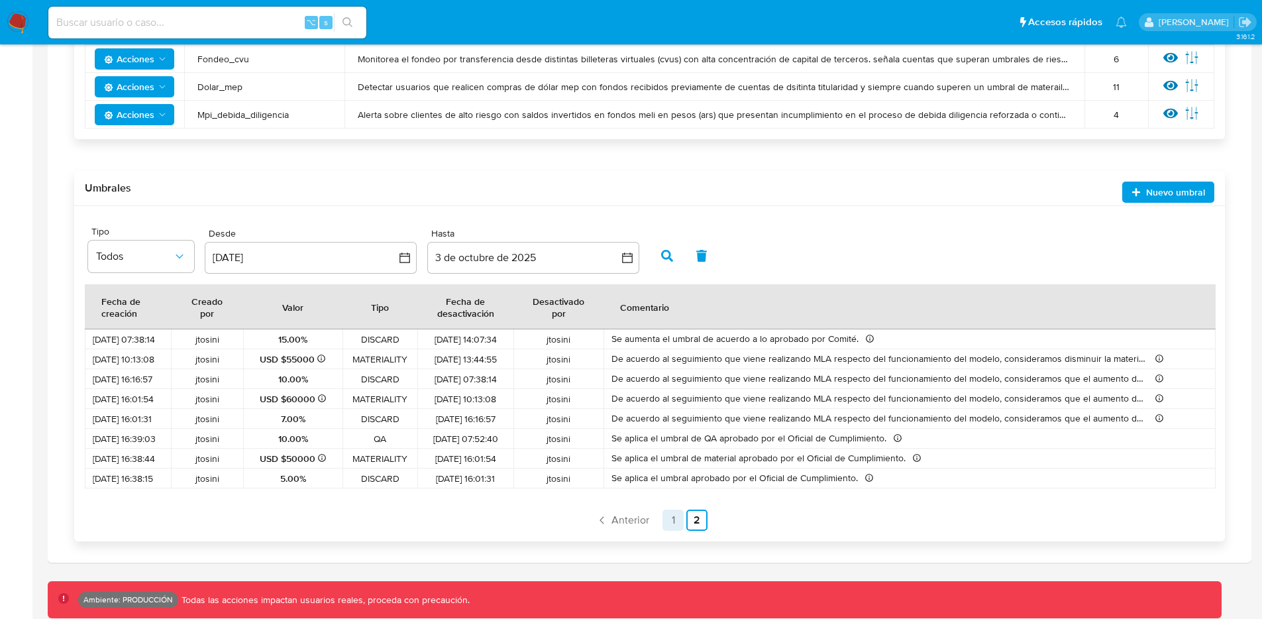
click at [668, 521] on link "1" at bounding box center [672, 519] width 21 height 21
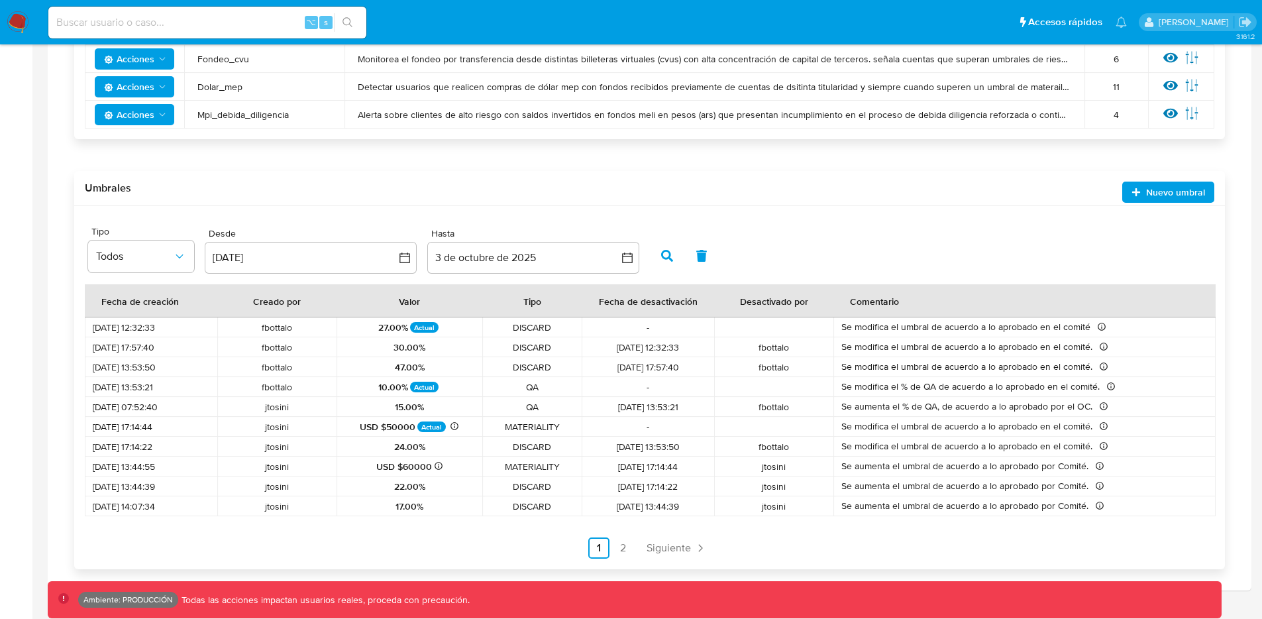
click at [658, 303] on div "Fecha de desactivación" at bounding box center [648, 301] width 130 height 32
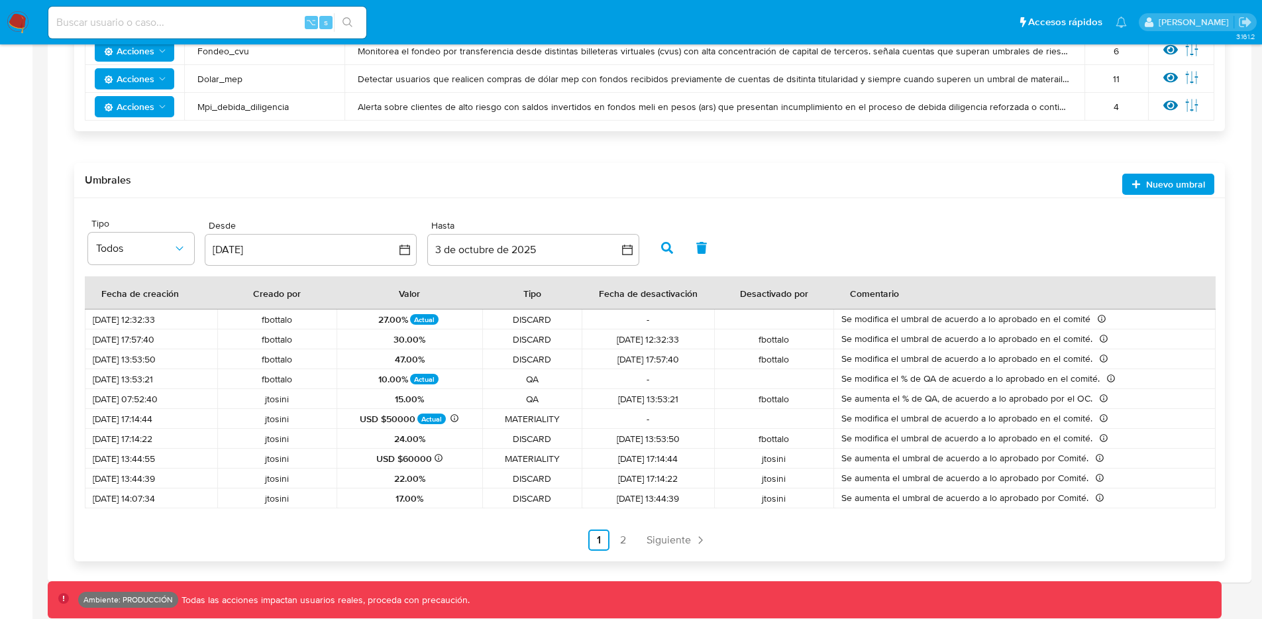
scroll to position [879, 0]
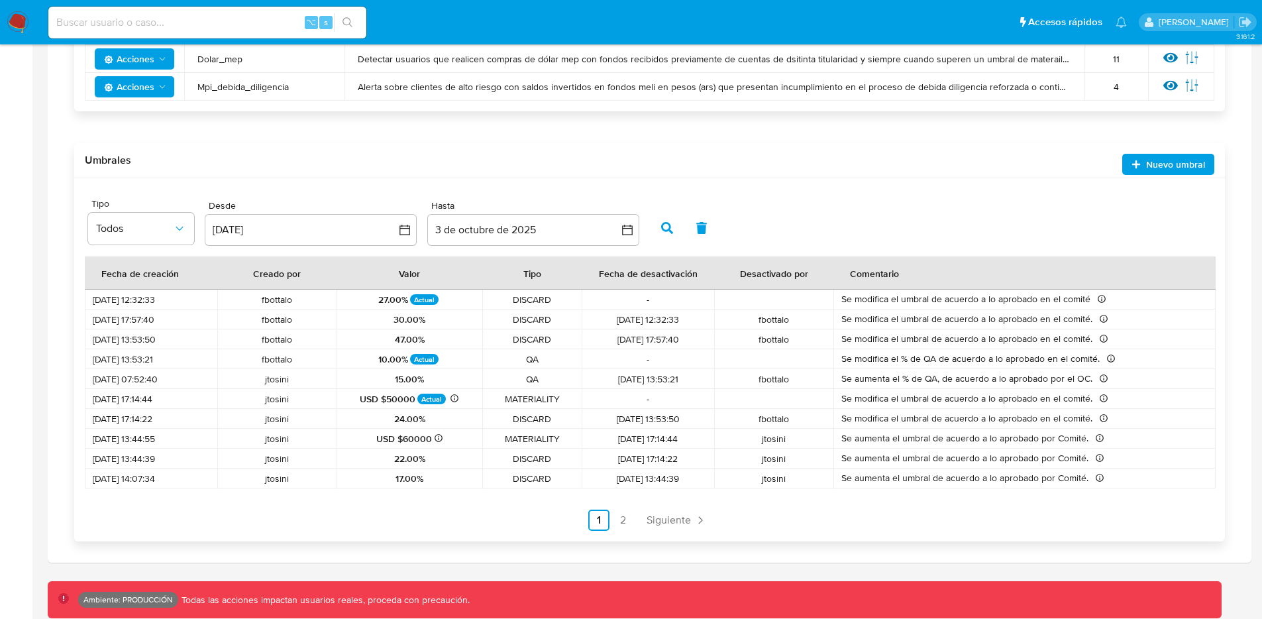
drag, startPoint x: 601, startPoint y: 273, endPoint x: 747, endPoint y: 270, distance: 145.8
click at [748, 270] on tr "Fecha de creación Creado por Valor Tipo Fecha de desactivación Desactivado por …" at bounding box center [650, 272] width 1131 height 33
click at [144, 278] on div "Fecha de creación" at bounding box center [139, 273] width 109 height 32
click at [528, 272] on div "Tipo" at bounding box center [532, 273] width 50 height 32
click at [146, 270] on div "Fecha de creación" at bounding box center [139, 273] width 109 height 32
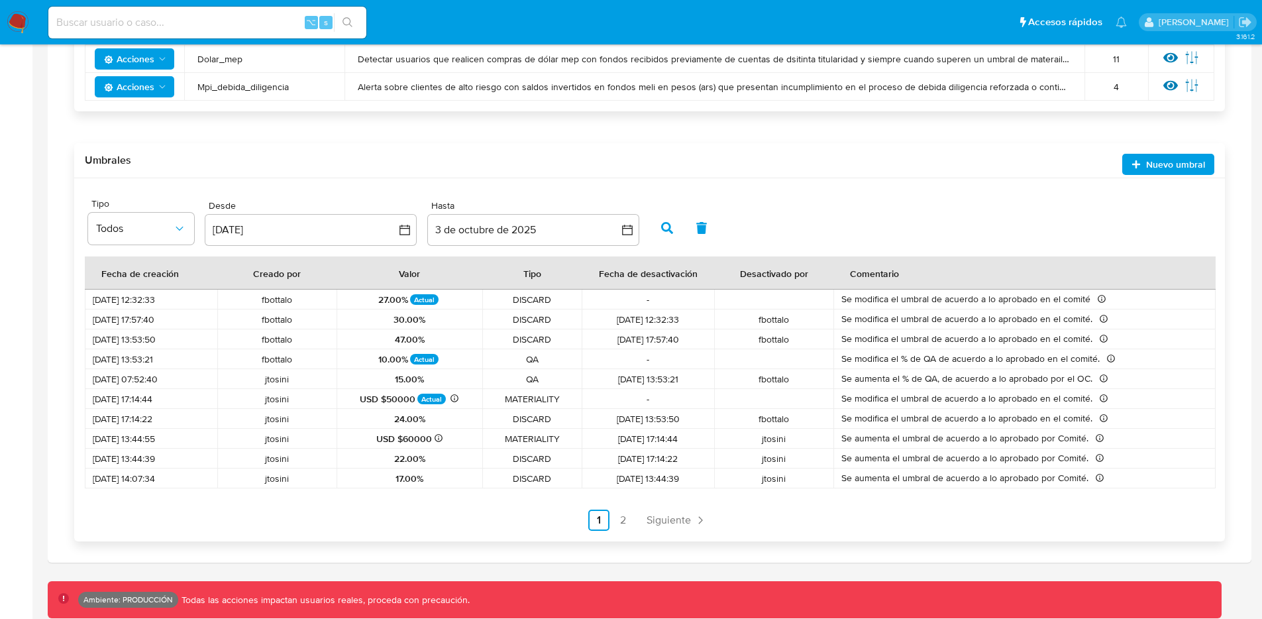
click at [621, 274] on div "Fecha de desactivación" at bounding box center [648, 273] width 130 height 32
click at [172, 280] on div "Fecha de creación" at bounding box center [139, 273] width 109 height 32
click at [172, 282] on div "Fecha de creación" at bounding box center [139, 273] width 109 height 32
click at [548, 276] on div "Tipo" at bounding box center [532, 273] width 50 height 32
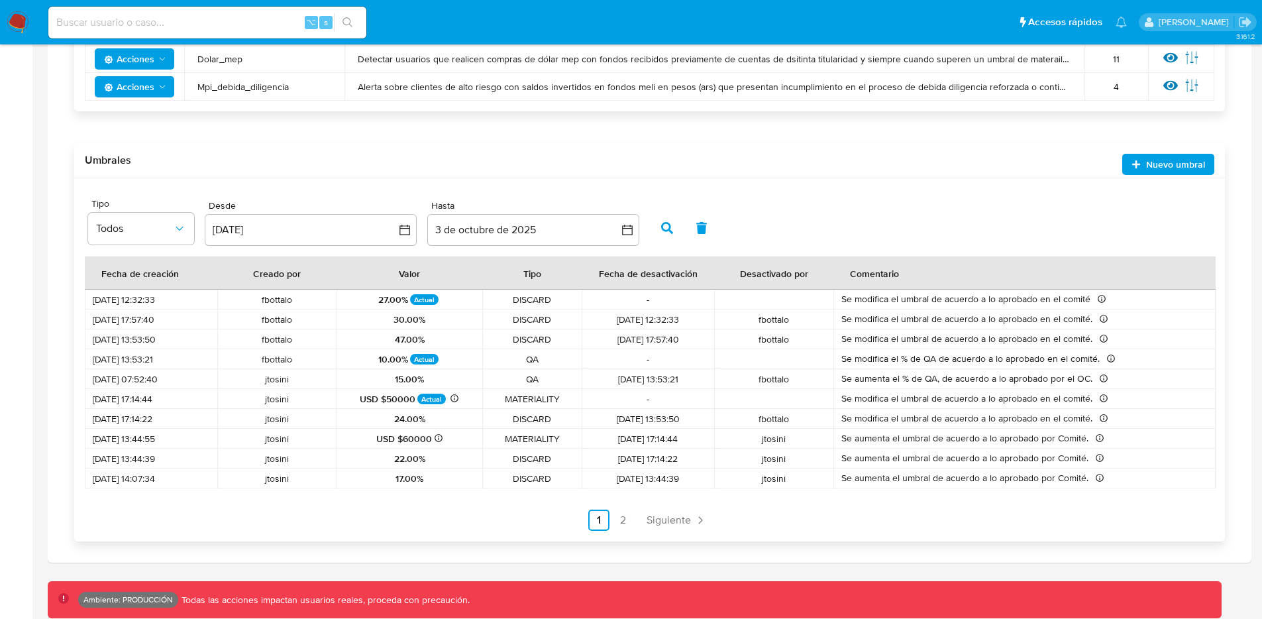
click at [632, 274] on div "Fecha de desactivación" at bounding box center [648, 273] width 130 height 32
click at [799, 273] on div "Desactivado por" at bounding box center [774, 273] width 100 height 32
click at [809, 274] on div "Desactivado por" at bounding box center [774, 273] width 100 height 32
drag, startPoint x: 807, startPoint y: 274, endPoint x: 137, endPoint y: 274, distance: 670.3
click at [137, 274] on tr "Fecha de creación Creado por Valor Tipo Fecha de desactivación Desactivado por …" at bounding box center [650, 272] width 1131 height 33
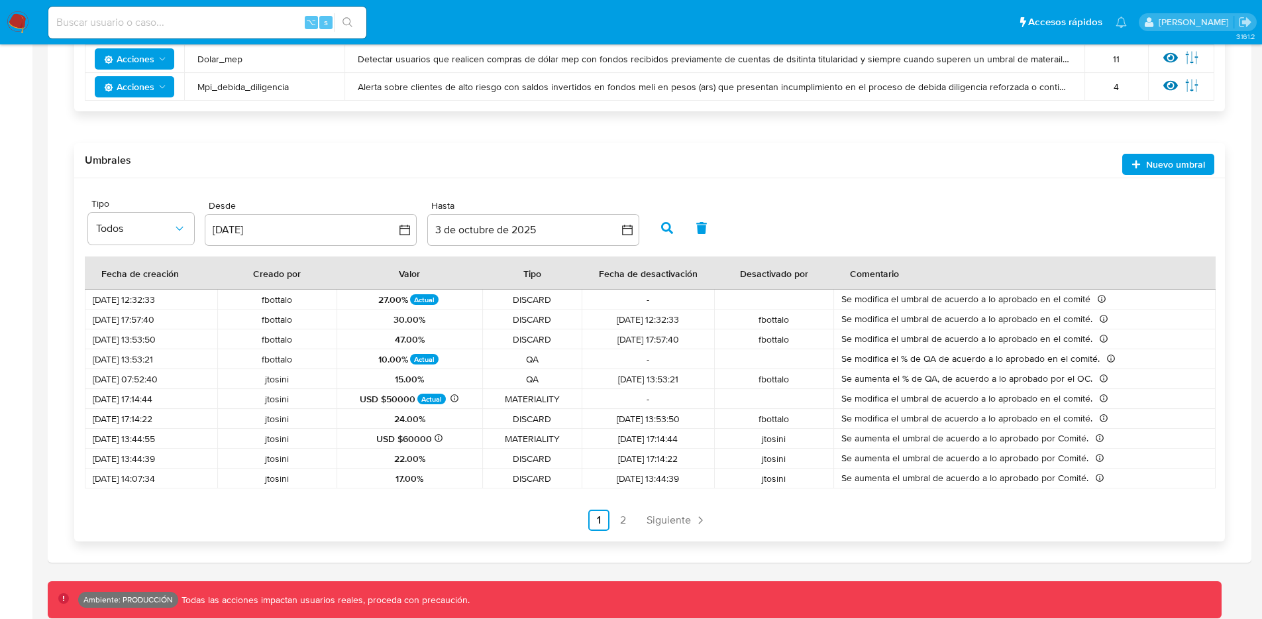
click at [516, 283] on div "Tipo" at bounding box center [532, 273] width 50 height 32
click at [666, 370] on td "[DATE] 13:53:21" at bounding box center [648, 379] width 132 height 20
drag, startPoint x: 703, startPoint y: 271, endPoint x: 531, endPoint y: 279, distance: 171.7
click at [531, 279] on tr "Fecha de creación Creado por Valor Tipo Fecha de desactivación Desactivado por …" at bounding box center [650, 272] width 1131 height 33
click at [694, 523] on icon "Paginación" at bounding box center [700, 519] width 13 height 13
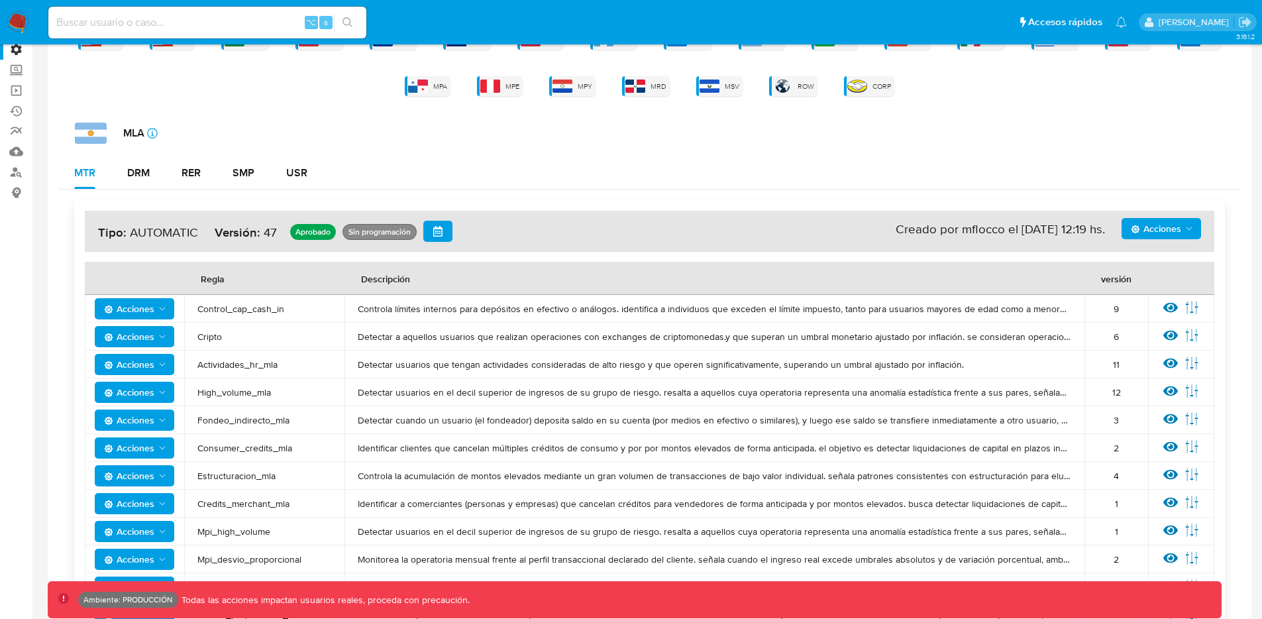
scroll to position [0, 0]
